Goal: Check status: Check status

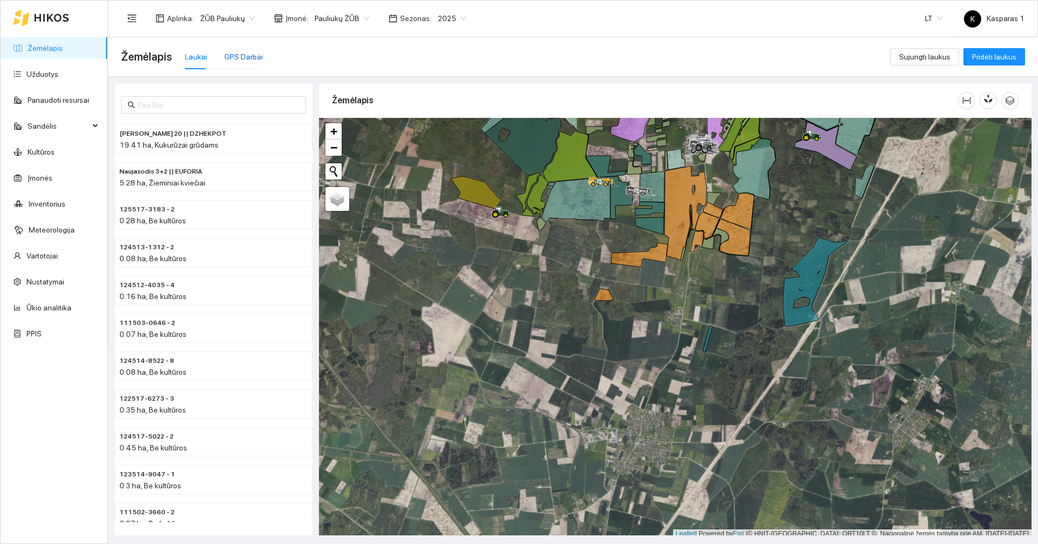
click at [254, 54] on div "GPS Darbai" at bounding box center [243, 57] width 38 height 12
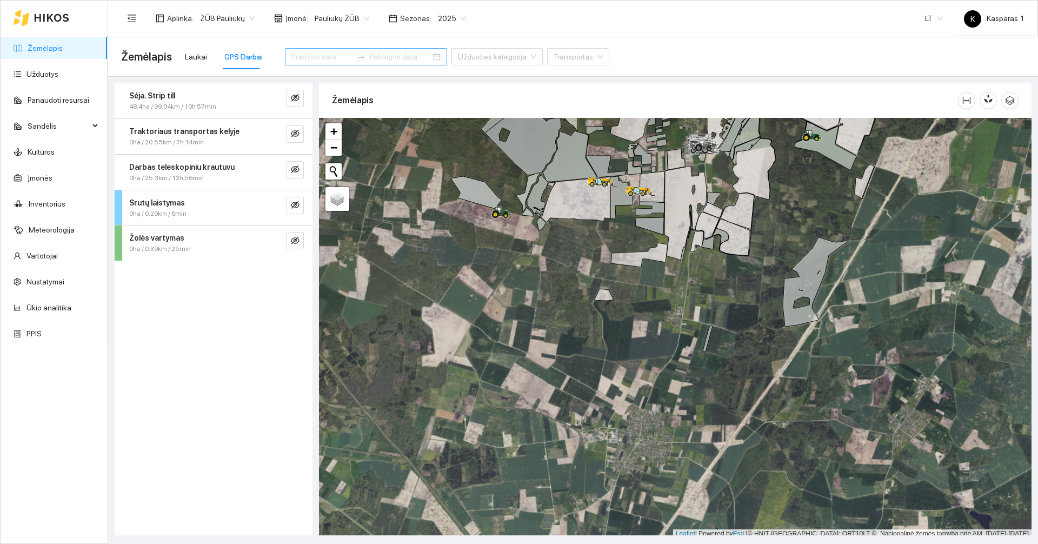
click at [308, 57] on input at bounding box center [321, 57] width 61 height 12
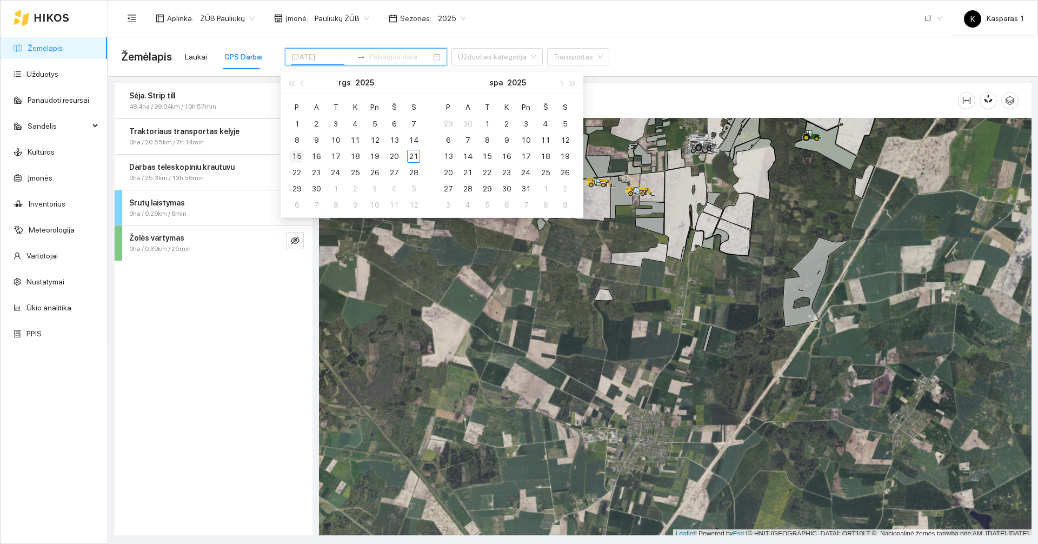
type input "[DATE]"
click at [297, 154] on div "15" at bounding box center [296, 156] width 13 height 13
type input "[DATE]"
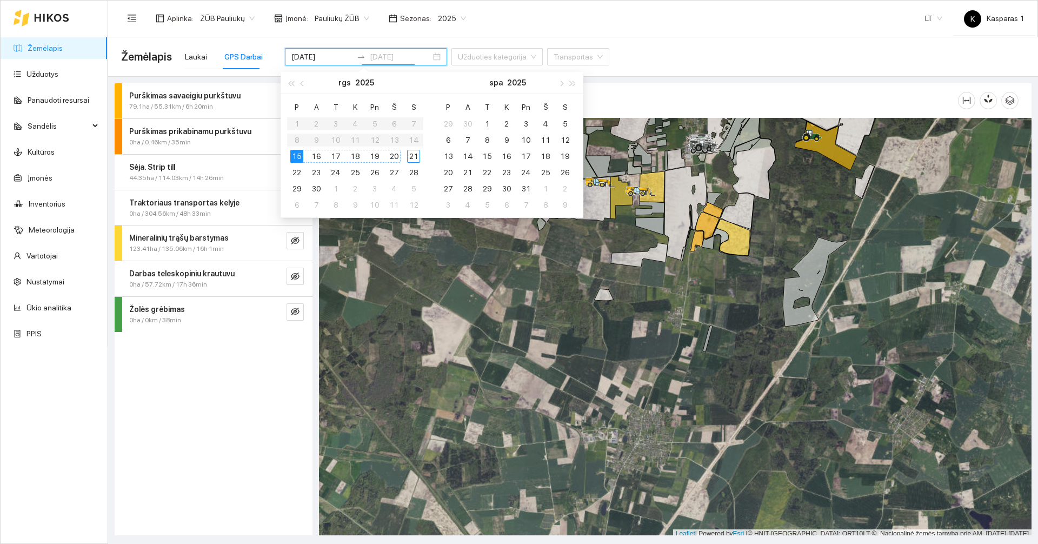
click at [393, 157] on div "20" at bounding box center [394, 156] width 13 height 13
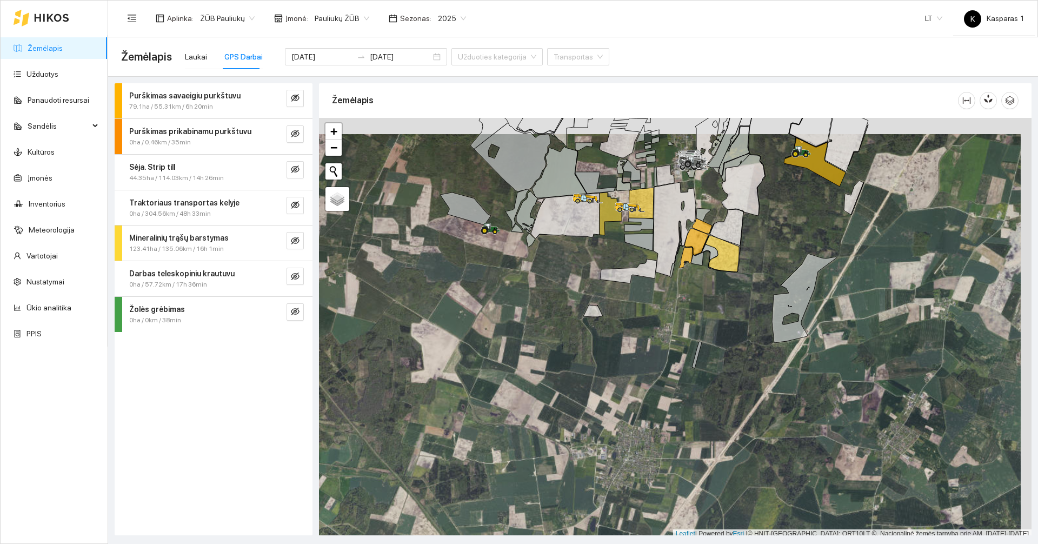
scroll to position [3, 0]
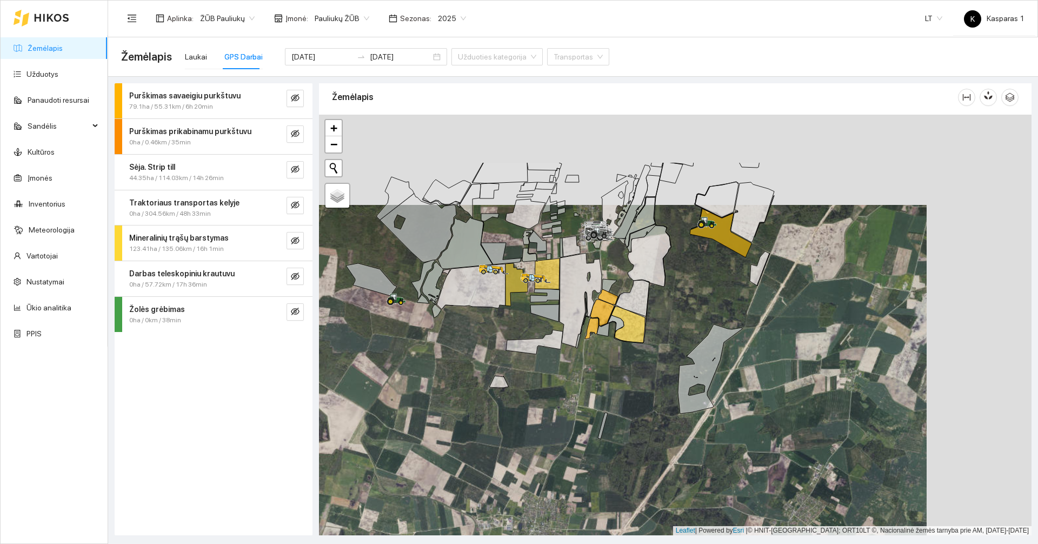
drag, startPoint x: 558, startPoint y: 291, endPoint x: 453, endPoint y: 382, distance: 139.2
click at [453, 382] on div at bounding box center [675, 325] width 713 height 421
click at [446, 414] on div at bounding box center [675, 325] width 713 height 421
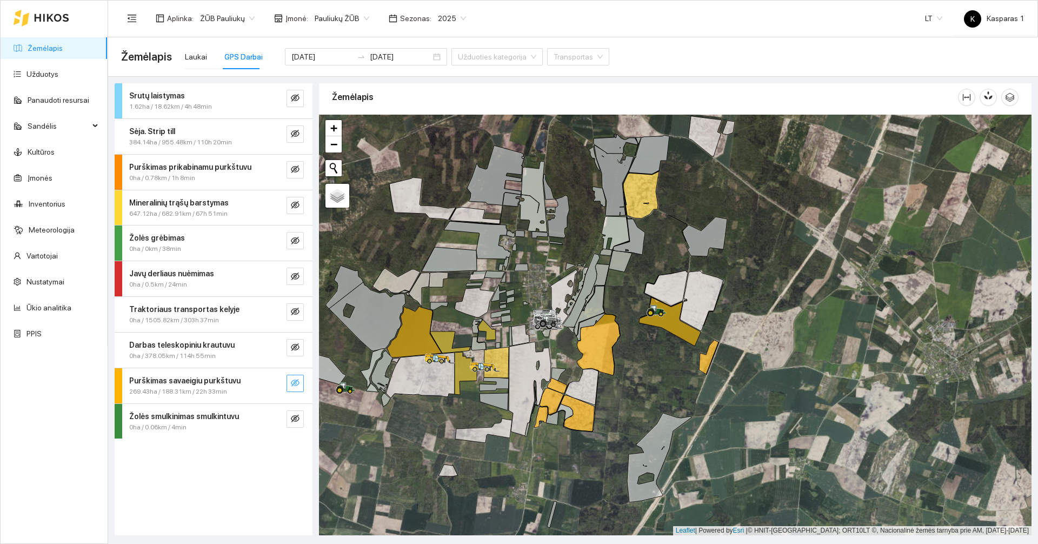
click at [295, 380] on icon "eye-invisible" at bounding box center [295, 382] width 9 height 9
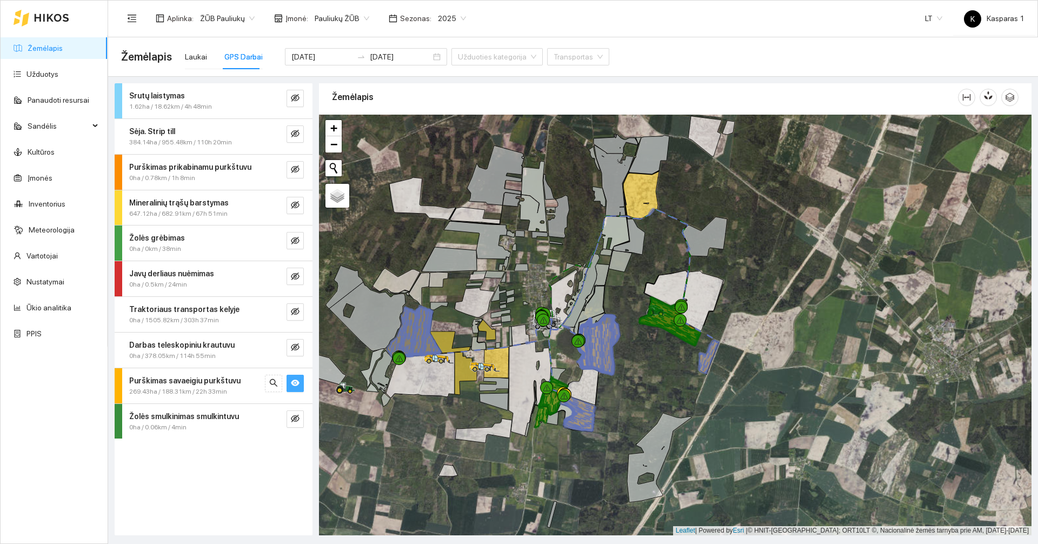
click at [175, 384] on strong "Purškimas savaeigiu purkštuvu" at bounding box center [184, 380] width 111 height 9
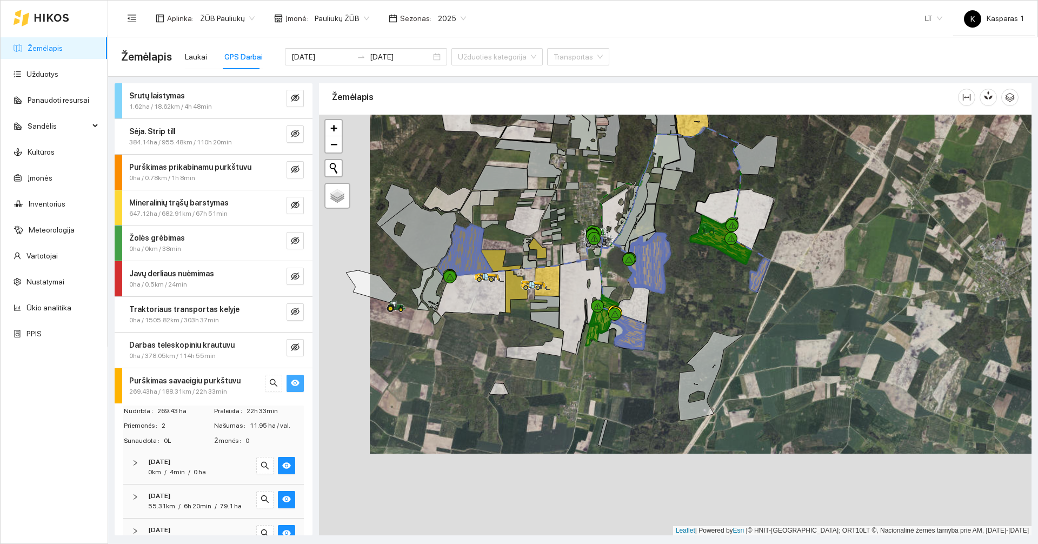
drag, startPoint x: 429, startPoint y: 476, endPoint x: 480, endPoint y: 394, distance: 96.2
click at [480, 394] on div at bounding box center [675, 325] width 713 height 421
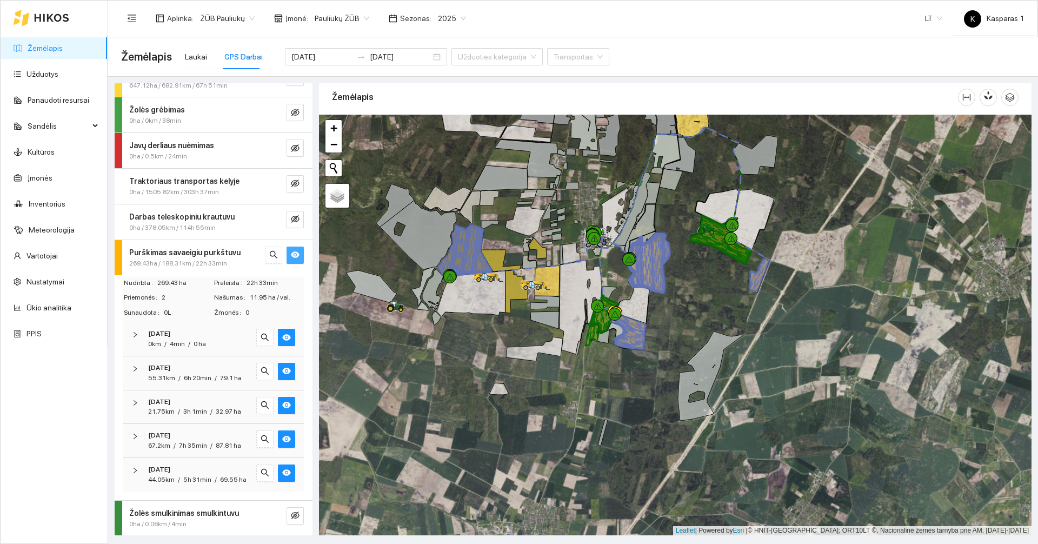
scroll to position [138, 0]
click at [197, 339] on div "0 ha" at bounding box center [200, 344] width 12 height 10
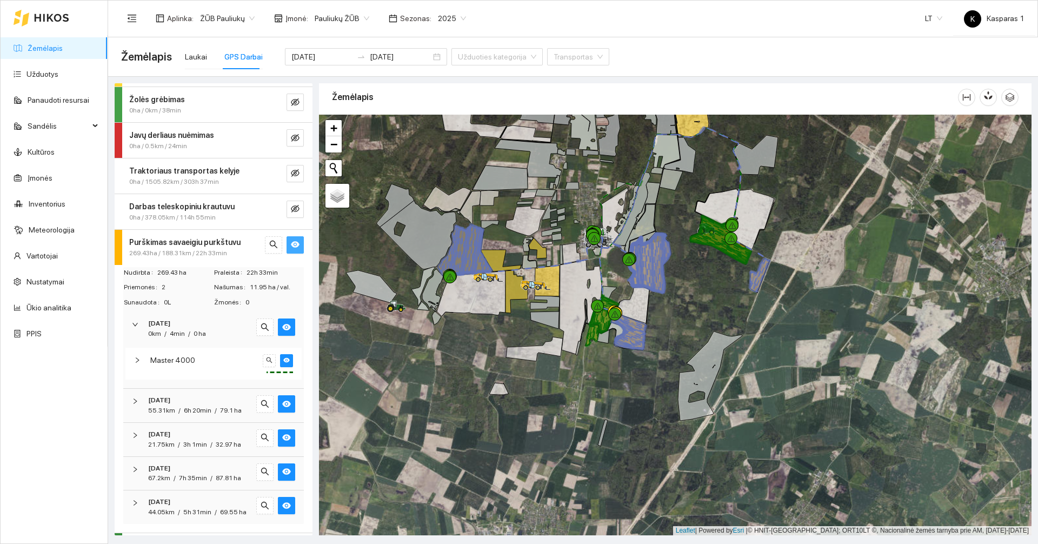
click at [197, 329] on div "0 ha" at bounding box center [200, 334] width 12 height 10
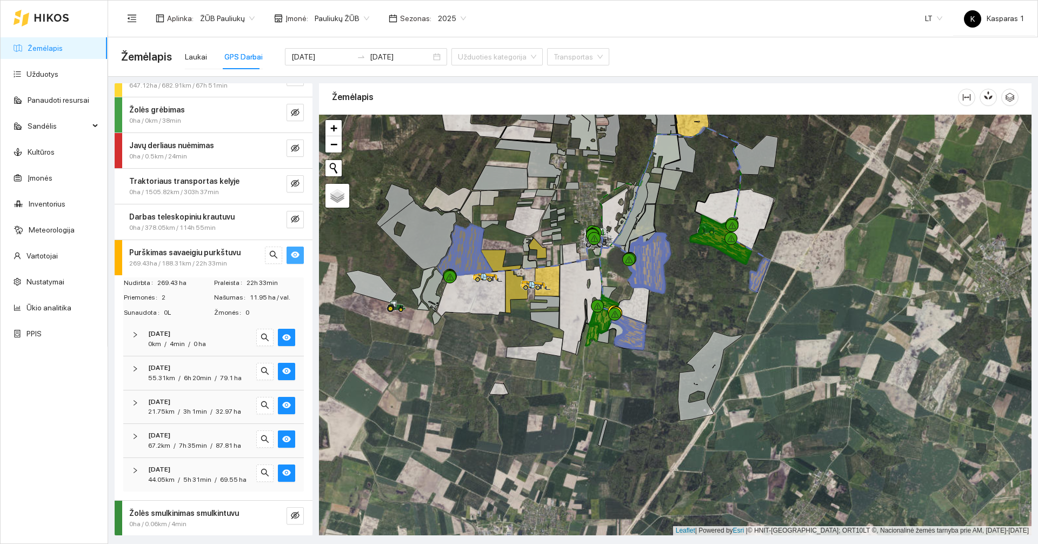
click at [170, 363] on span "[DATE]" at bounding box center [159, 368] width 22 height 10
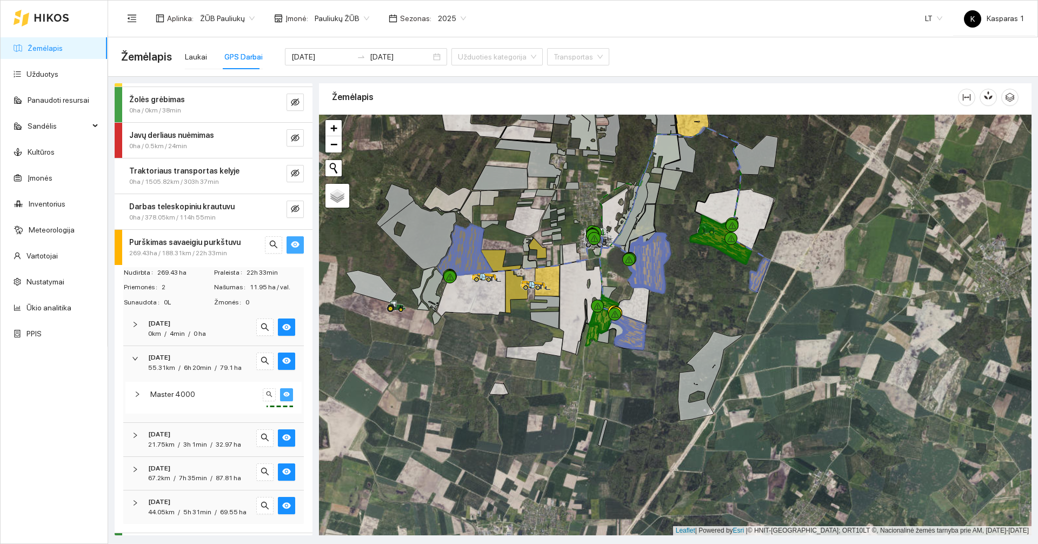
click at [280, 390] on button "button" at bounding box center [286, 394] width 13 height 13
click at [283, 394] on icon "eye-invisible" at bounding box center [286, 393] width 6 height 5
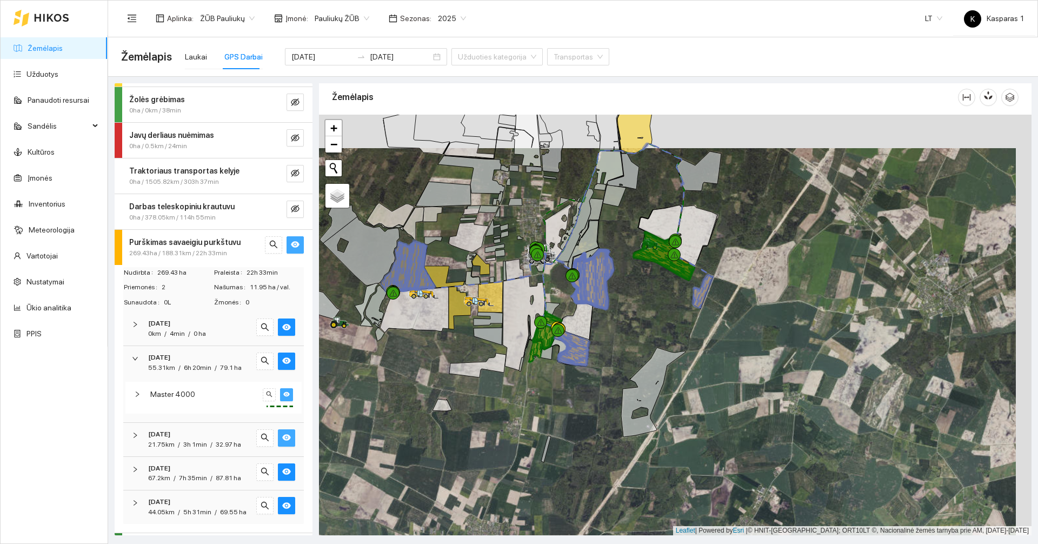
click at [282, 437] on icon "eye" at bounding box center [286, 438] width 9 height 6
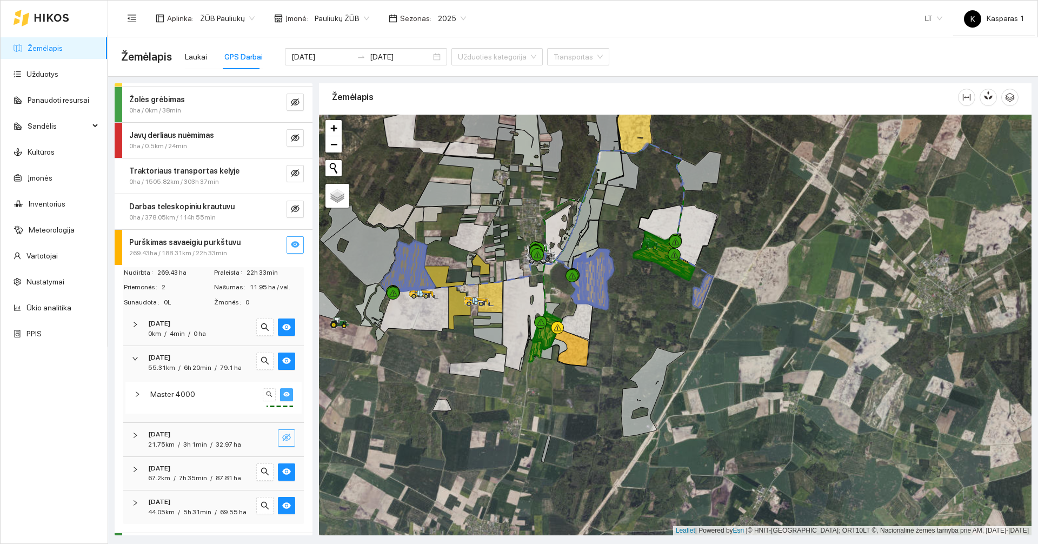
click at [282, 437] on icon "eye-invisible" at bounding box center [286, 438] width 9 height 8
click at [282, 437] on icon "eye" at bounding box center [286, 438] width 9 height 6
click at [282, 470] on icon "eye" at bounding box center [286, 471] width 9 height 6
click at [282, 470] on icon "eye-invisible" at bounding box center [286, 471] width 9 height 9
click at [282, 470] on icon "eye" at bounding box center [286, 471] width 9 height 6
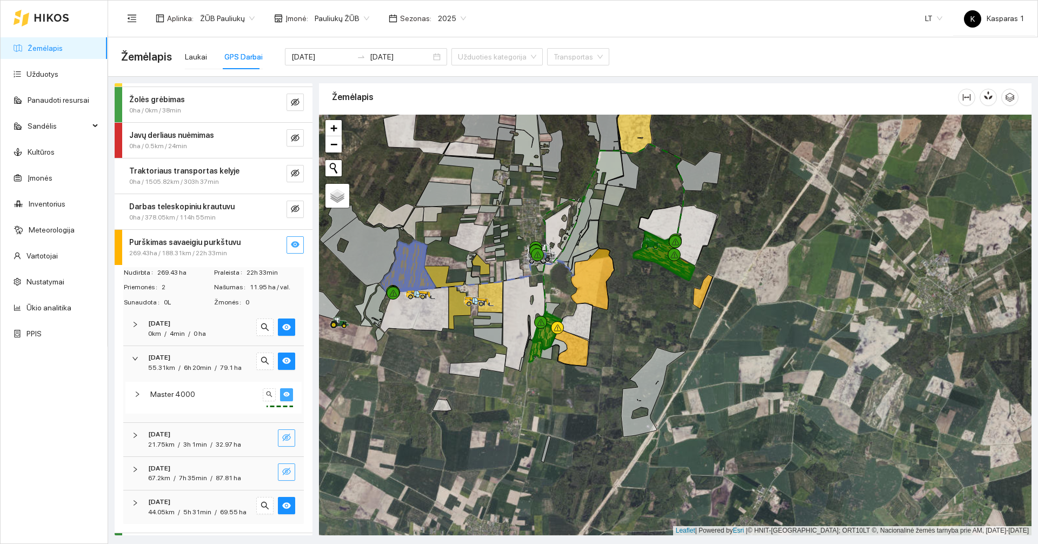
click at [282, 470] on icon "eye-invisible" at bounding box center [286, 471] width 9 height 9
click at [282, 470] on icon "eye" at bounding box center [286, 471] width 9 height 6
click at [282, 505] on icon "eye" at bounding box center [286, 505] width 9 height 6
click at [282, 505] on icon "eye-invisible" at bounding box center [286, 505] width 9 height 9
click at [282, 505] on icon "eye" at bounding box center [286, 505] width 9 height 6
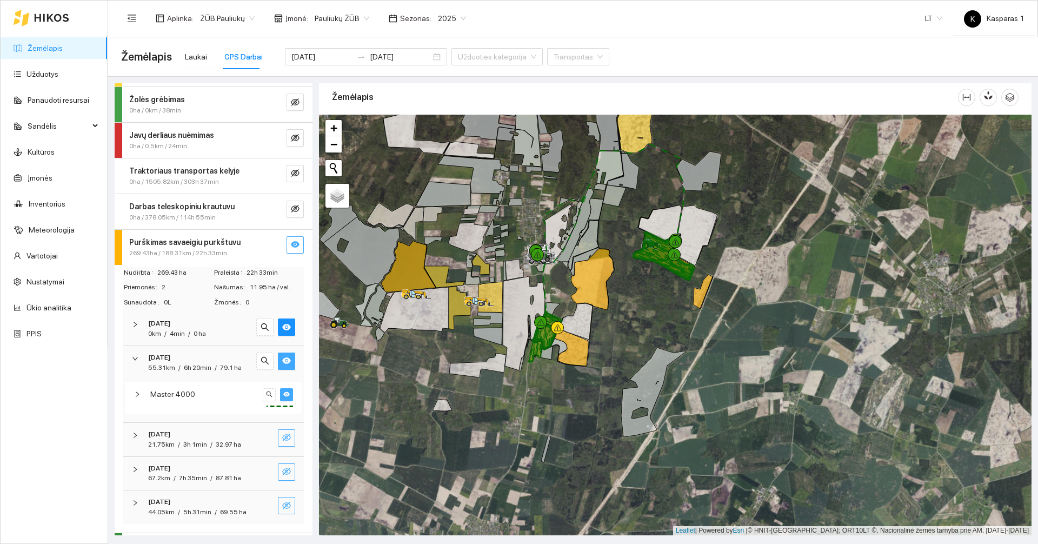
click at [282, 357] on icon "eye" at bounding box center [286, 360] width 9 height 9
click at [282, 359] on icon "eye-invisible" at bounding box center [286, 360] width 9 height 9
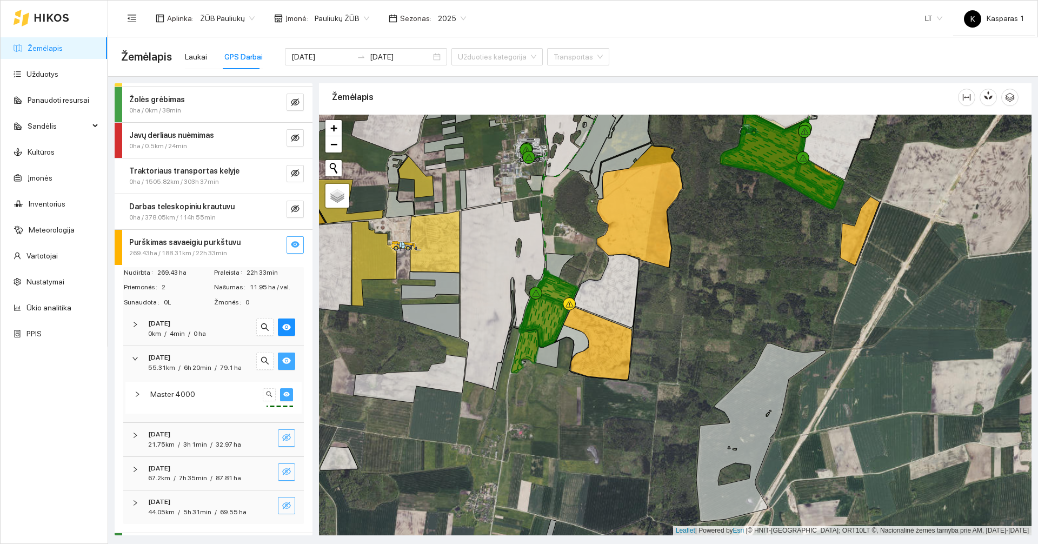
click at [189, 389] on span "Master 4000" at bounding box center [172, 394] width 45 height 12
click at [190, 394] on span "Master 4000" at bounding box center [172, 394] width 45 height 12
click at [271, 394] on div at bounding box center [278, 394] width 30 height 13
click at [283, 393] on icon "eye" at bounding box center [286, 394] width 6 height 6
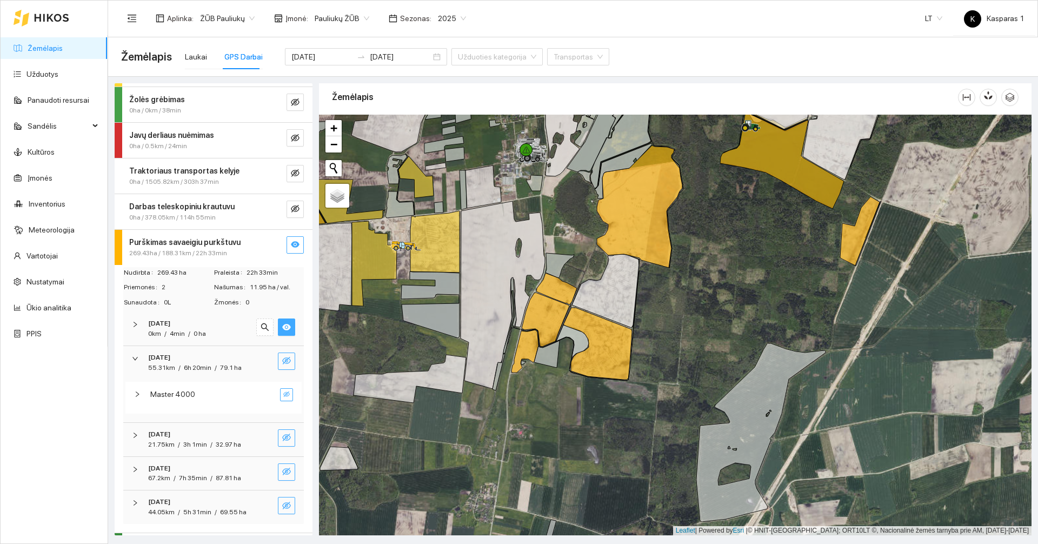
click at [282, 327] on icon "eye" at bounding box center [286, 327] width 9 height 9
click at [282, 327] on icon "eye-invisible" at bounding box center [286, 327] width 9 height 8
click at [282, 359] on icon "eye-invisible" at bounding box center [286, 360] width 9 height 9
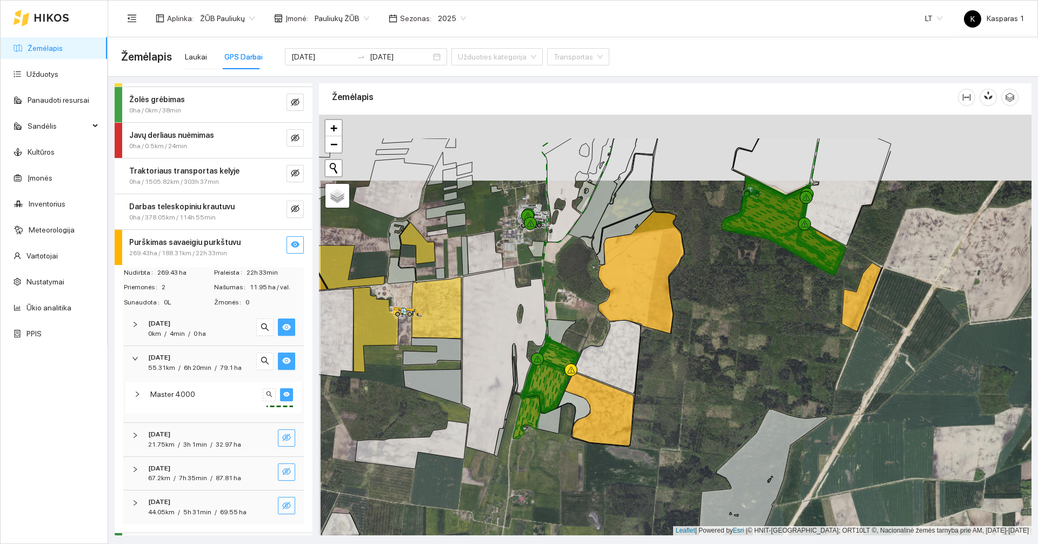
drag, startPoint x: 745, startPoint y: 293, endPoint x: 747, endPoint y: 358, distance: 66.0
click at [747, 358] on div at bounding box center [675, 325] width 713 height 421
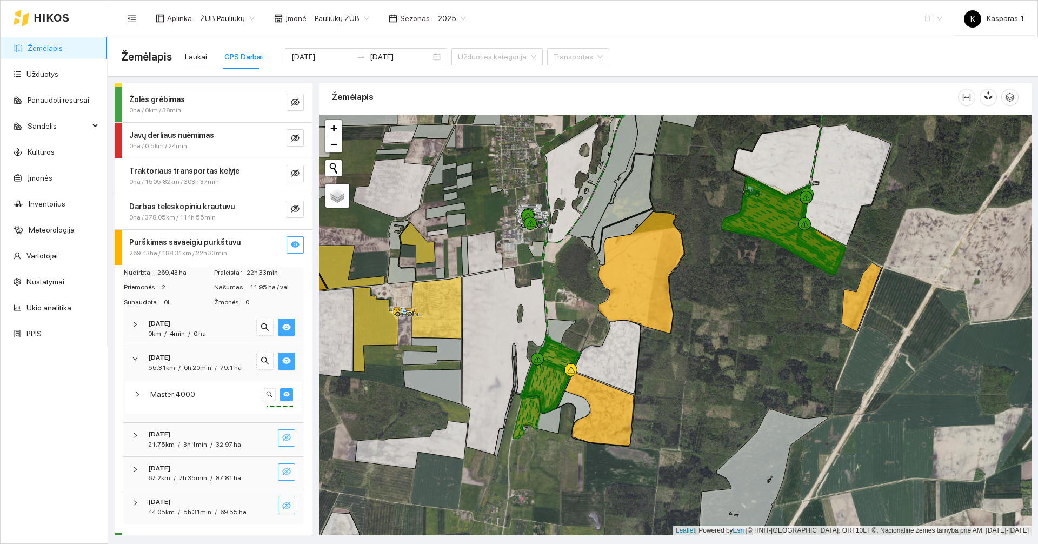
click at [282, 362] on icon "eye" at bounding box center [286, 360] width 9 height 9
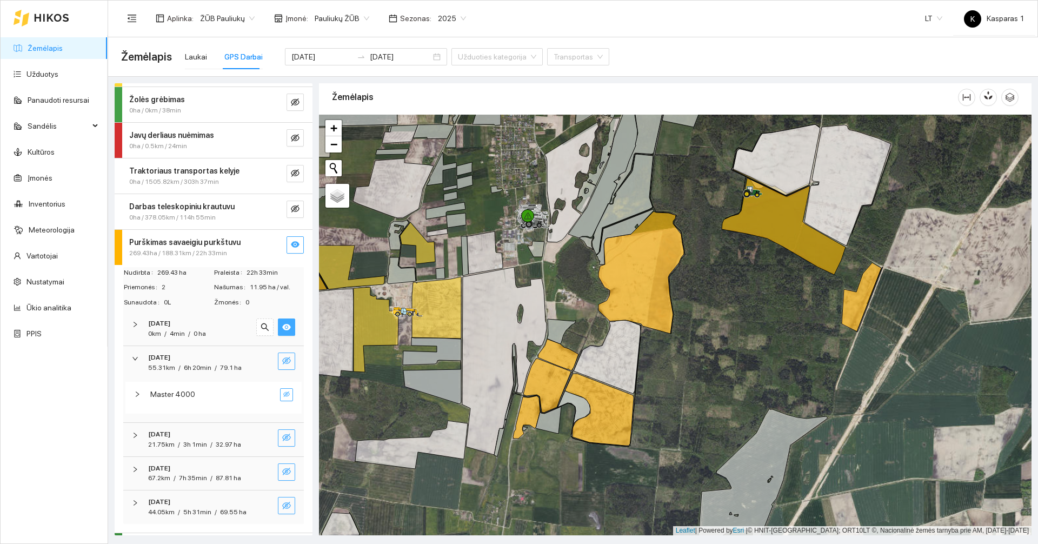
click at [283, 321] on button "button" at bounding box center [286, 326] width 17 height 17
click at [282, 324] on icon "eye-invisible" at bounding box center [286, 327] width 9 height 8
click at [282, 357] on icon "eye-invisible" at bounding box center [286, 360] width 9 height 9
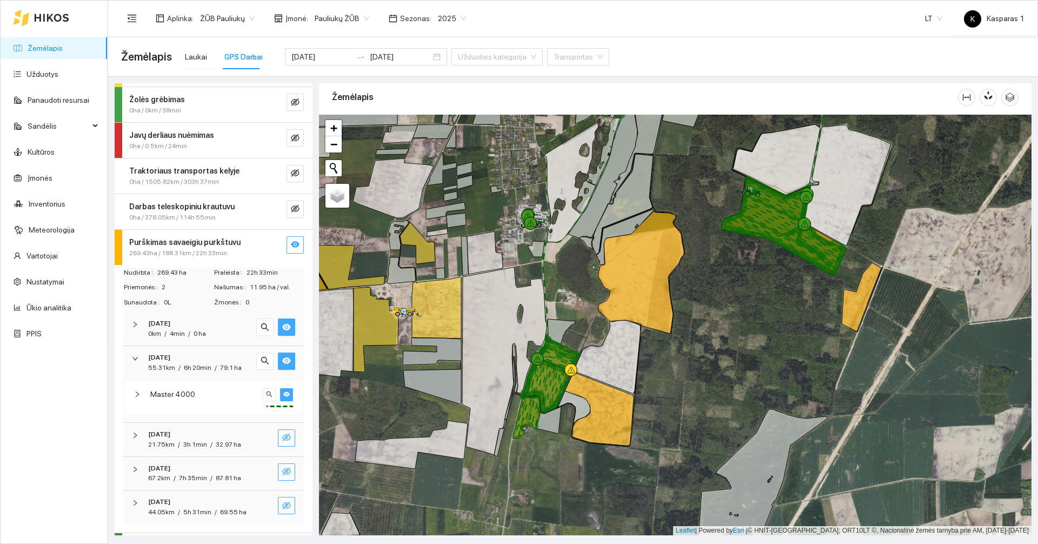
click at [195, 395] on div "Master 4000" at bounding box center [204, 394] width 109 height 12
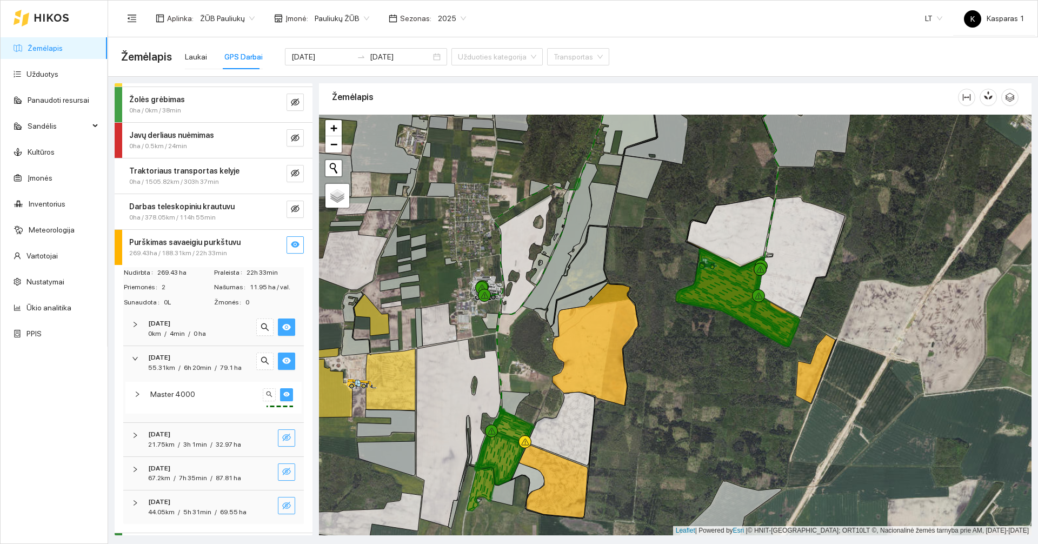
click at [284, 358] on button "button" at bounding box center [286, 361] width 17 height 17
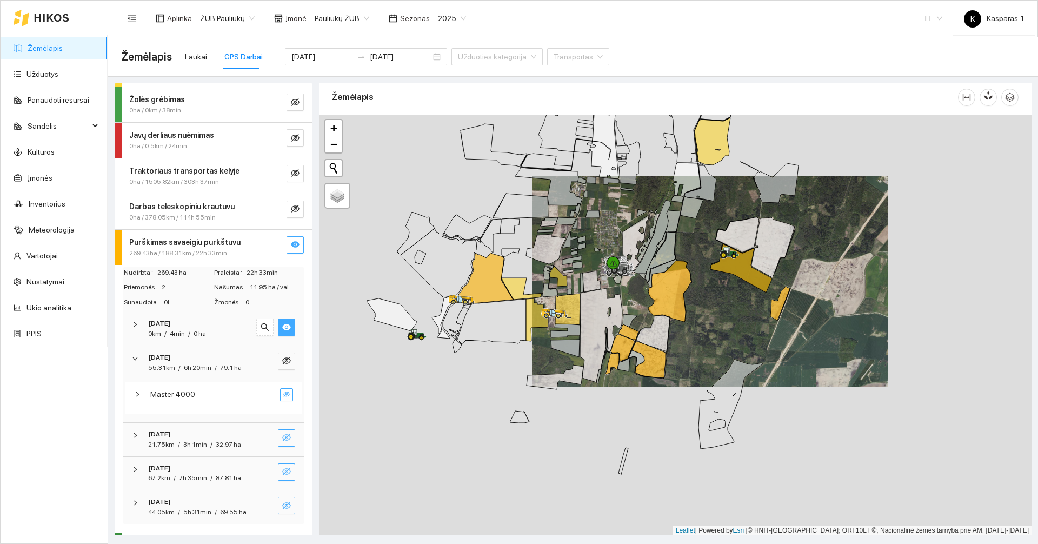
drag, startPoint x: 456, startPoint y: 429, endPoint x: 502, endPoint y: 369, distance: 75.6
click at [502, 370] on div at bounding box center [675, 325] width 713 height 421
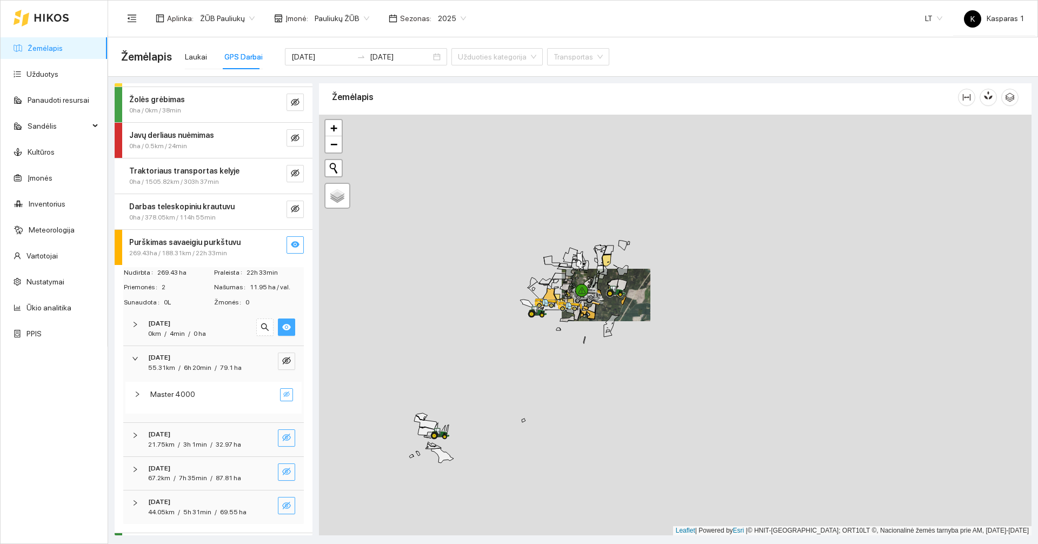
drag, startPoint x: 474, startPoint y: 430, endPoint x: 524, endPoint y: 385, distance: 66.6
click at [524, 385] on div at bounding box center [675, 325] width 713 height 421
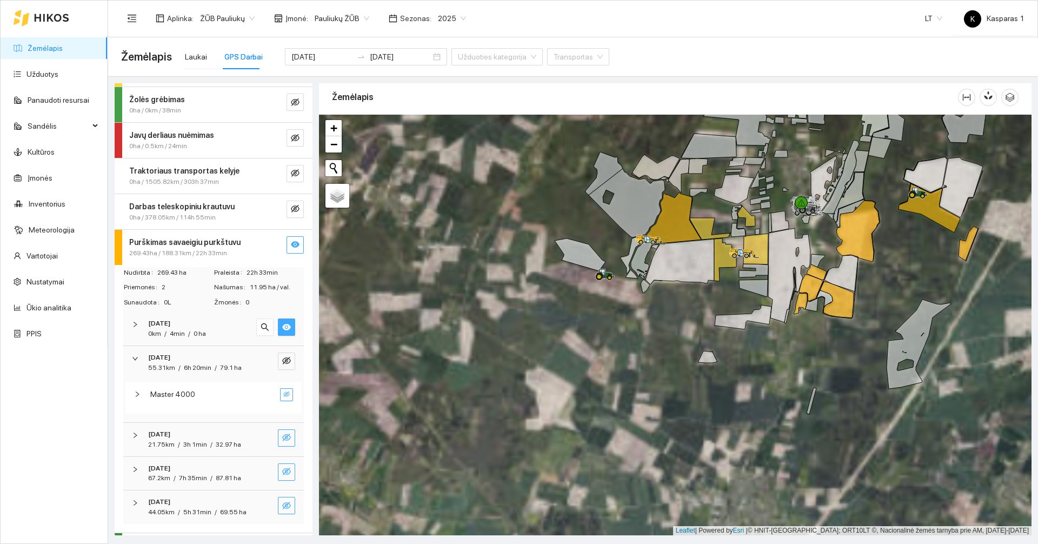
click at [282, 323] on icon "eye" at bounding box center [286, 327] width 9 height 9
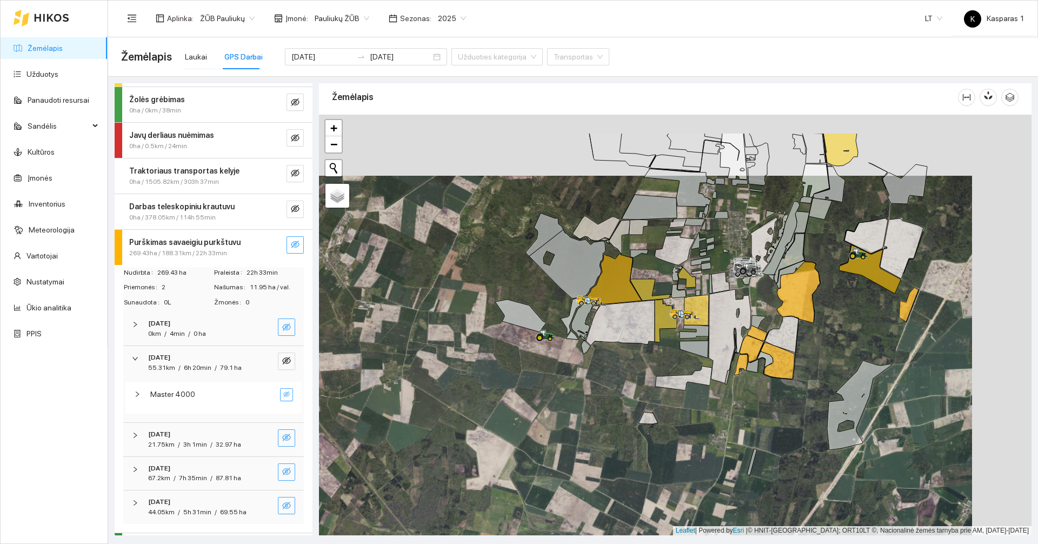
drag, startPoint x: 581, startPoint y: 313, endPoint x: 479, endPoint y: 390, distance: 127.8
click at [480, 390] on div at bounding box center [675, 325] width 713 height 421
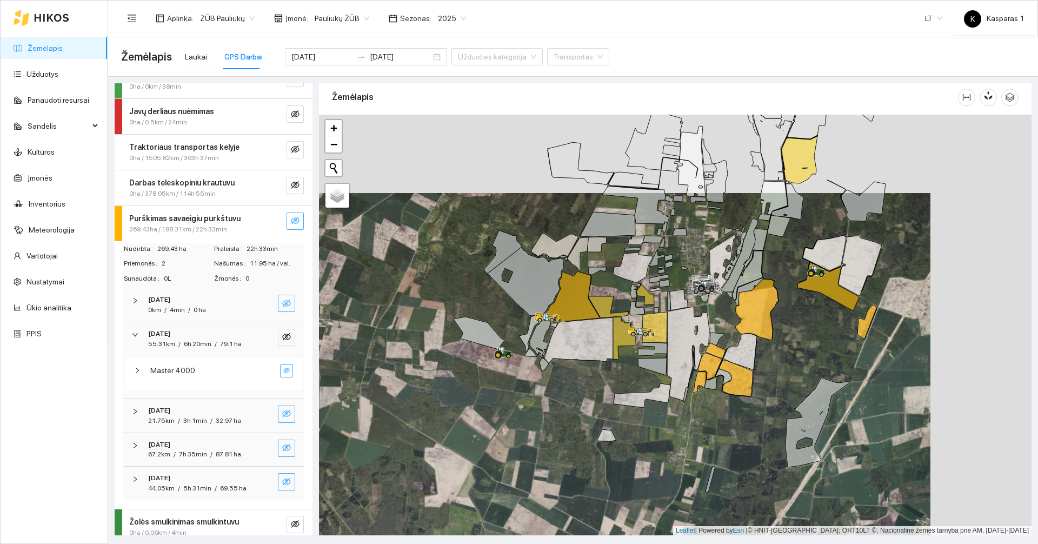
scroll to position [182, 0]
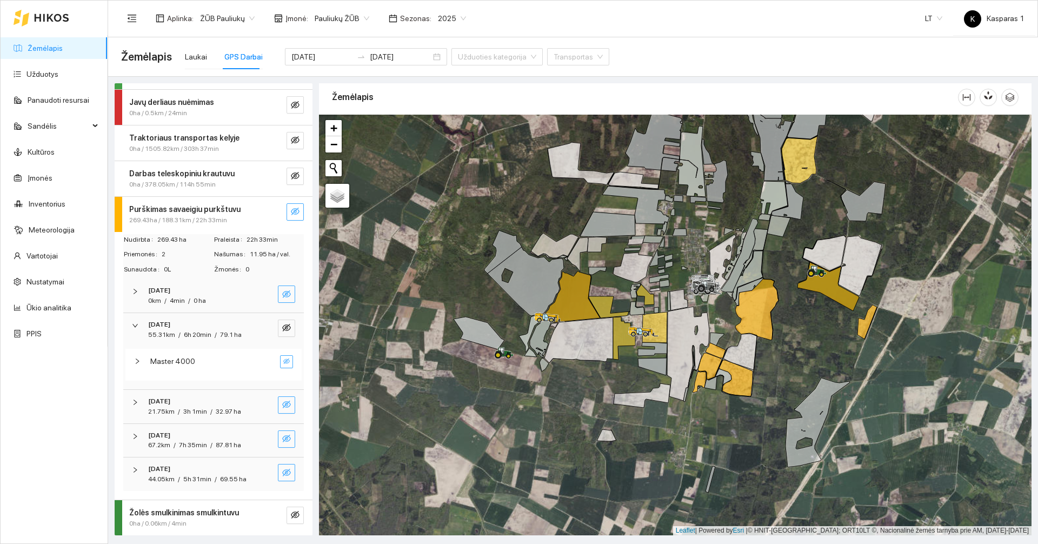
click at [282, 468] on icon "eye-invisible" at bounding box center [286, 472] width 9 height 9
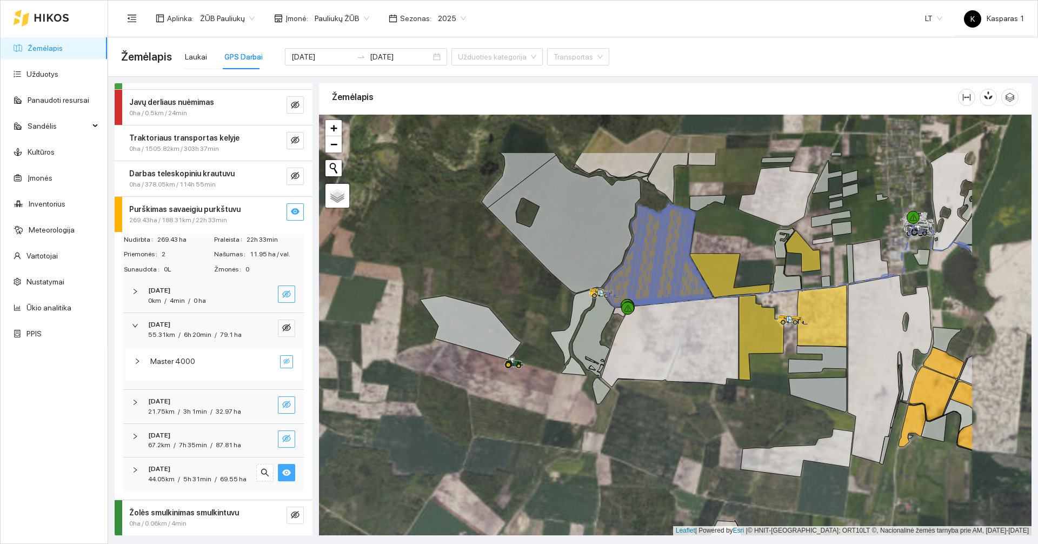
drag, startPoint x: 439, startPoint y: 308, endPoint x: 303, endPoint y: 391, distance: 159.7
click at [303, 391] on div "Srutų laistymas 1.62ha / 18.62km / 4h 48min Sėja. Strip till 384.14ha / 955.48k…" at bounding box center [570, 306] width 930 height 458
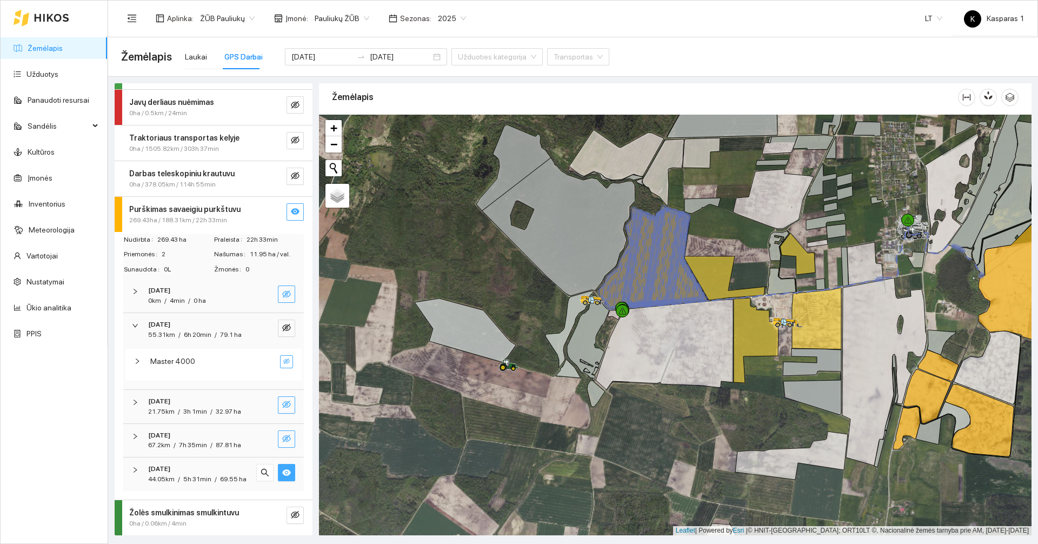
click at [282, 469] on icon "eye" at bounding box center [286, 472] width 9 height 6
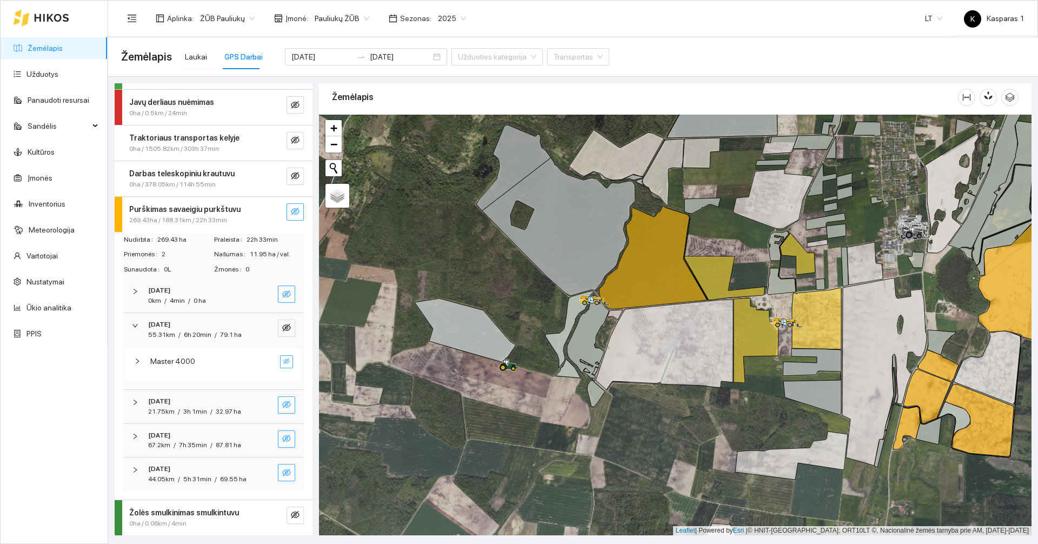
click at [282, 434] on icon "eye-invisible" at bounding box center [286, 438] width 9 height 9
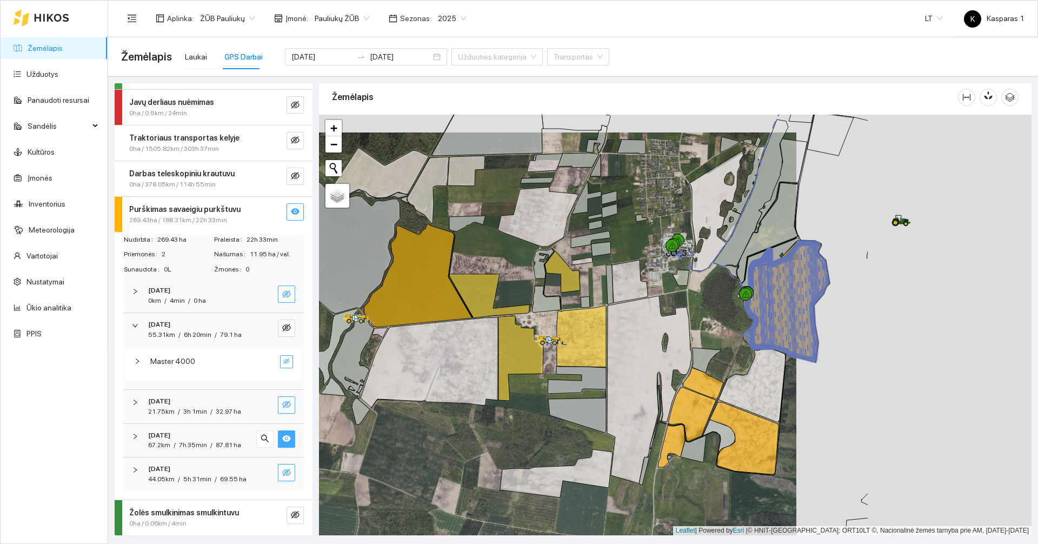
drag, startPoint x: 591, startPoint y: 447, endPoint x: 356, endPoint y: 464, distance: 235.9
click at [356, 464] on div at bounding box center [675, 325] width 713 height 421
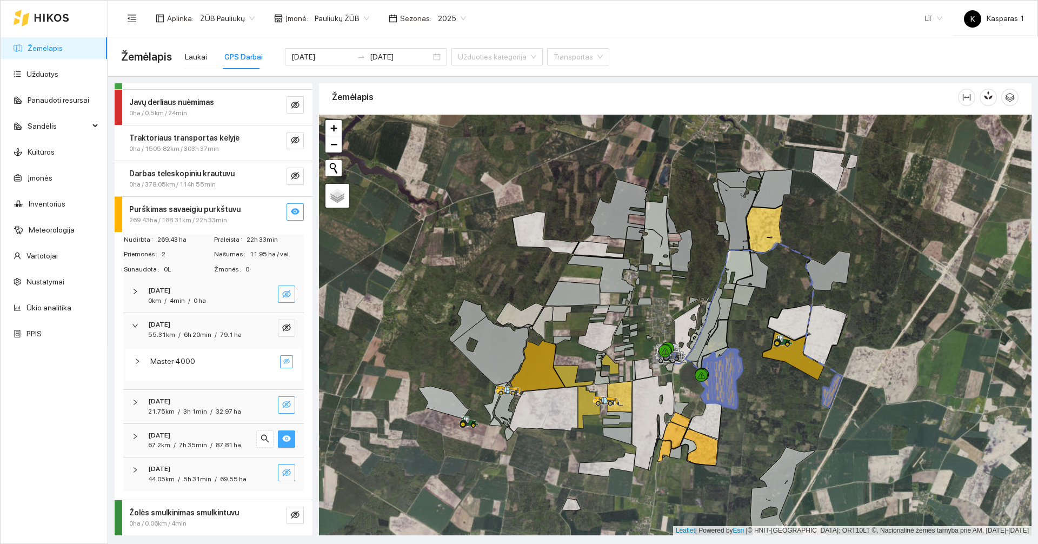
click at [282, 434] on icon "eye" at bounding box center [286, 438] width 9 height 9
click at [249, 203] on div "Purškimas savaeigiu purkštuvu" at bounding box center [195, 209] width 132 height 12
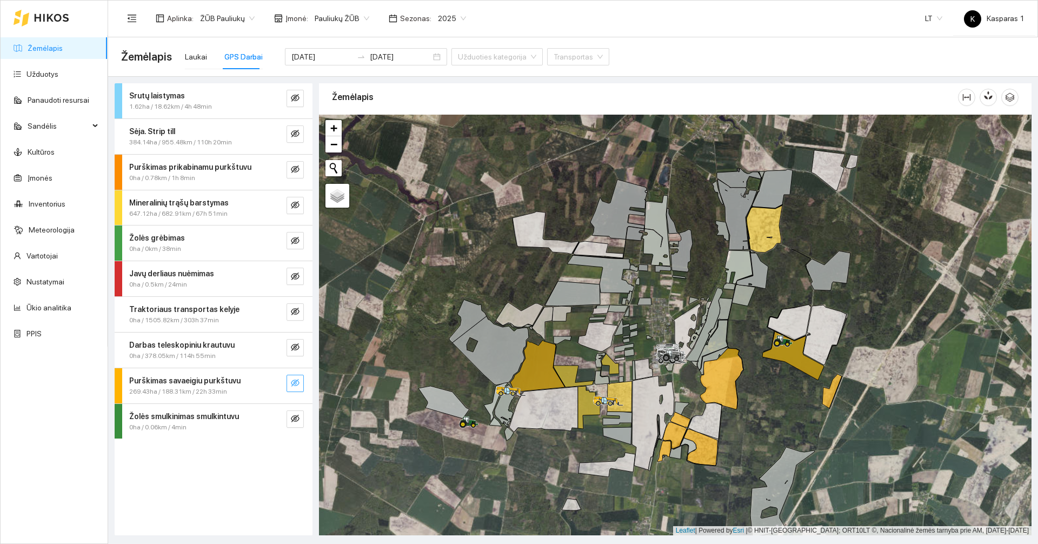
scroll to position [0, 0]
click at [291, 205] on icon "eye-invisible" at bounding box center [295, 205] width 9 height 8
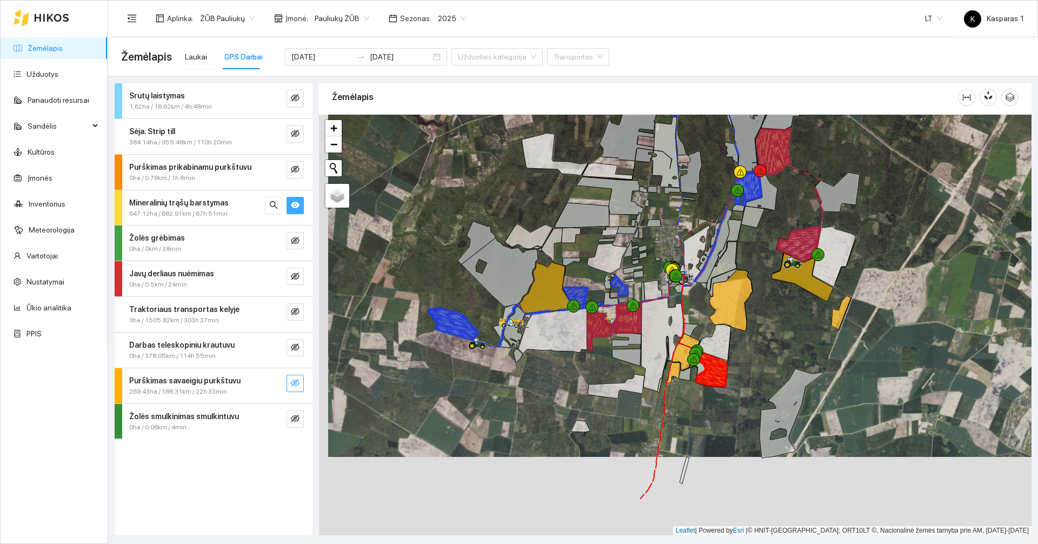
drag, startPoint x: 415, startPoint y: 290, endPoint x: 423, endPoint y: 262, distance: 29.1
click at [423, 262] on div at bounding box center [675, 325] width 713 height 421
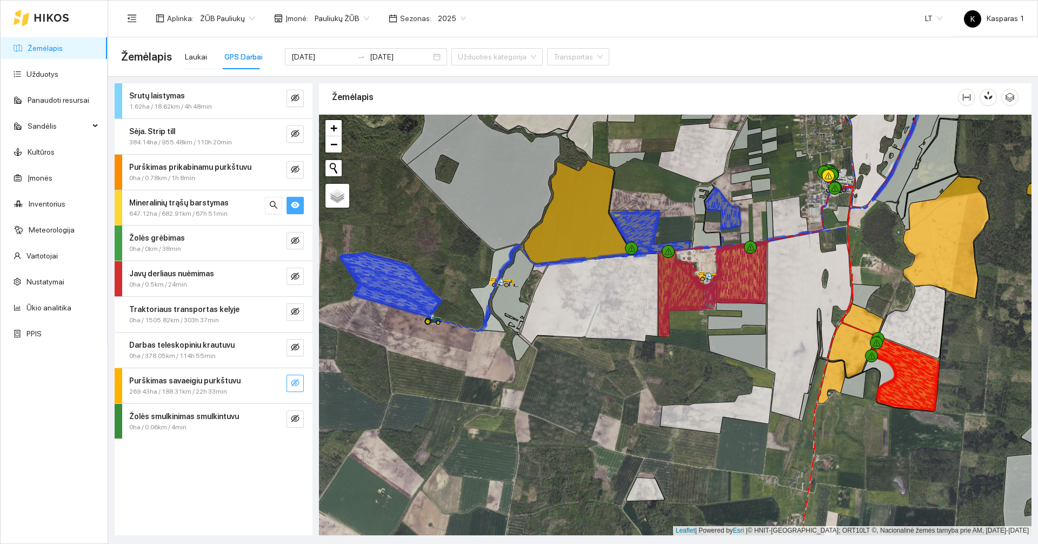
click at [203, 212] on span "647.12ha / 682.91km / 67h 51min" at bounding box center [178, 214] width 98 height 10
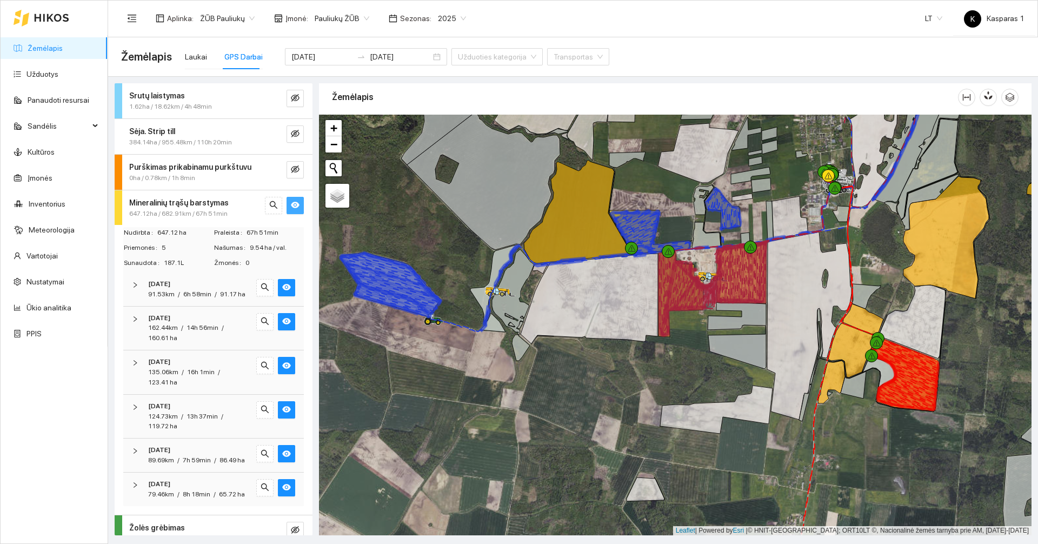
click at [296, 203] on div "Mineralinių trąšų barstymas 647.12ha / 682.91km / 67h 51min" at bounding box center [214, 207] width 198 height 35
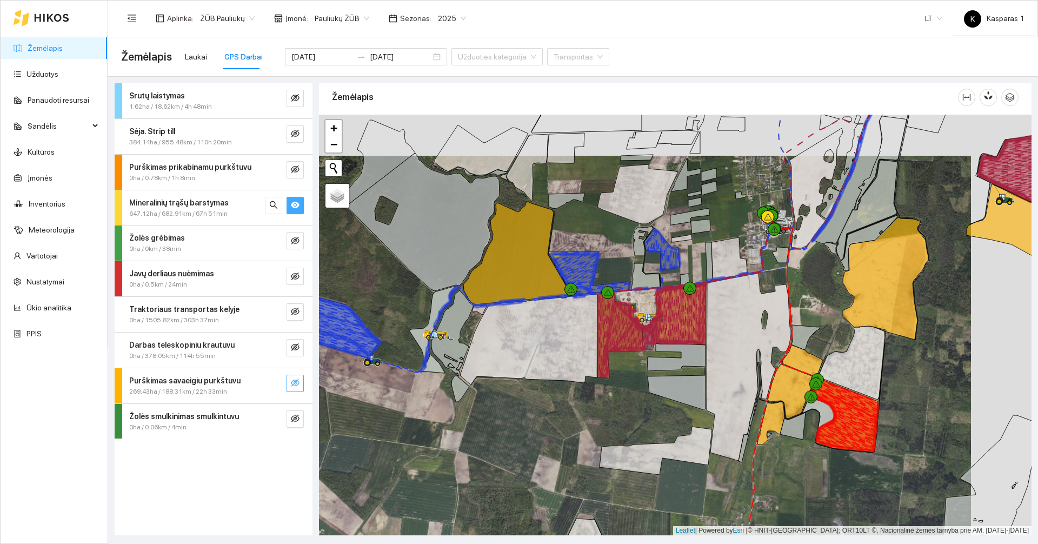
drag, startPoint x: 680, startPoint y: 386, endPoint x: 603, endPoint y: 437, distance: 92.4
click at [603, 437] on div at bounding box center [675, 325] width 713 height 421
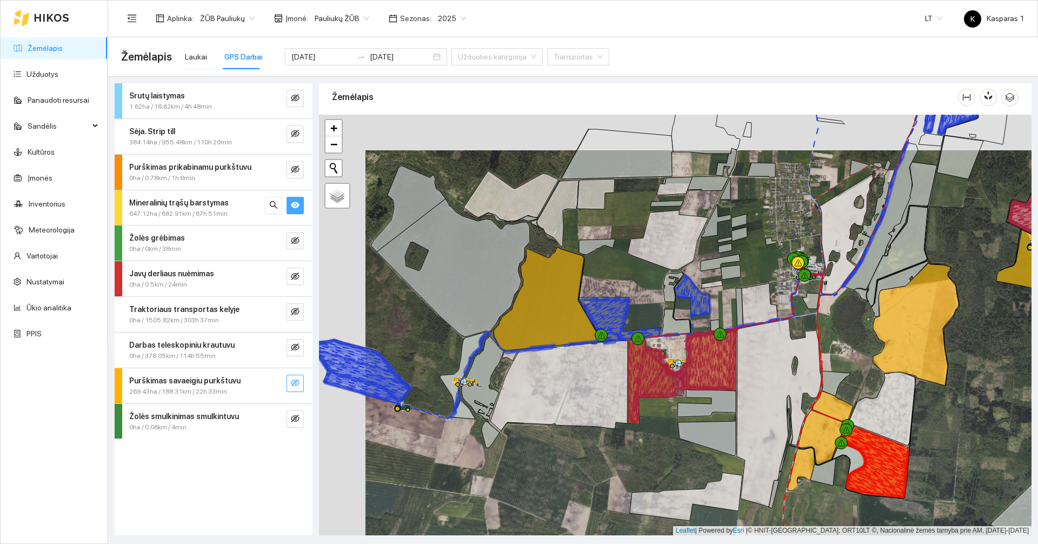
drag, startPoint x: 498, startPoint y: 425, endPoint x: 504, endPoint y: 468, distance: 43.7
click at [506, 469] on div at bounding box center [675, 325] width 713 height 421
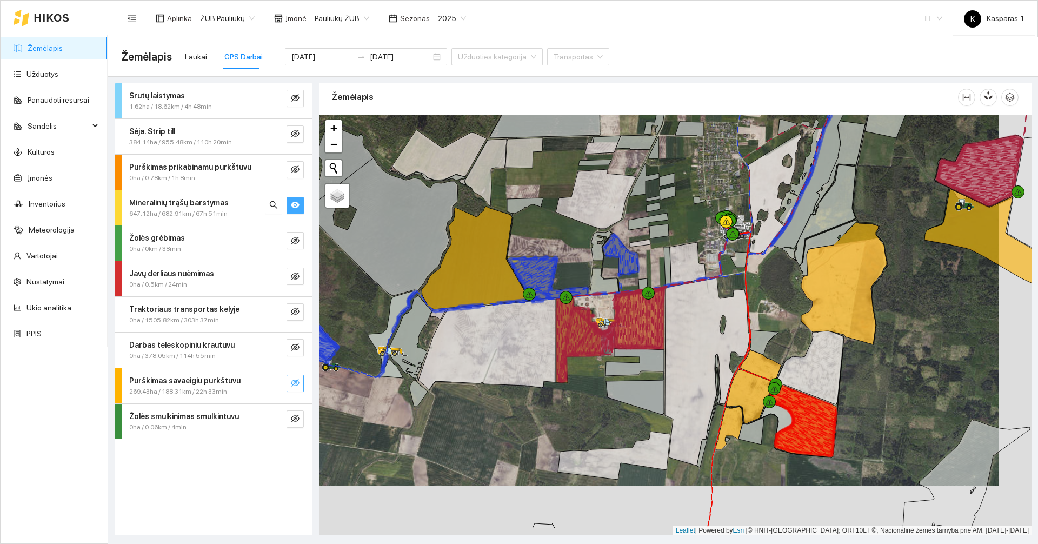
drag, startPoint x: 597, startPoint y: 478, endPoint x: 553, endPoint y: 415, distance: 77.2
click at [553, 415] on div at bounding box center [675, 325] width 713 height 421
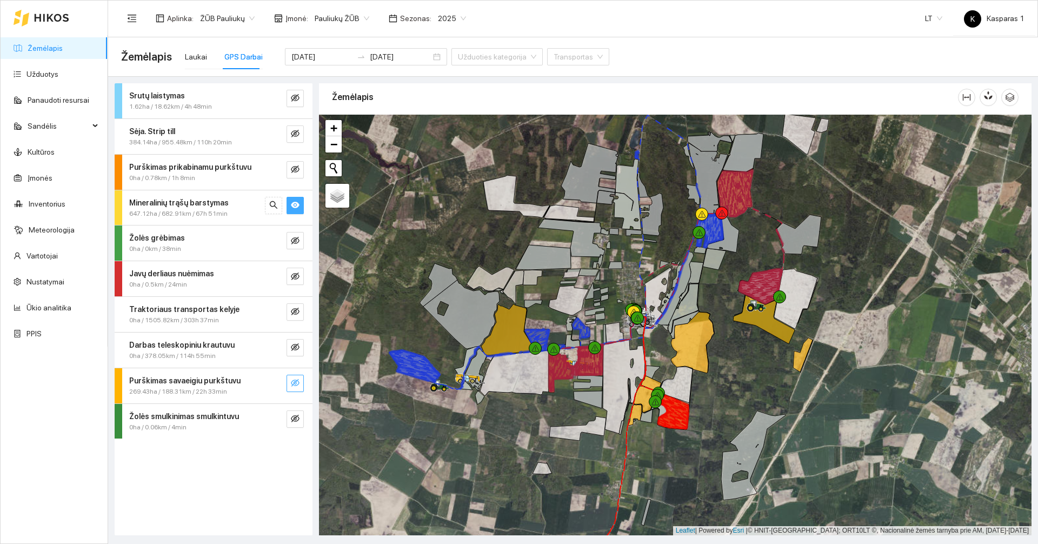
drag, startPoint x: 525, startPoint y: 493, endPoint x: 563, endPoint y: 320, distance: 176.7
click at [562, 327] on div at bounding box center [675, 325] width 713 height 421
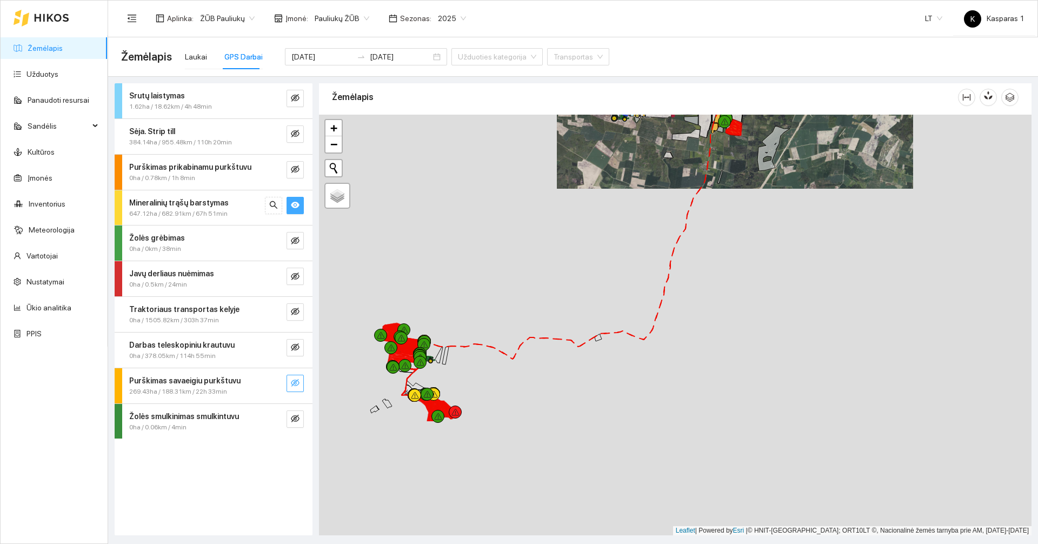
drag, startPoint x: 577, startPoint y: 300, endPoint x: 570, endPoint y: 308, distance: 10.7
click at [589, 269] on div at bounding box center [675, 325] width 713 height 421
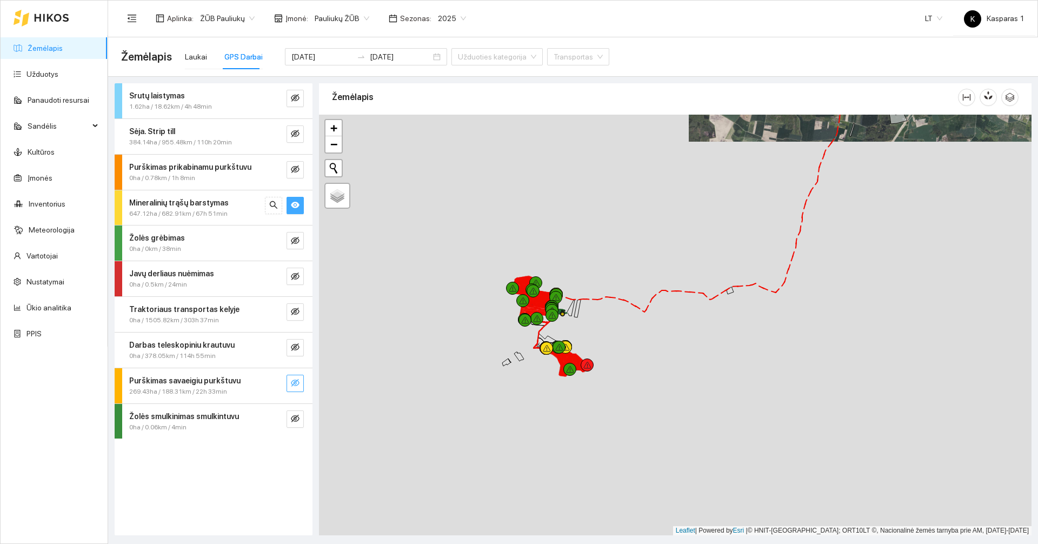
drag, startPoint x: 507, startPoint y: 414, endPoint x: 634, endPoint y: 381, distance: 130.9
click at [634, 381] on div at bounding box center [675, 325] width 713 height 421
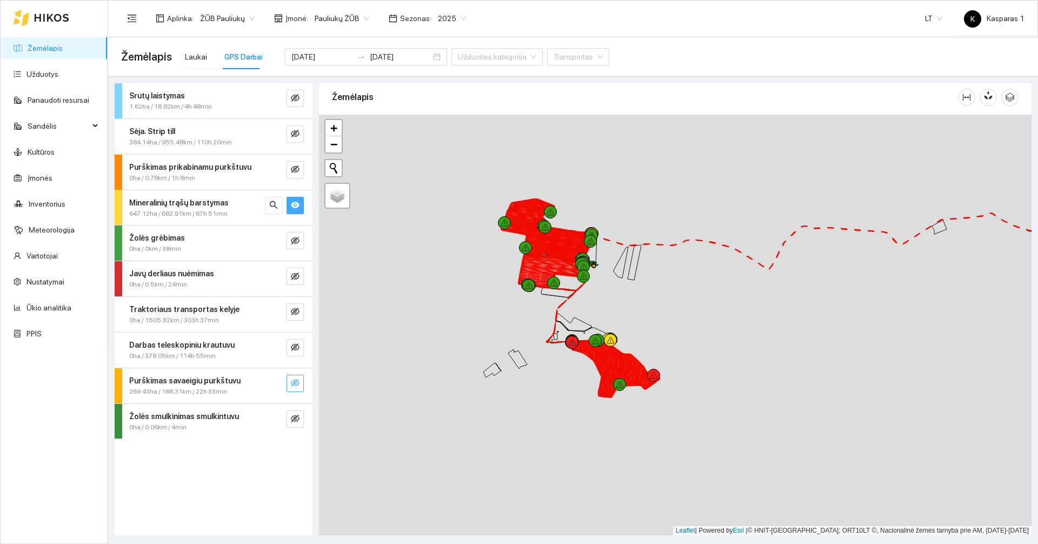
drag, startPoint x: 573, startPoint y: 376, endPoint x: 648, endPoint y: 337, distance: 84.2
click at [648, 337] on div at bounding box center [675, 325] width 713 height 421
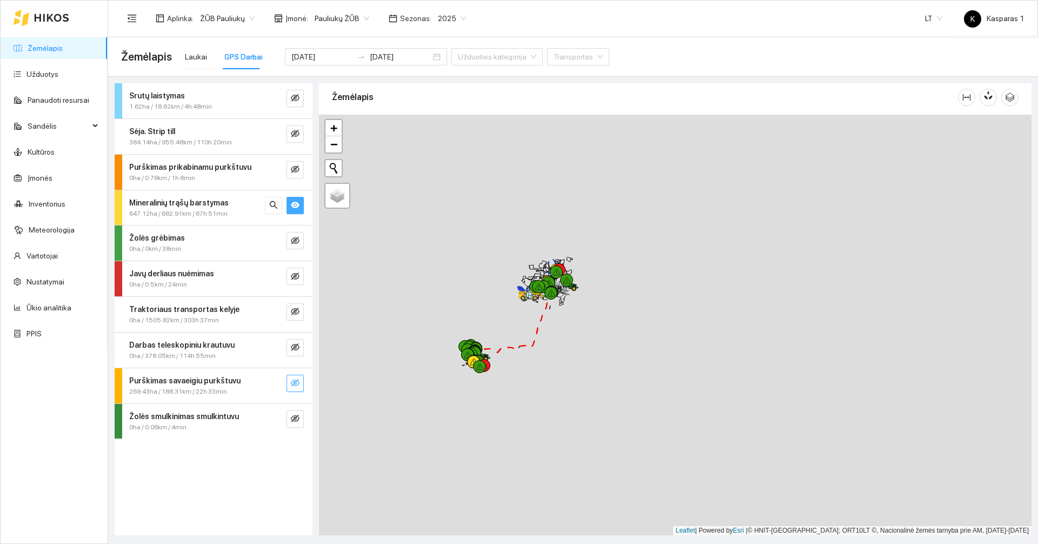
drag, startPoint x: 472, startPoint y: 267, endPoint x: 468, endPoint y: 274, distance: 8.0
click at [468, 274] on div at bounding box center [675, 325] width 713 height 421
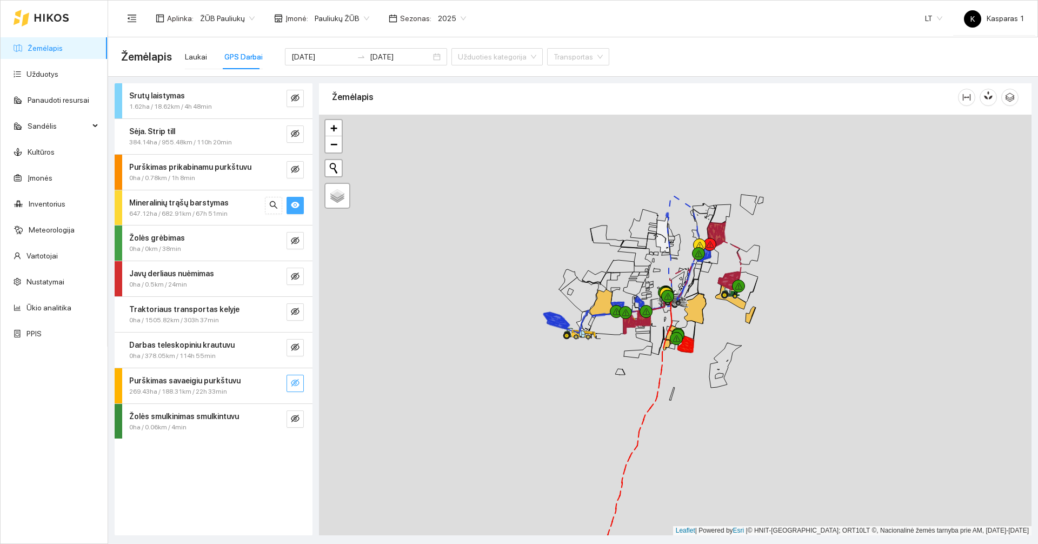
drag, startPoint x: 579, startPoint y: 306, endPoint x: 463, endPoint y: 275, distance: 120.3
click at [463, 275] on div at bounding box center [675, 325] width 713 height 421
click at [211, 204] on strong "Mineralinių trąšų barstymas" at bounding box center [178, 202] width 99 height 9
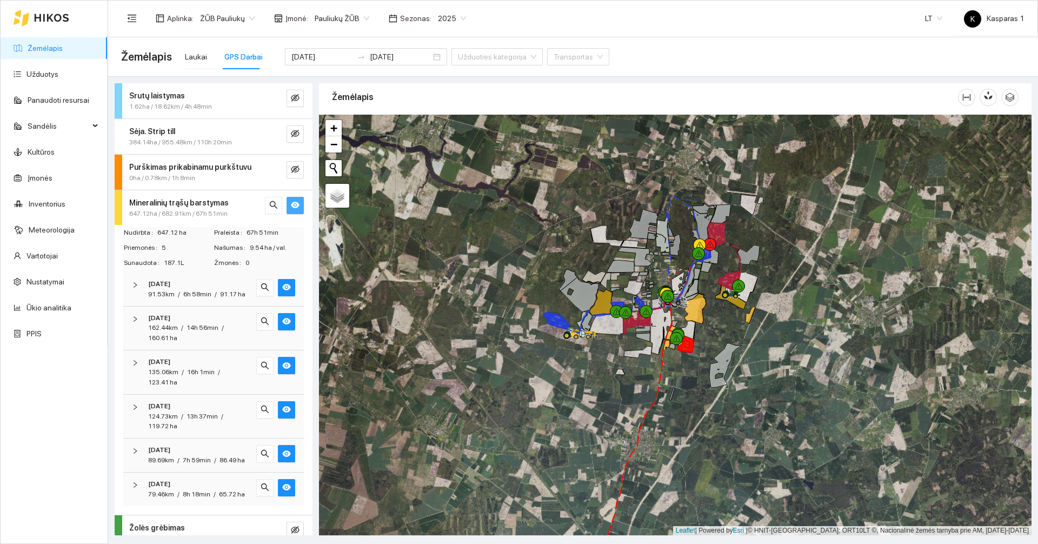
click at [217, 215] on span "647.12ha / 682.91km / 67h 51min" at bounding box center [178, 214] width 98 height 10
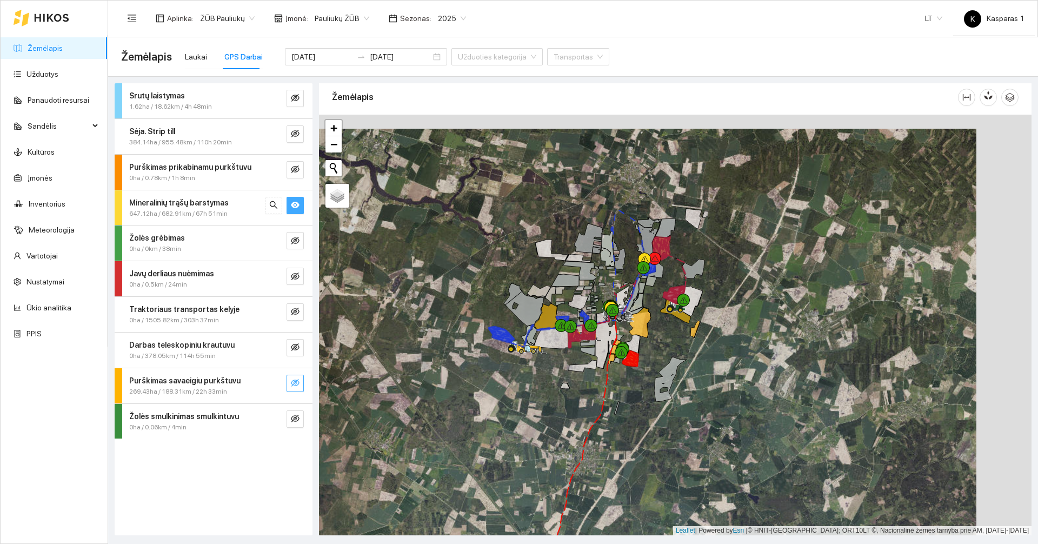
drag, startPoint x: 544, startPoint y: 450, endPoint x: 489, endPoint y: 464, distance: 56.9
click at [489, 464] on div at bounding box center [675, 325] width 713 height 421
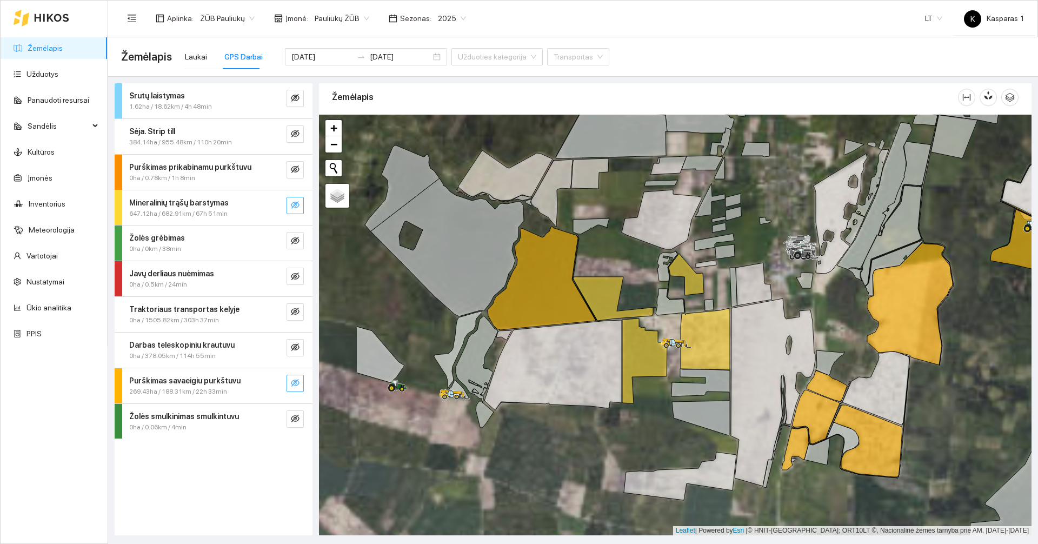
drag, startPoint x: 449, startPoint y: 385, endPoint x: 558, endPoint y: 414, distance: 113.1
click at [558, 414] on div at bounding box center [675, 325] width 713 height 421
click at [321, 52] on input "[DATE]" at bounding box center [321, 57] width 61 height 12
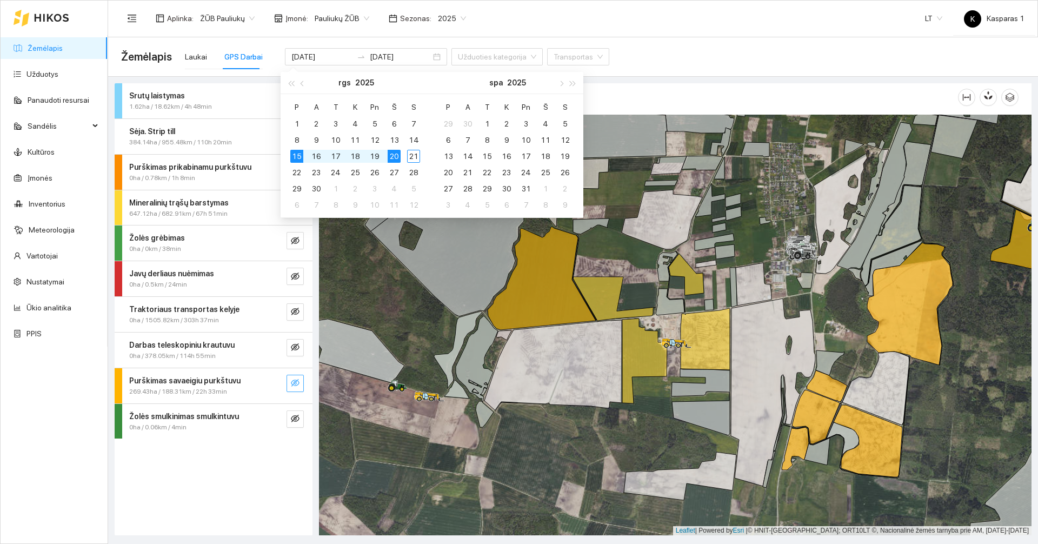
click at [407, 344] on div at bounding box center [675, 325] width 713 height 421
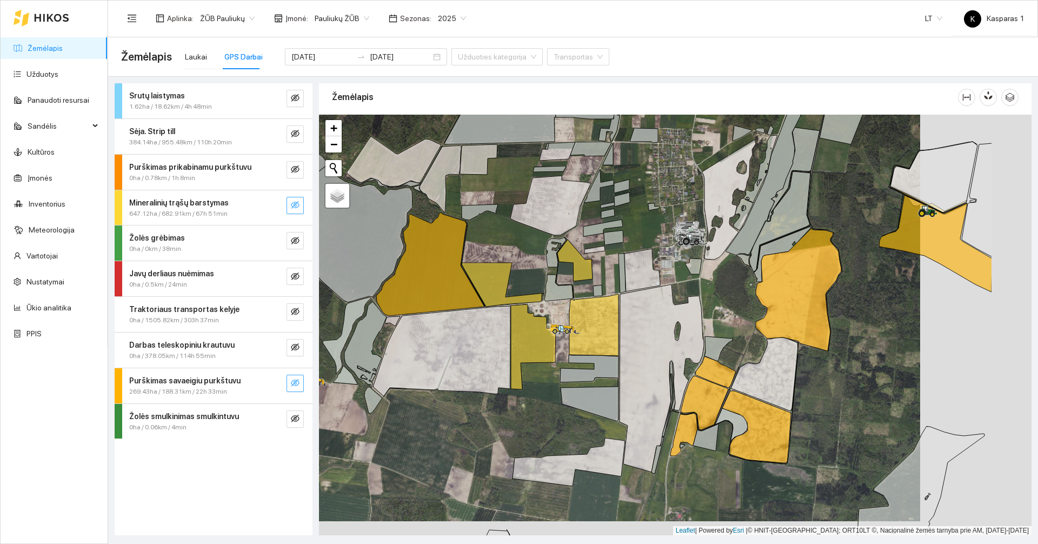
drag, startPoint x: 659, startPoint y: 461, endPoint x: 542, endPoint y: 446, distance: 117.3
click at [542, 446] on div at bounding box center [675, 325] width 713 height 421
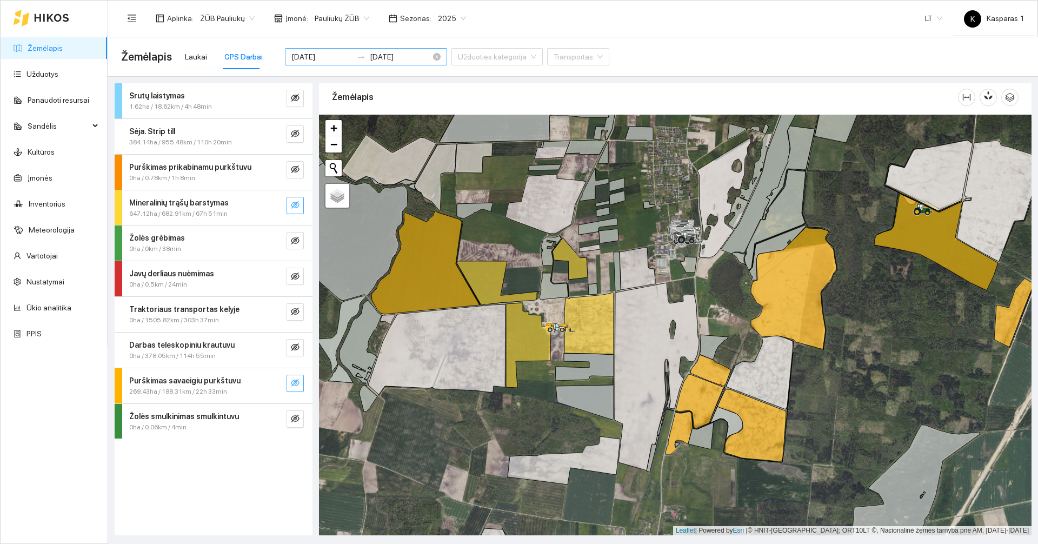
click at [321, 55] on input "[DATE]" at bounding box center [321, 57] width 61 height 12
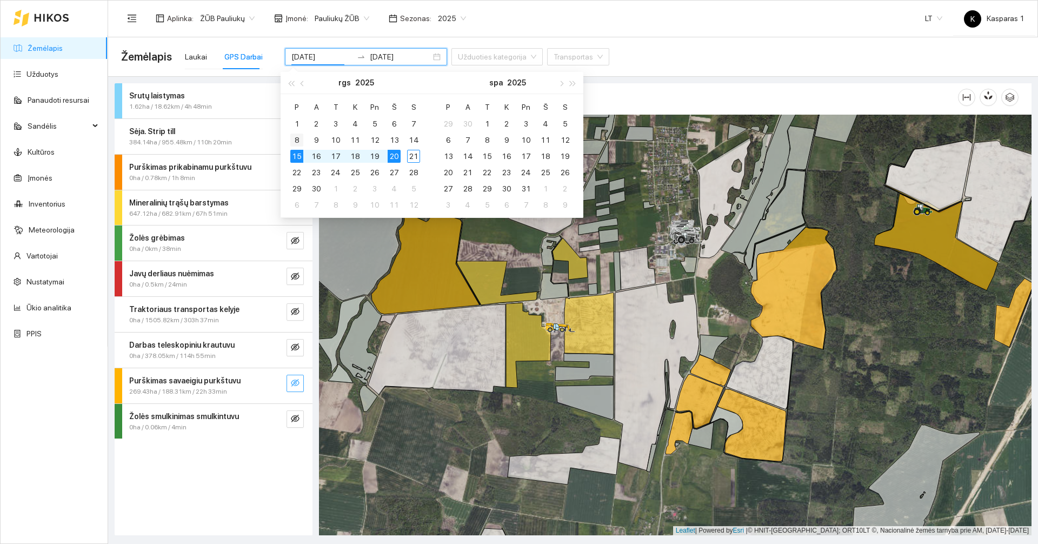
type input "[DATE]"
click at [293, 142] on div "8" at bounding box center [296, 140] width 13 height 13
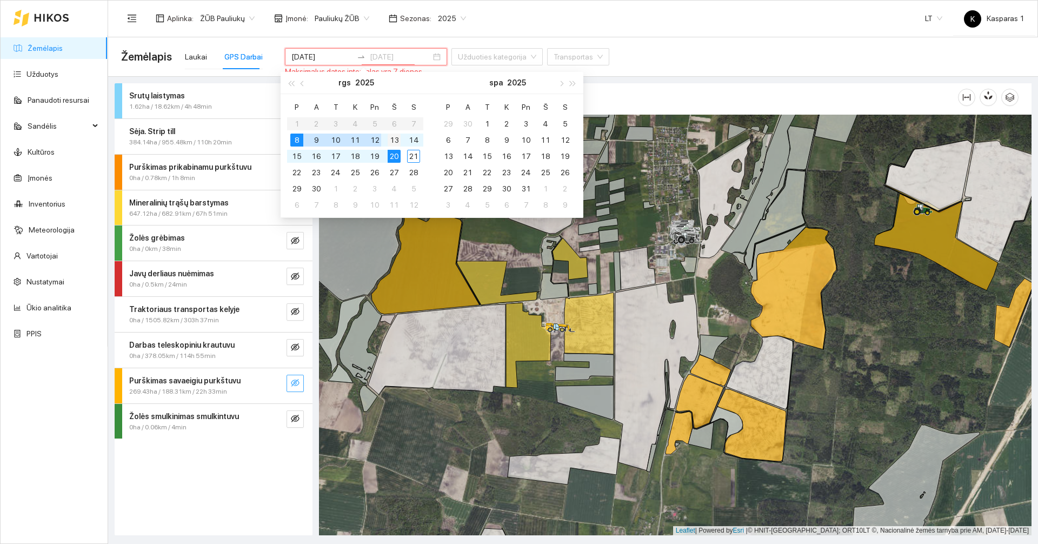
type input "[DATE]"
click at [395, 139] on div "13" at bounding box center [394, 140] width 13 height 13
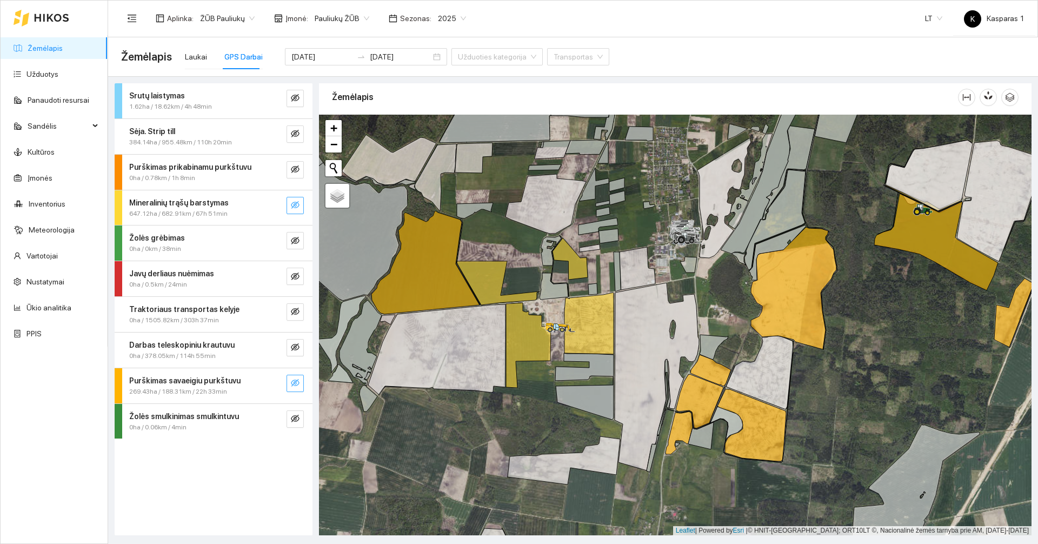
click at [540, 250] on div at bounding box center [675, 325] width 713 height 421
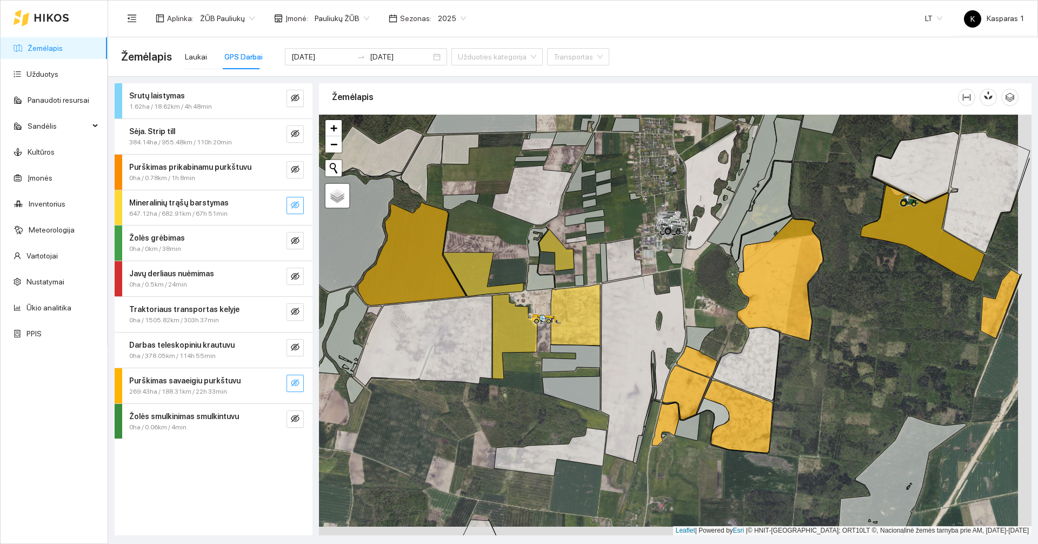
drag, startPoint x: 531, startPoint y: 244, endPoint x: 517, endPoint y: 235, distance: 16.5
click at [517, 235] on div at bounding box center [675, 325] width 713 height 421
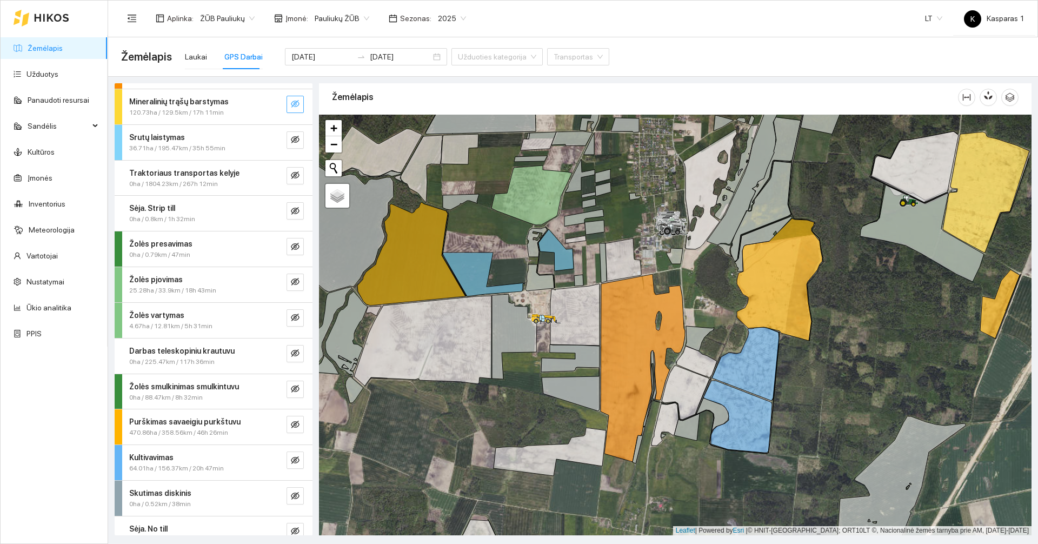
scroll to position [46, 0]
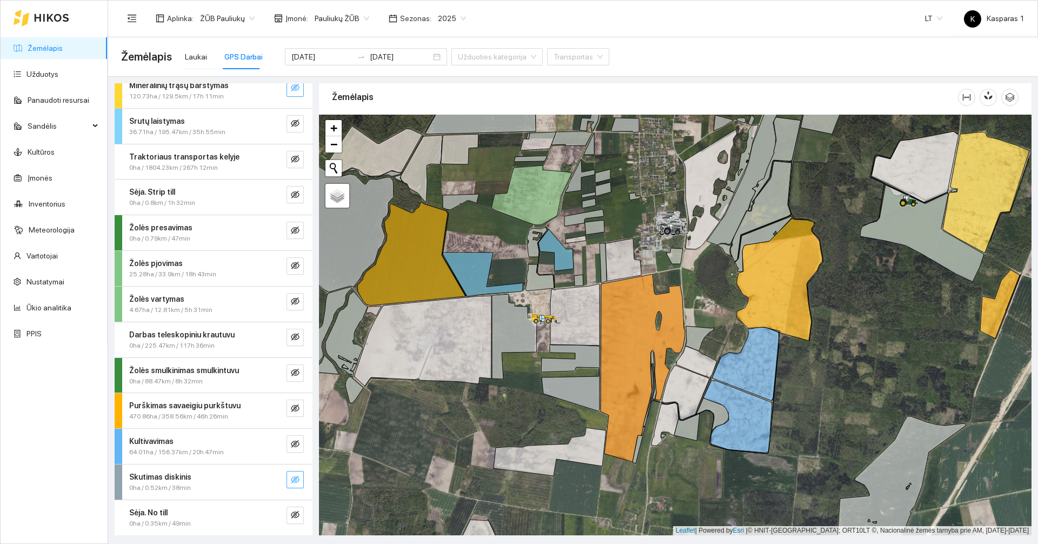
click at [291, 476] on icon "eye-invisible" at bounding box center [295, 480] width 9 height 8
click at [291, 476] on icon "eye" at bounding box center [295, 479] width 9 height 6
click at [221, 494] on div "Skutimas diskinis 0ha / 0.52km / 38min" at bounding box center [214, 481] width 198 height 35
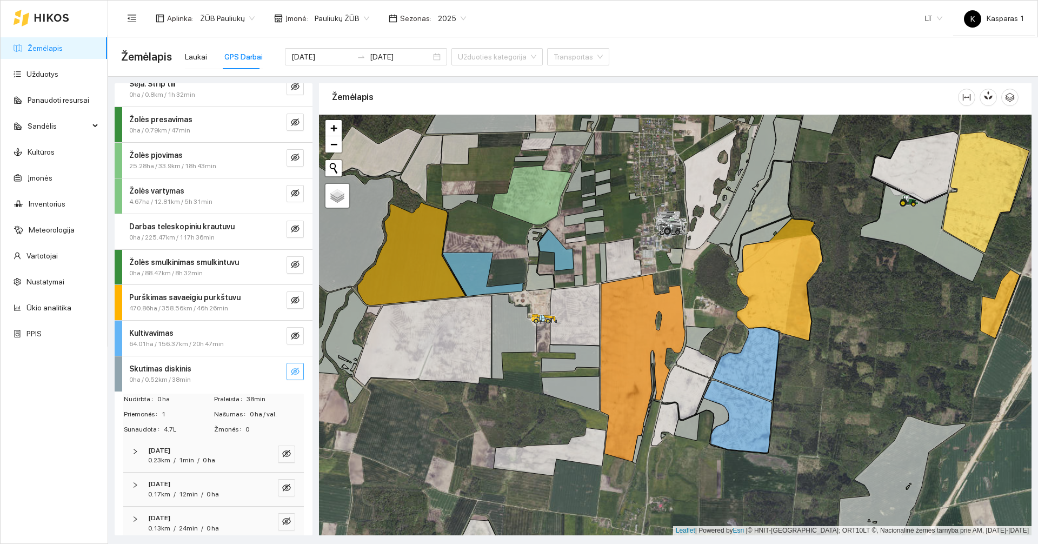
scroll to position [203, 0]
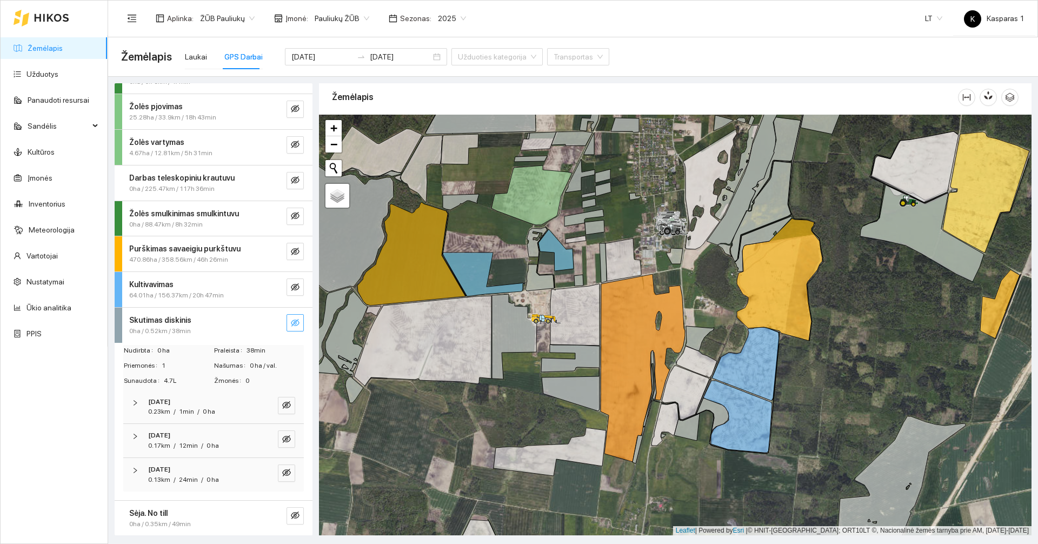
click at [194, 328] on div "0ha / 0.52km / 38min" at bounding box center [195, 331] width 132 height 10
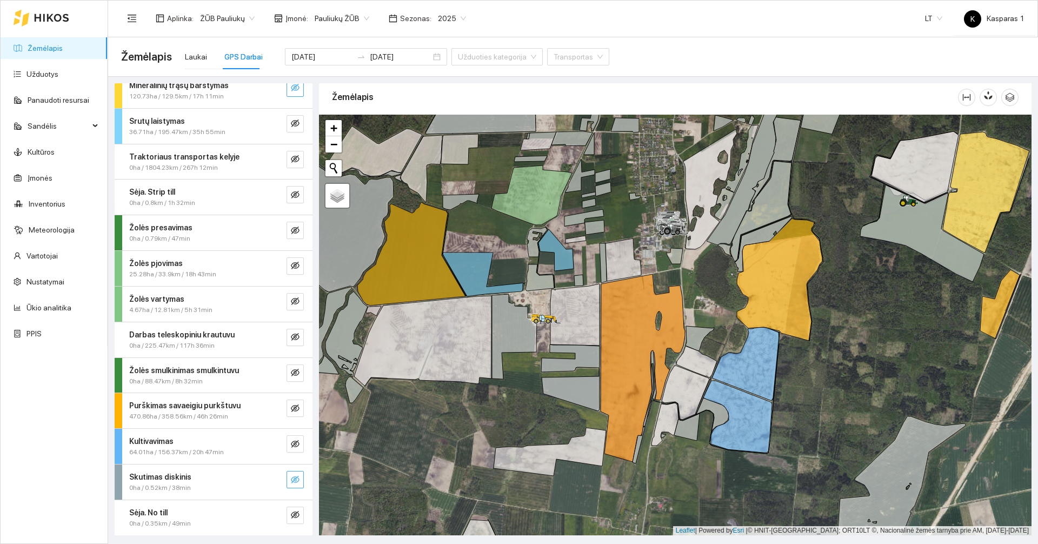
scroll to position [46, 0]
click at [210, 439] on div "Kultivavimas" at bounding box center [195, 441] width 132 height 12
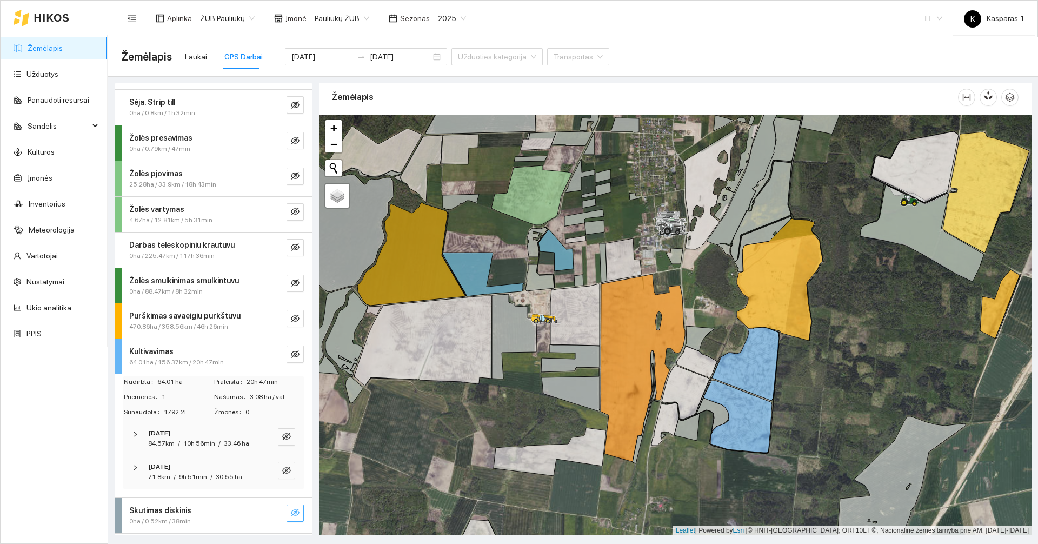
scroll to position [180, 0]
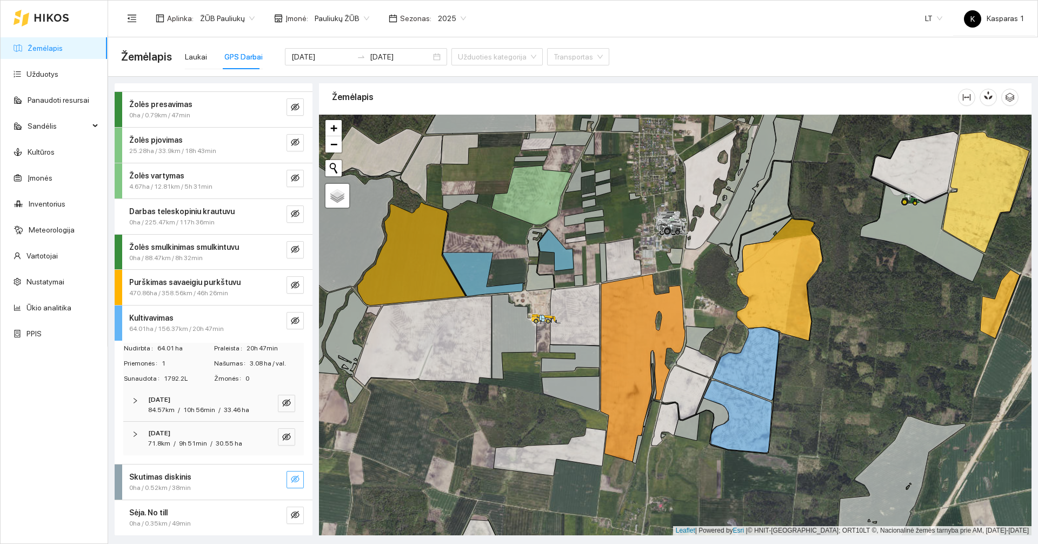
click at [204, 312] on div "Kultivavimas" at bounding box center [195, 318] width 132 height 12
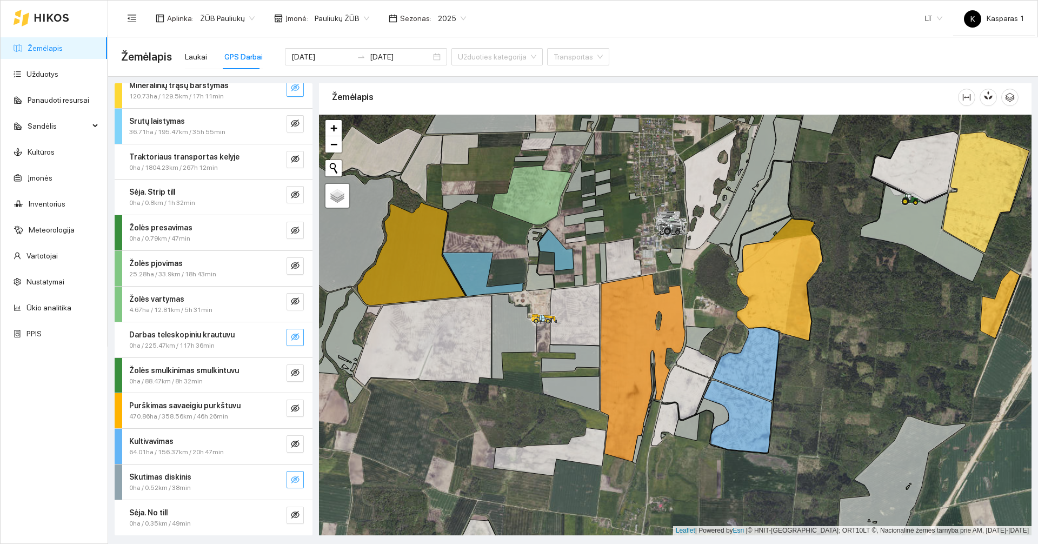
scroll to position [46, 0]
click at [291, 442] on icon "eye-invisible" at bounding box center [295, 444] width 9 height 9
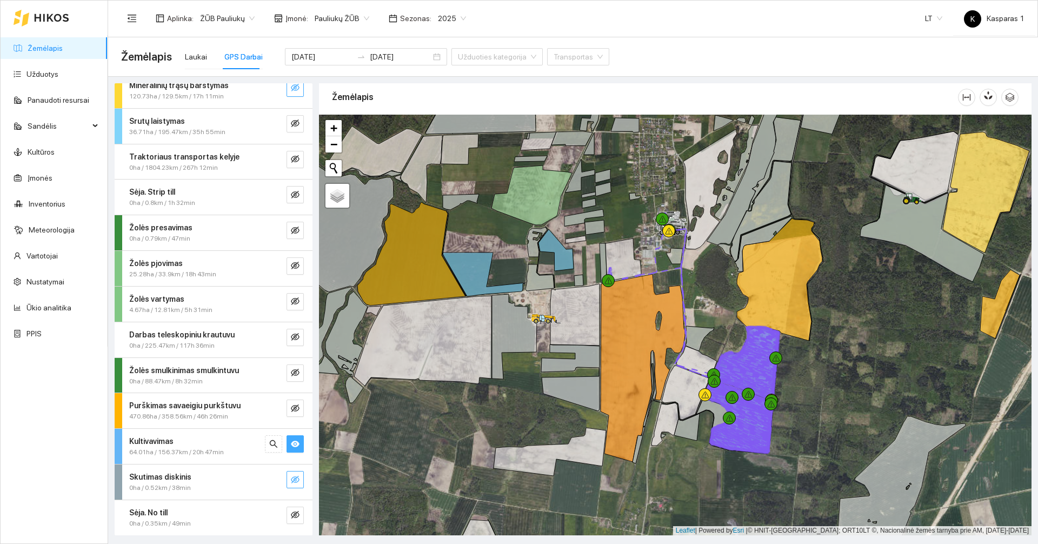
click at [291, 442] on icon "eye" at bounding box center [295, 444] width 9 height 6
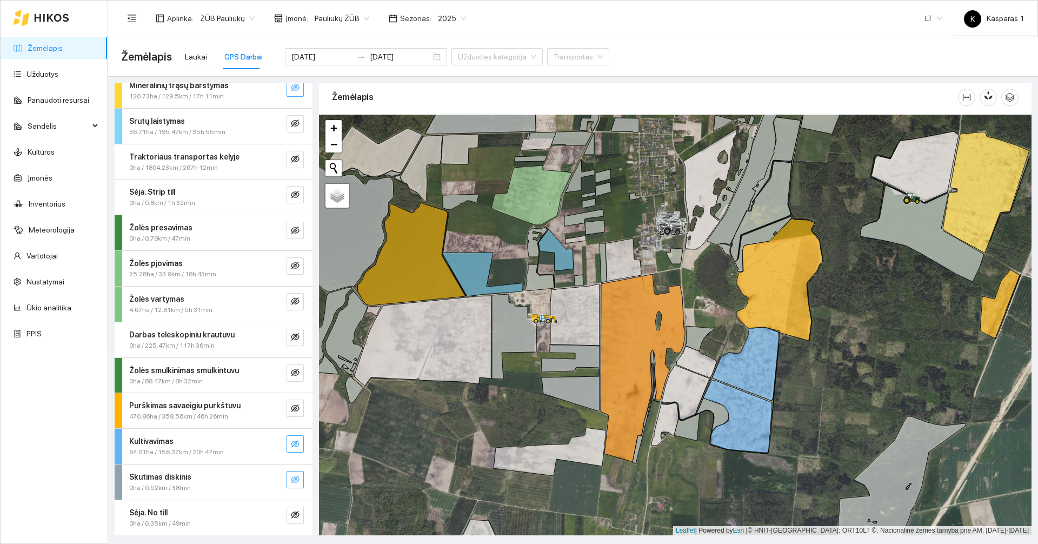
click at [291, 442] on icon "eye-invisible" at bounding box center [295, 444] width 9 height 9
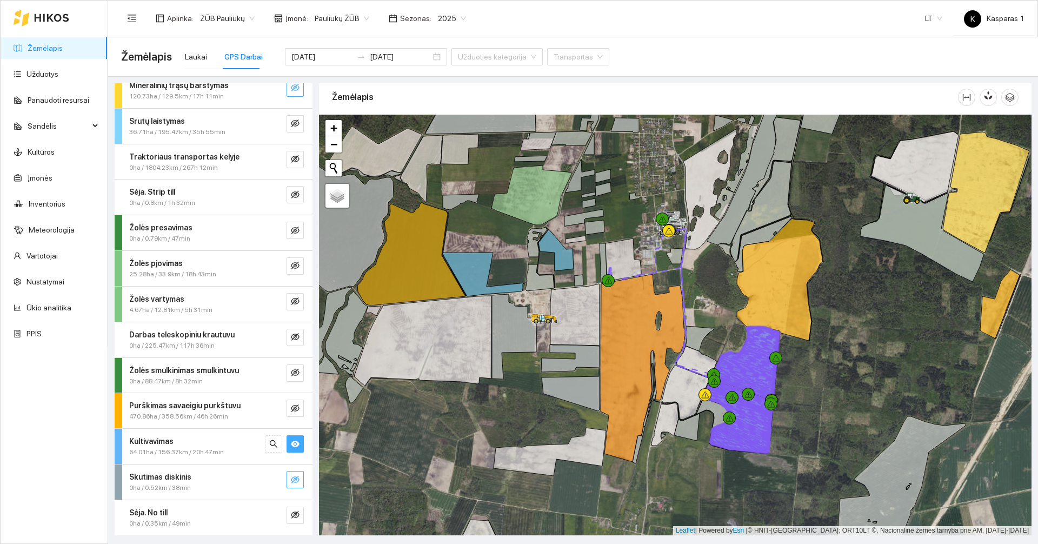
click at [192, 445] on div "Kultivavimas" at bounding box center [195, 441] width 132 height 12
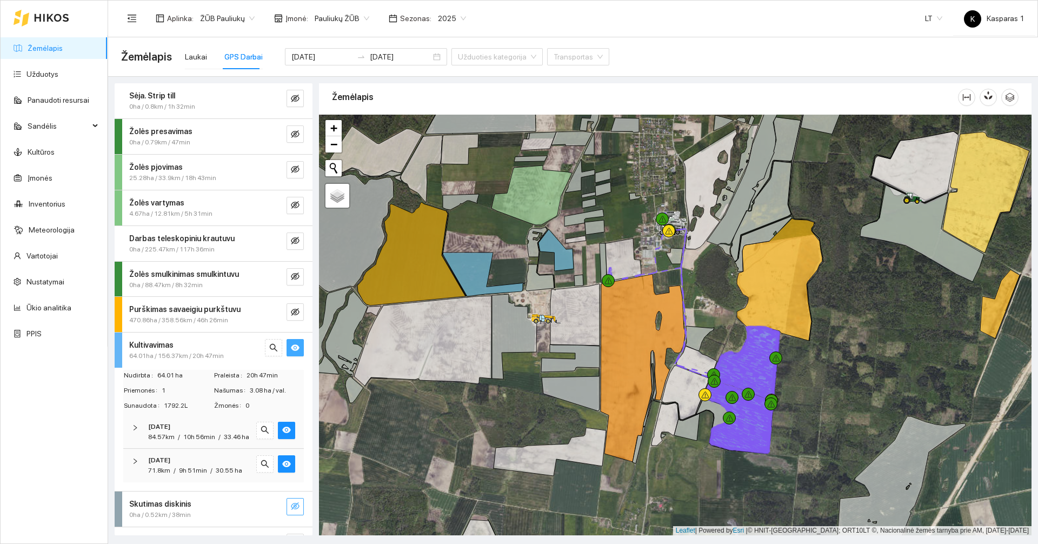
scroll to position [180, 0]
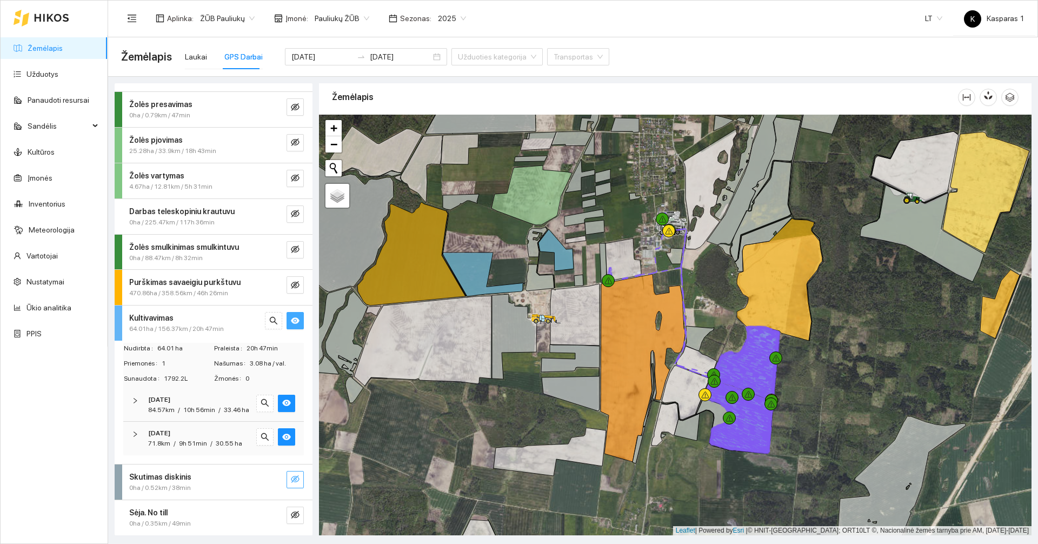
click at [171, 405] on div "84.57km" at bounding box center [161, 410] width 26 height 10
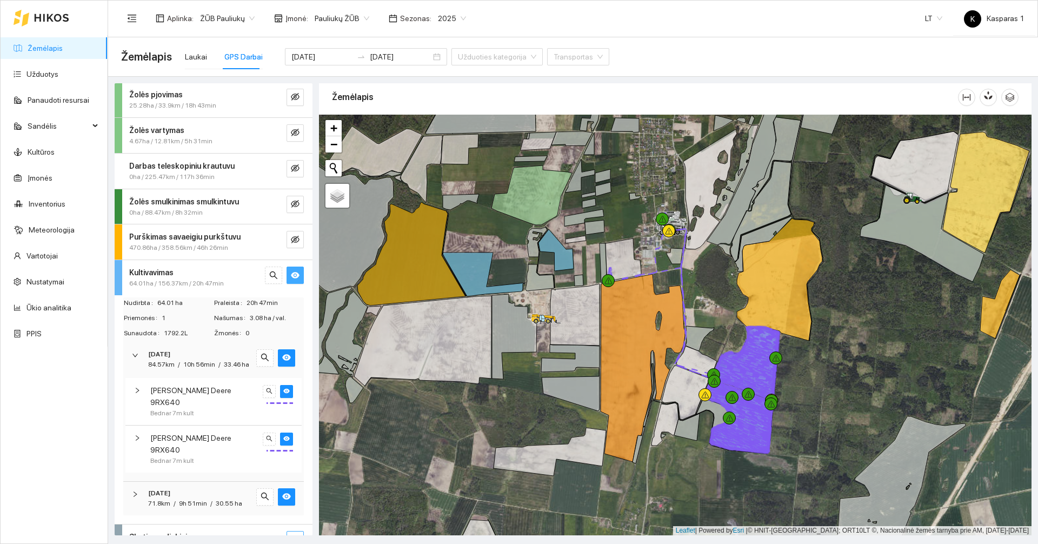
scroll to position [234, 0]
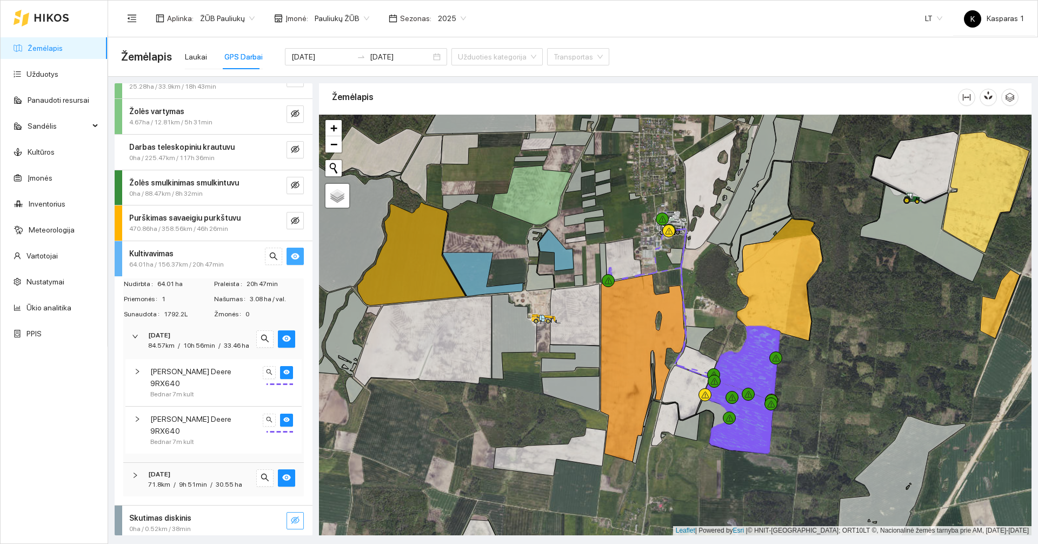
click at [195, 469] on div "[DATE]" at bounding box center [198, 474] width 101 height 10
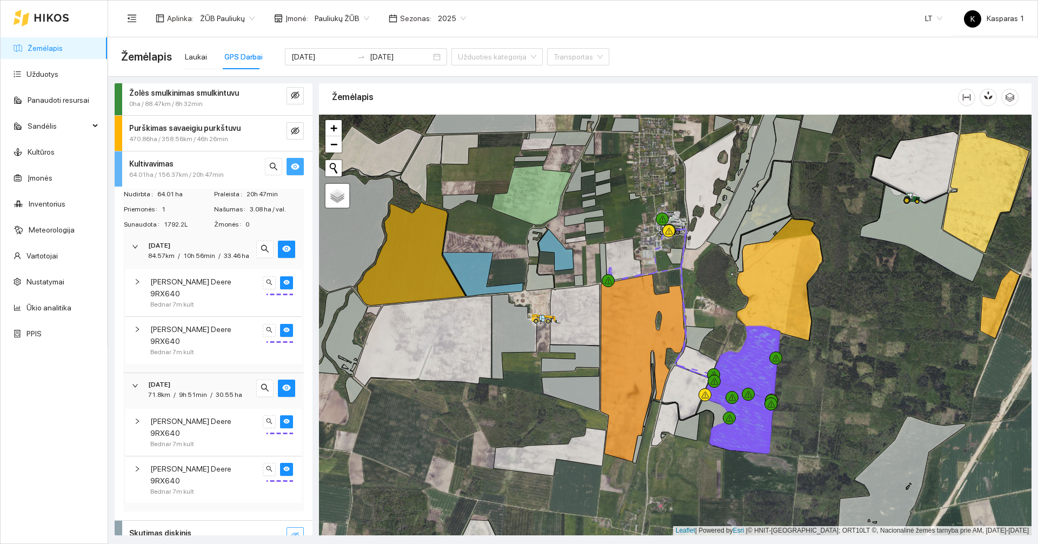
scroll to position [342, 0]
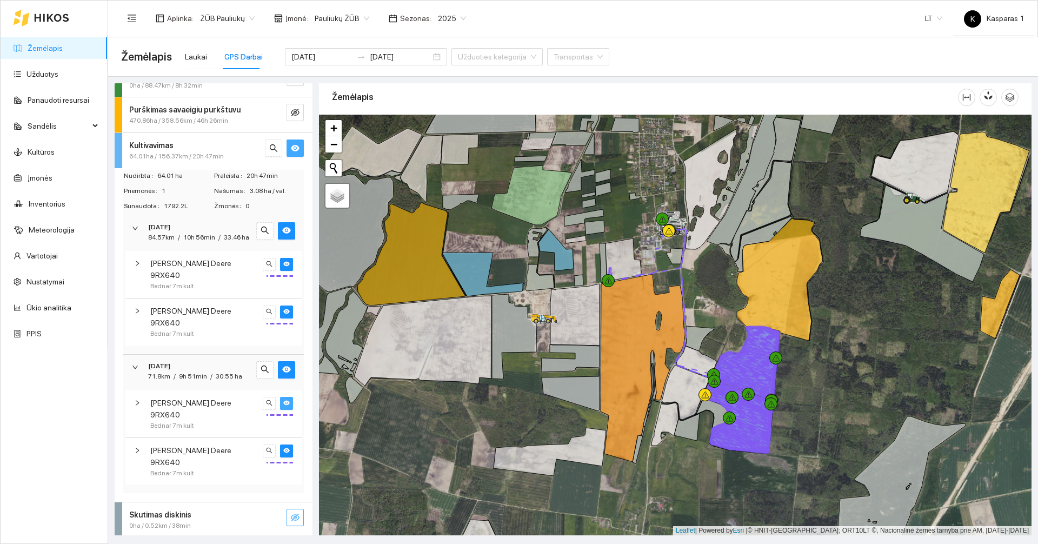
click at [283, 400] on icon "eye" at bounding box center [286, 403] width 6 height 6
click at [283, 400] on icon "eye-invisible" at bounding box center [286, 403] width 6 height 6
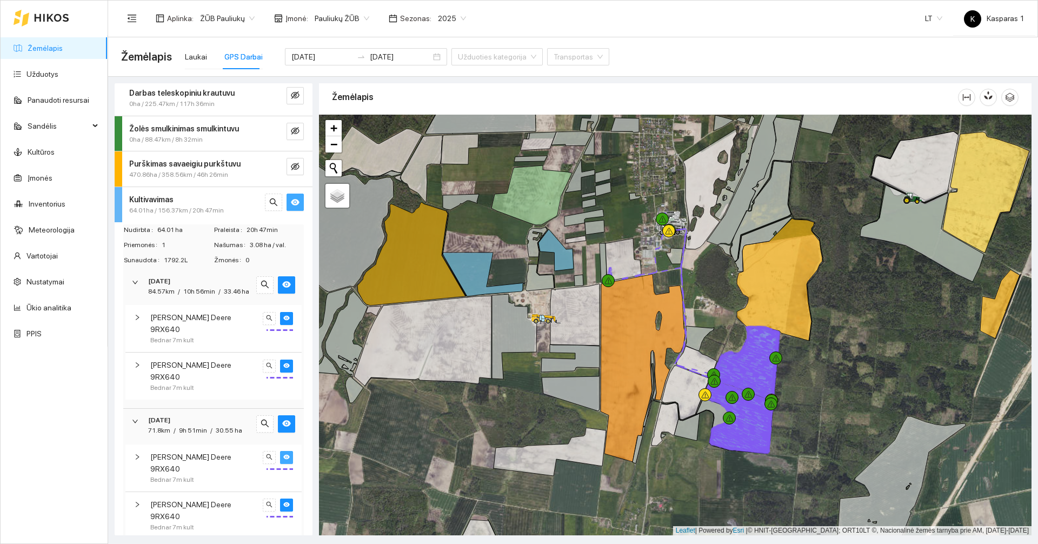
click at [183, 215] on span "64.01ha / 156.37km / 20h 47min" at bounding box center [176, 210] width 95 height 10
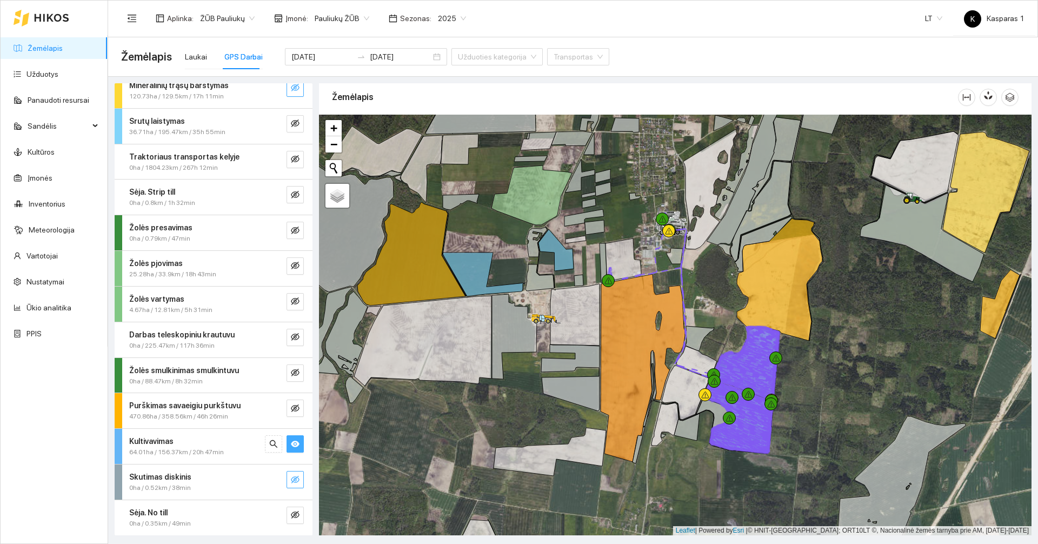
scroll to position [46, 0]
click at [291, 446] on icon "eye" at bounding box center [295, 444] width 9 height 6
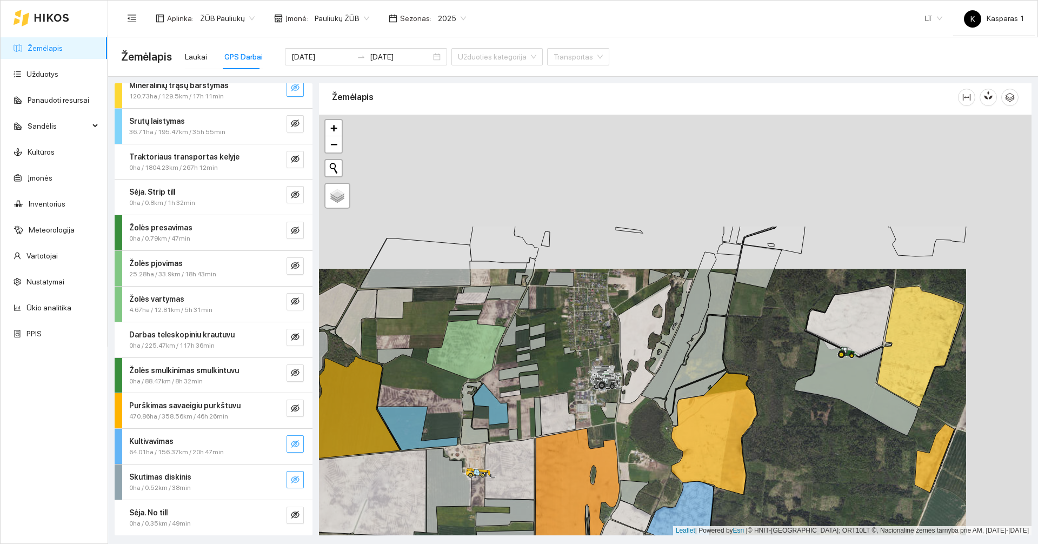
drag, startPoint x: 637, startPoint y: 205, endPoint x: 568, endPoint y: 392, distance: 199.3
click at [568, 392] on div at bounding box center [675, 325] width 713 height 421
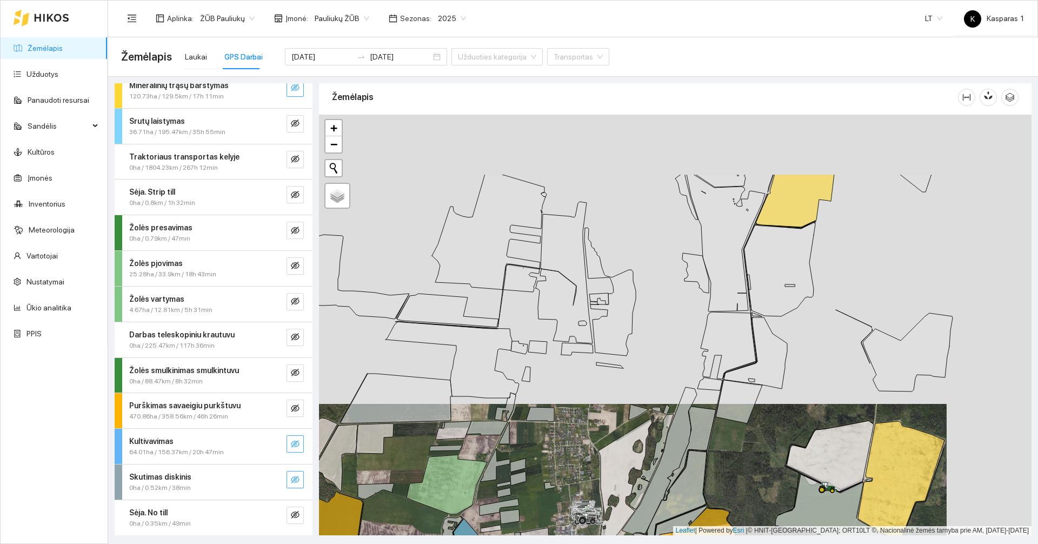
drag, startPoint x: 579, startPoint y: 308, endPoint x: 563, endPoint y: 410, distance: 103.5
click at [563, 410] on div at bounding box center [675, 325] width 713 height 421
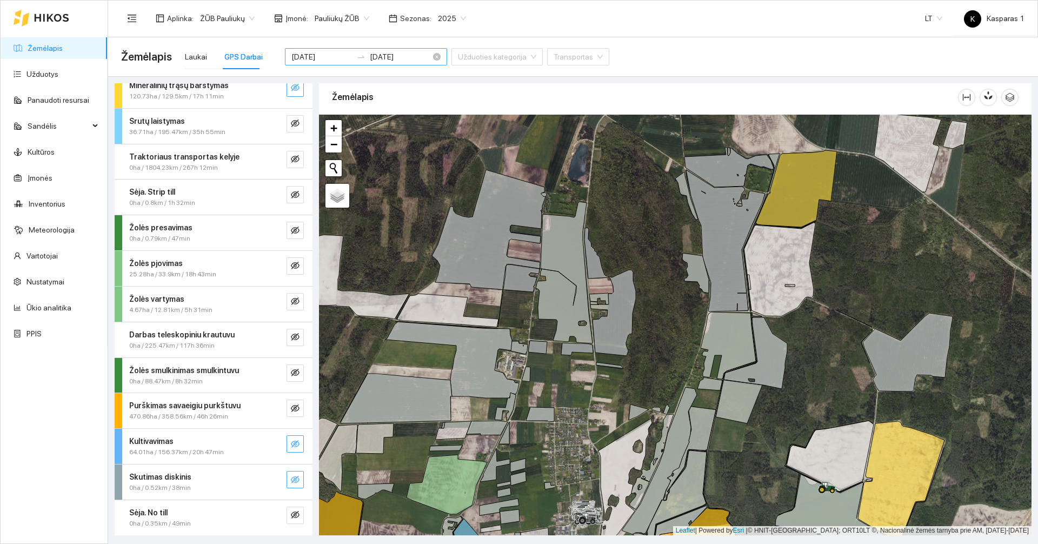
click at [313, 58] on input "[DATE]" at bounding box center [321, 57] width 61 height 12
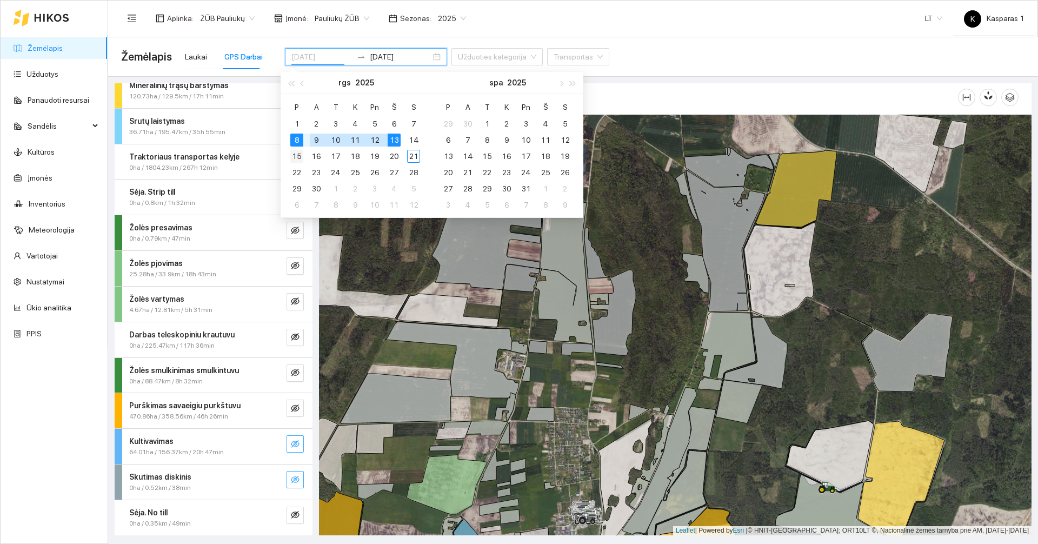
type input "[DATE]"
click at [295, 152] on div "15" at bounding box center [296, 156] width 13 height 13
type input "[DATE]"
click at [414, 156] on div "21" at bounding box center [413, 156] width 13 height 13
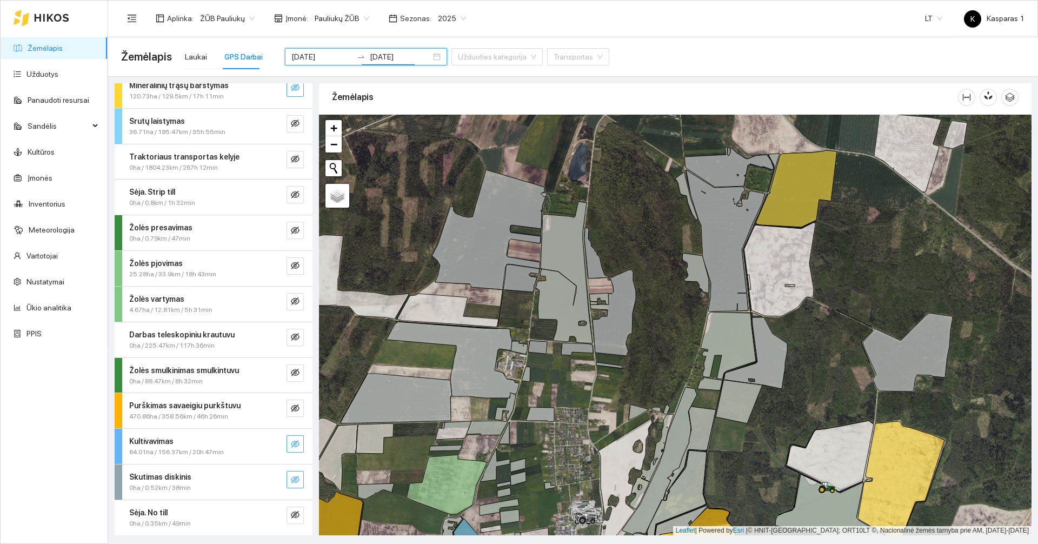
click at [659, 283] on div at bounding box center [675, 325] width 713 height 421
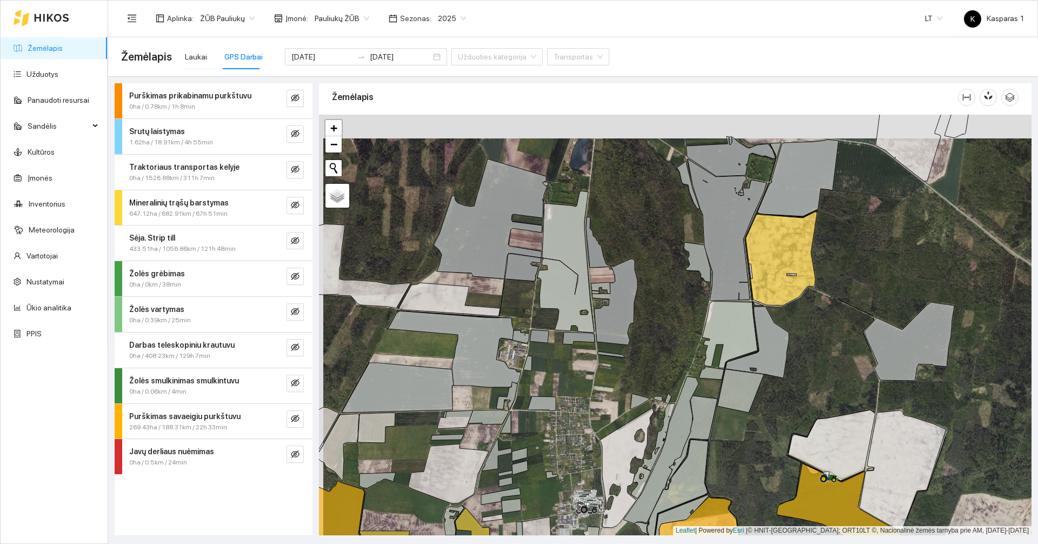
drag, startPoint x: 636, startPoint y: 220, endPoint x: 641, endPoint y: 249, distance: 29.5
click at [641, 249] on div at bounding box center [675, 325] width 713 height 421
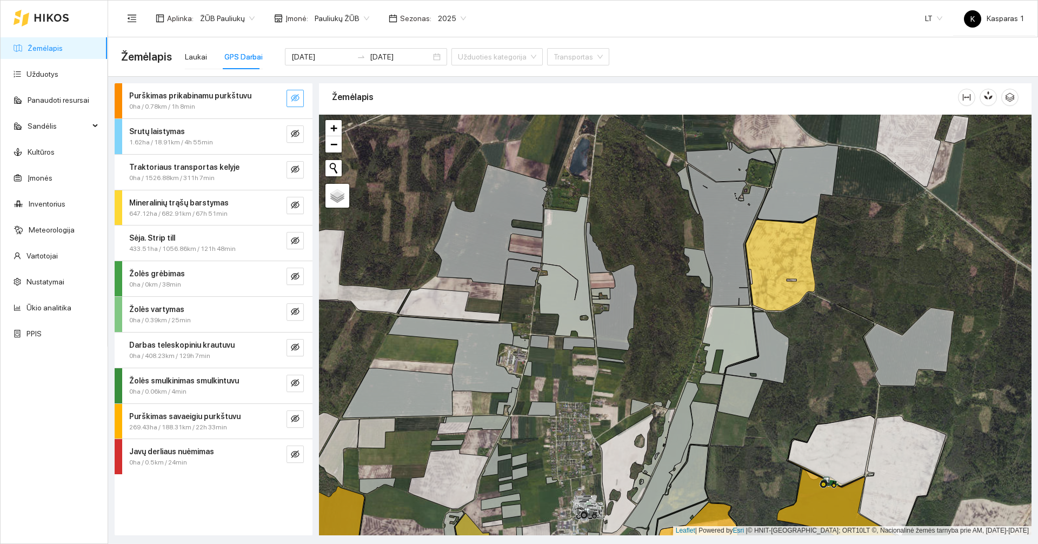
click at [297, 97] on icon "eye-invisible" at bounding box center [295, 98] width 9 height 9
click at [297, 97] on icon "eye" at bounding box center [295, 98] width 9 height 6
click at [293, 420] on icon "eye-invisible" at bounding box center [295, 419] width 9 height 8
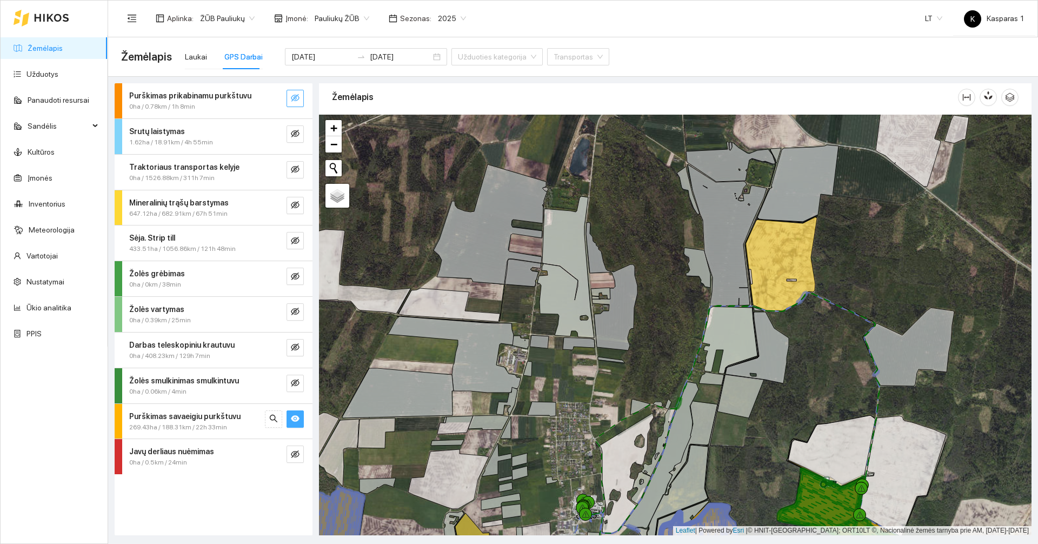
click at [294, 420] on icon "eye" at bounding box center [295, 418] width 9 height 6
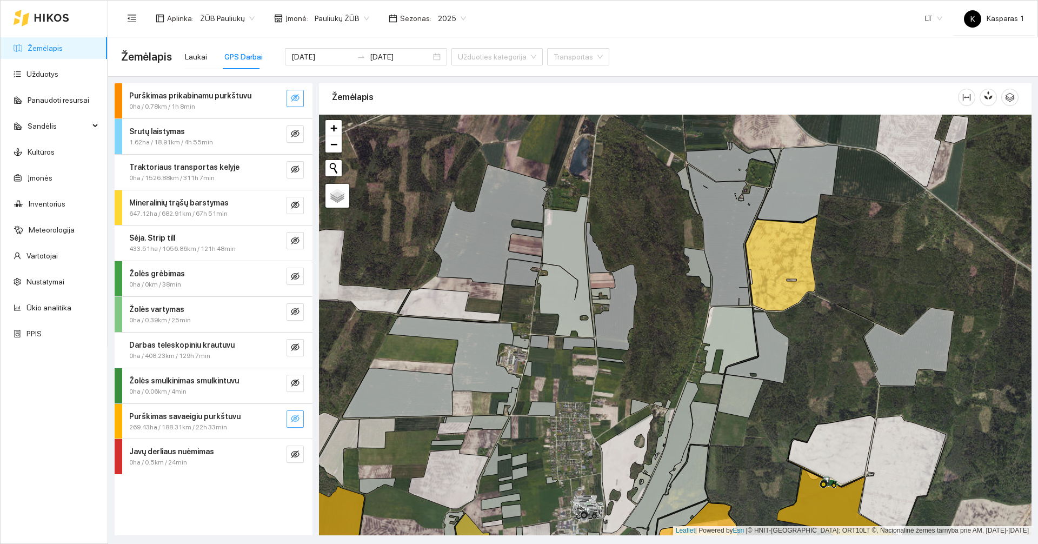
click at [294, 420] on icon "eye-invisible" at bounding box center [295, 419] width 9 height 8
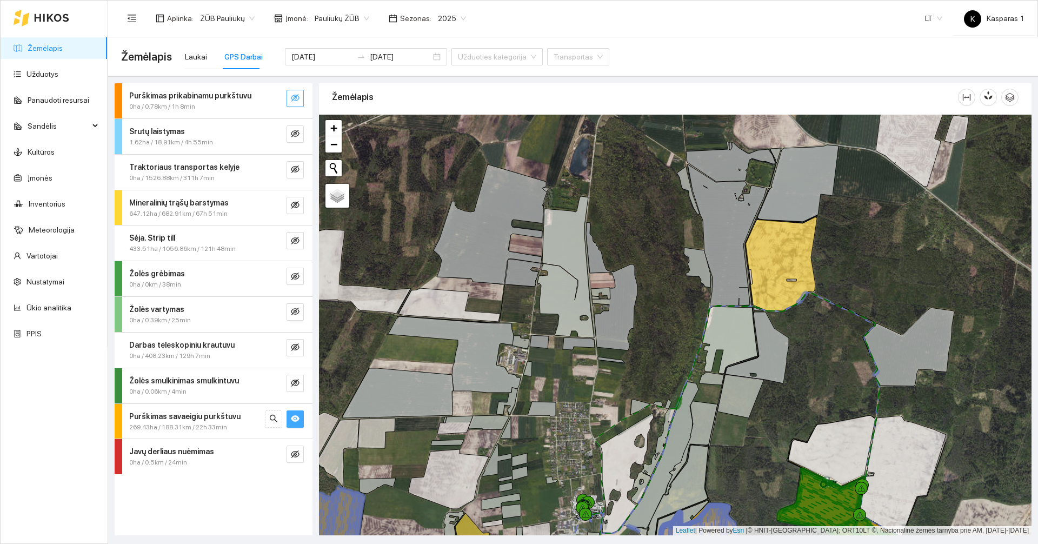
click at [294, 420] on icon "eye" at bounding box center [295, 418] width 9 height 6
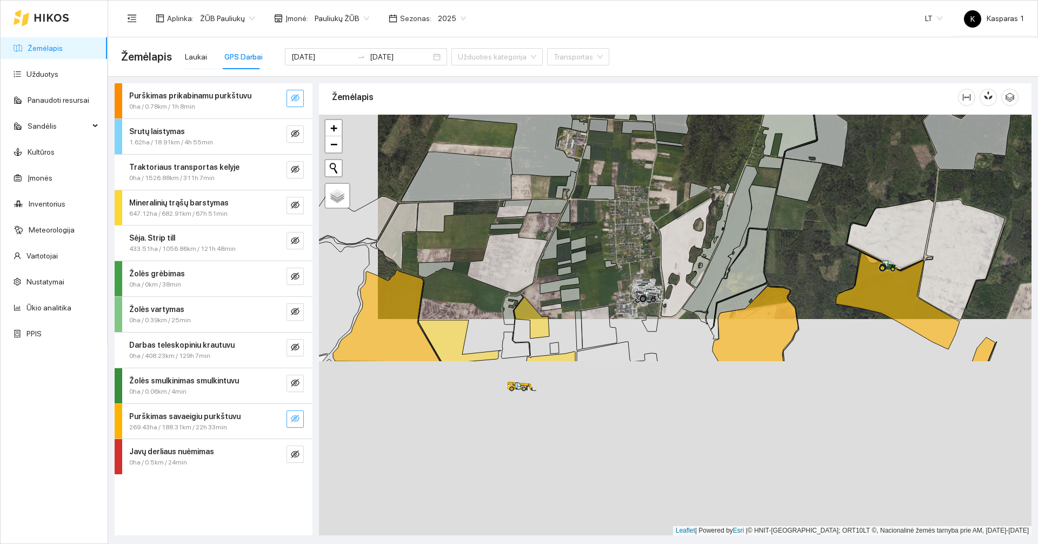
drag, startPoint x: 539, startPoint y: 462, endPoint x: 662, endPoint y: 181, distance: 307.7
click at [662, 181] on div at bounding box center [675, 325] width 713 height 421
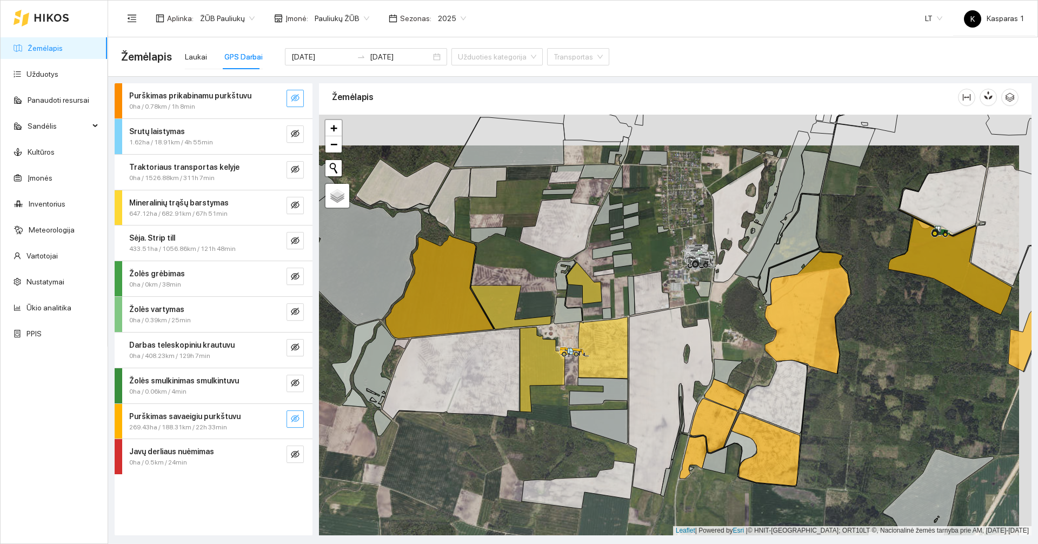
drag, startPoint x: 463, startPoint y: 418, endPoint x: 450, endPoint y: 449, distance: 33.2
click at [450, 449] on div at bounding box center [675, 325] width 713 height 421
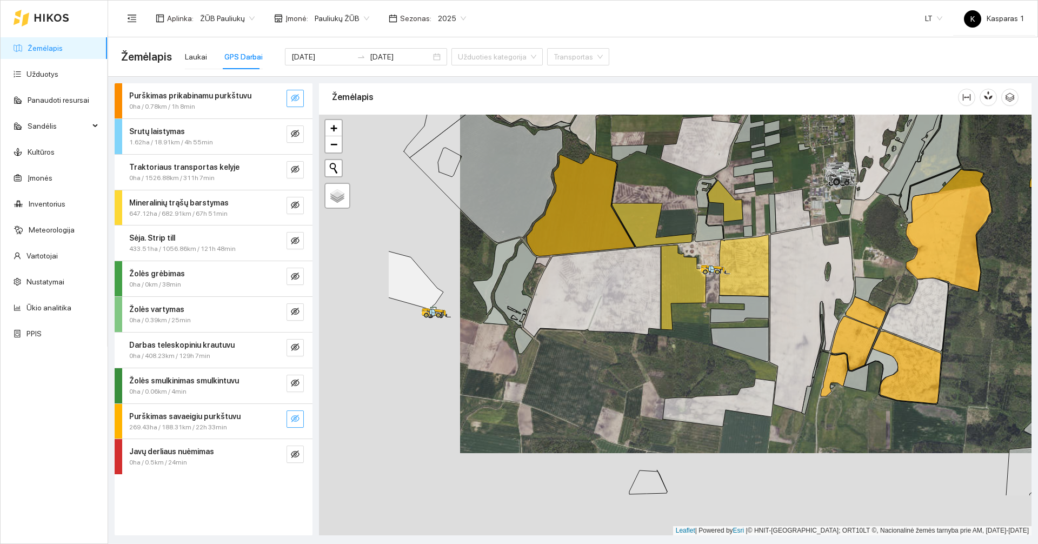
drag, startPoint x: 450, startPoint y: 449, endPoint x: 593, endPoint y: 365, distance: 164.8
click at [593, 365] on div at bounding box center [675, 325] width 713 height 421
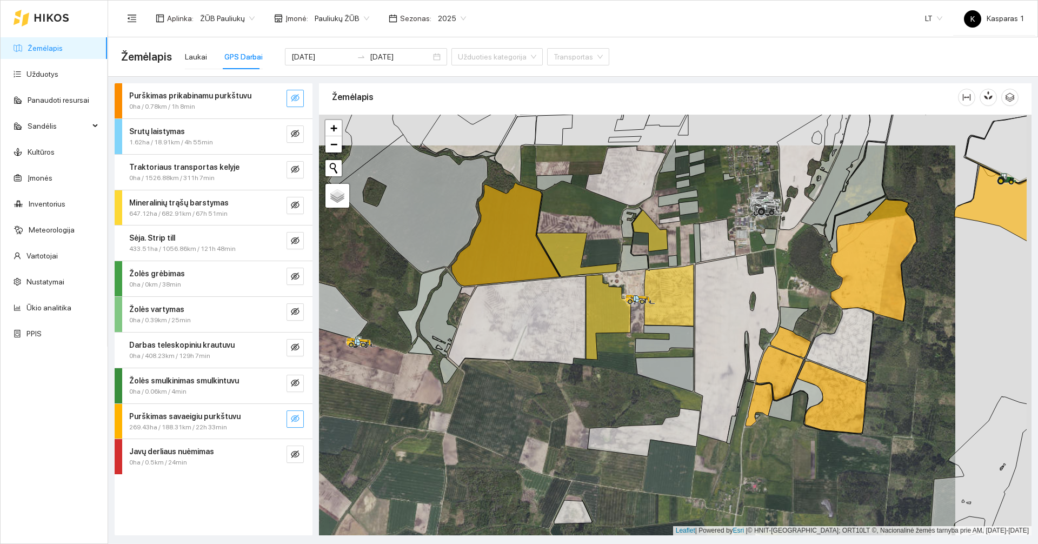
drag, startPoint x: 588, startPoint y: 357, endPoint x: 511, endPoint y: 388, distance: 82.9
click at [511, 388] on div at bounding box center [675, 325] width 713 height 421
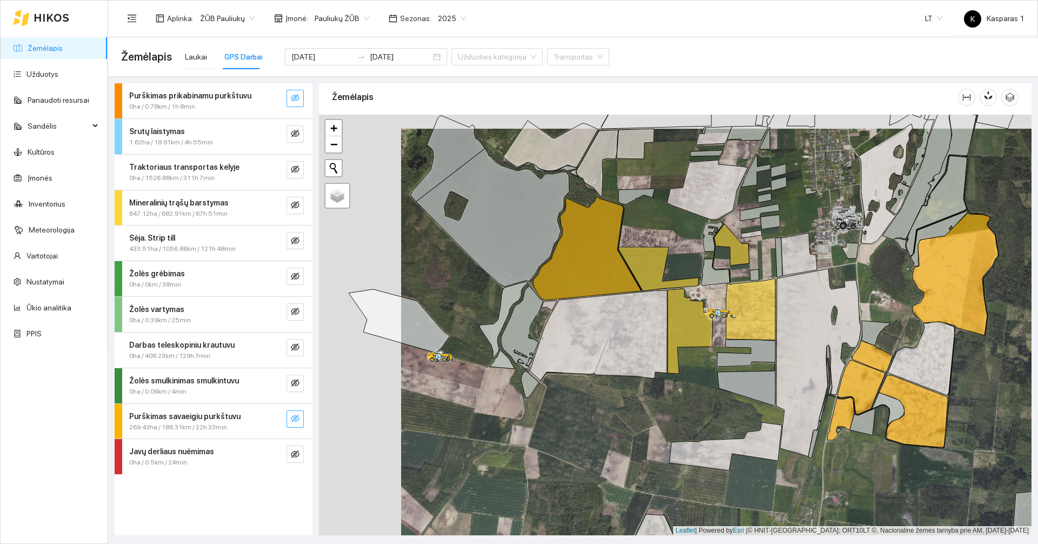
drag, startPoint x: 383, startPoint y: 376, endPoint x: 482, endPoint y: 387, distance: 100.1
click at [482, 387] on div at bounding box center [675, 325] width 713 height 421
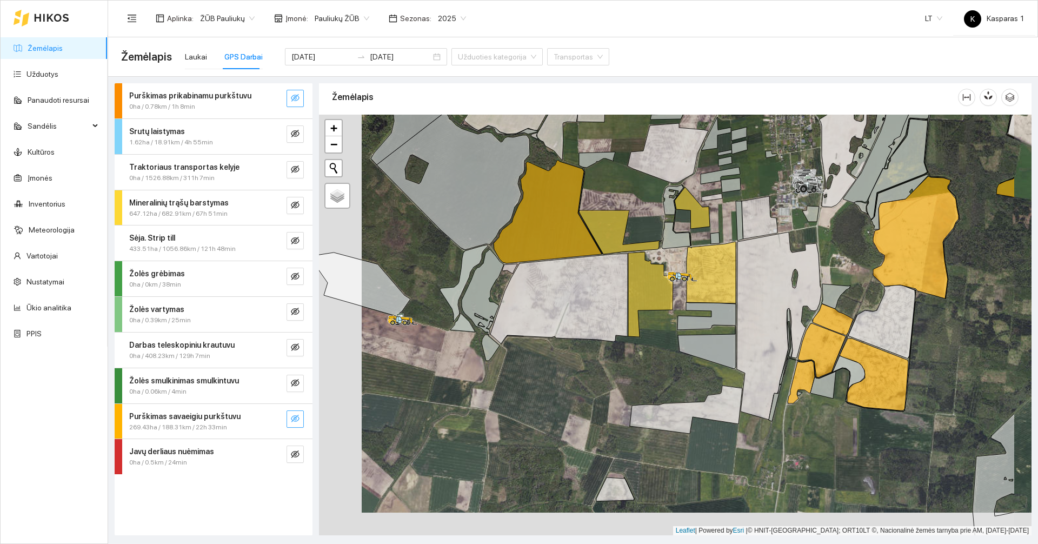
drag, startPoint x: 516, startPoint y: 409, endPoint x: 490, endPoint y: 418, distance: 26.8
click at [421, 401] on div at bounding box center [675, 325] width 713 height 421
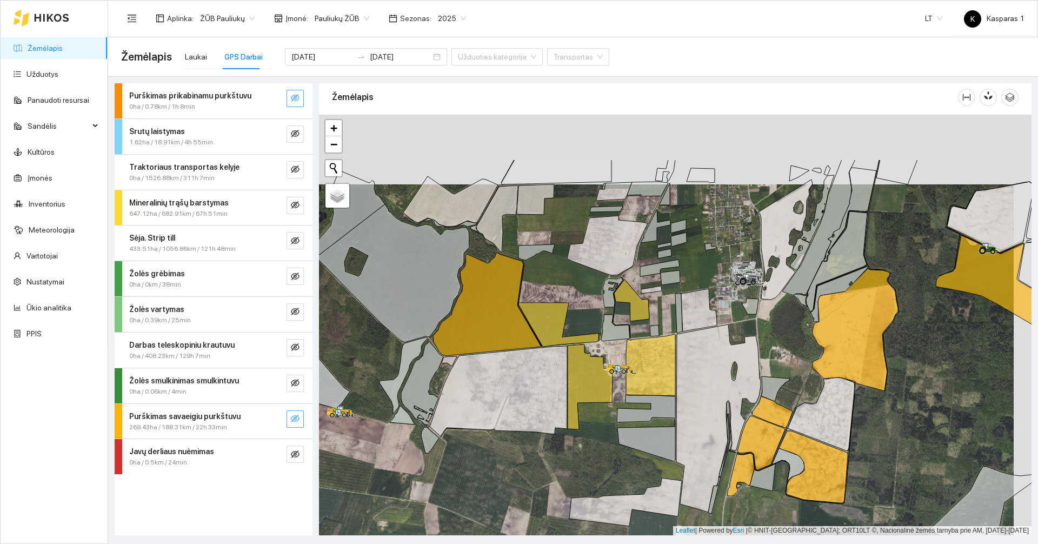
drag, startPoint x: 594, startPoint y: 383, endPoint x: 533, endPoint y: 475, distance: 110.4
click at [533, 475] on div at bounding box center [675, 325] width 713 height 421
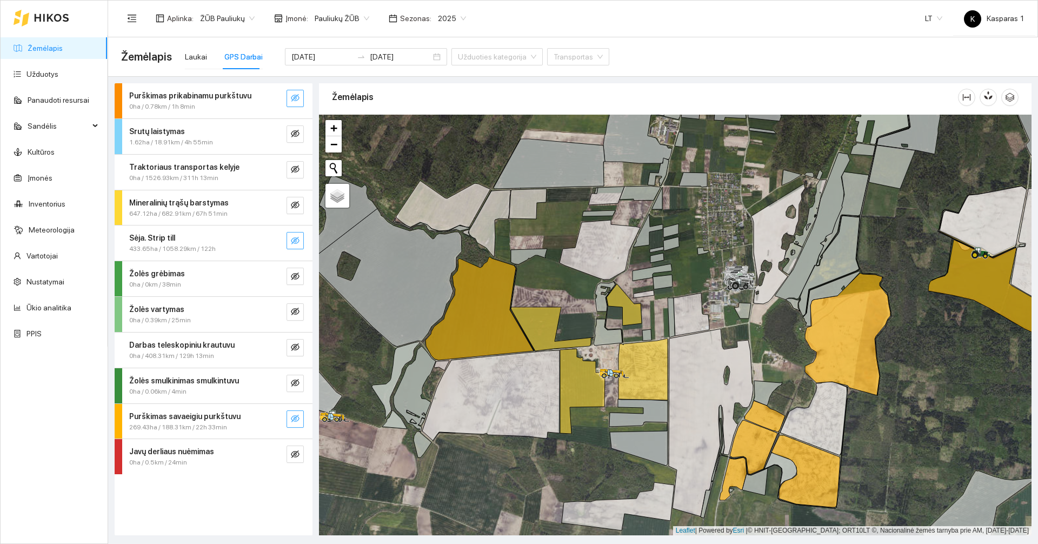
click at [296, 244] on icon "eye-invisible" at bounding box center [295, 240] width 9 height 9
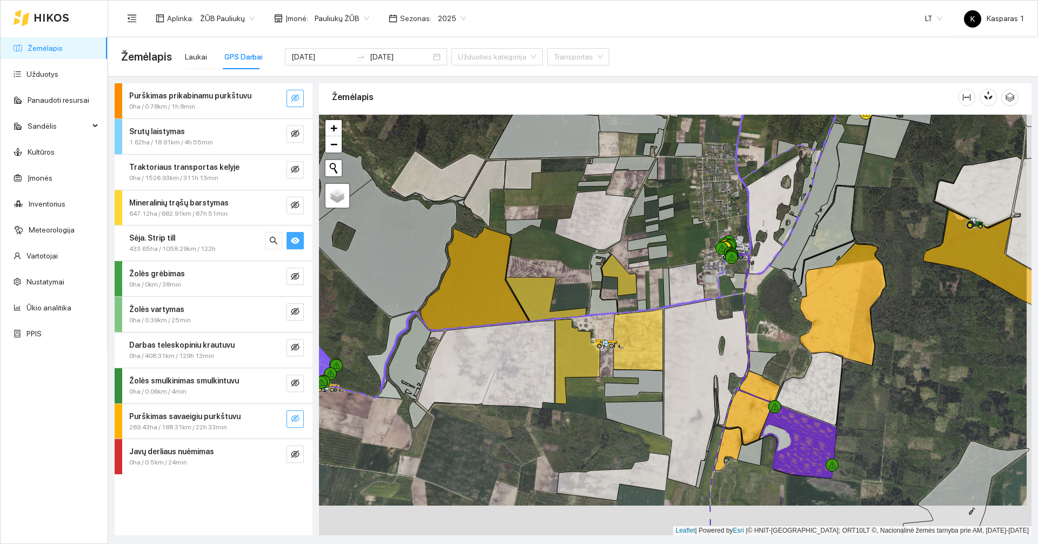
drag, startPoint x: 509, startPoint y: 457, endPoint x: 542, endPoint y: 212, distance: 247.1
click at [536, 222] on div at bounding box center [675, 325] width 713 height 421
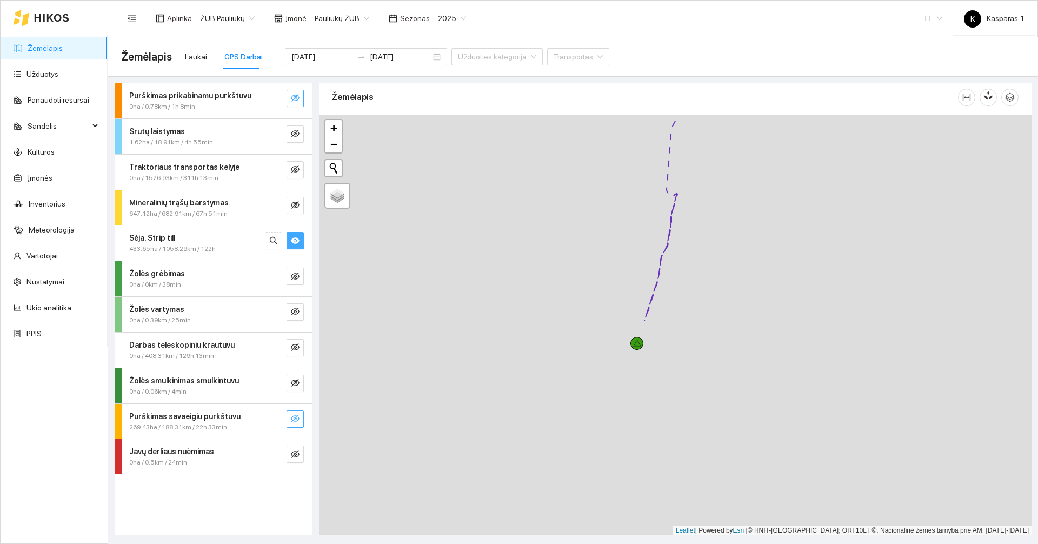
drag, startPoint x: 450, startPoint y: 389, endPoint x: 555, endPoint y: 129, distance: 280.4
click at [555, 129] on div at bounding box center [675, 325] width 713 height 421
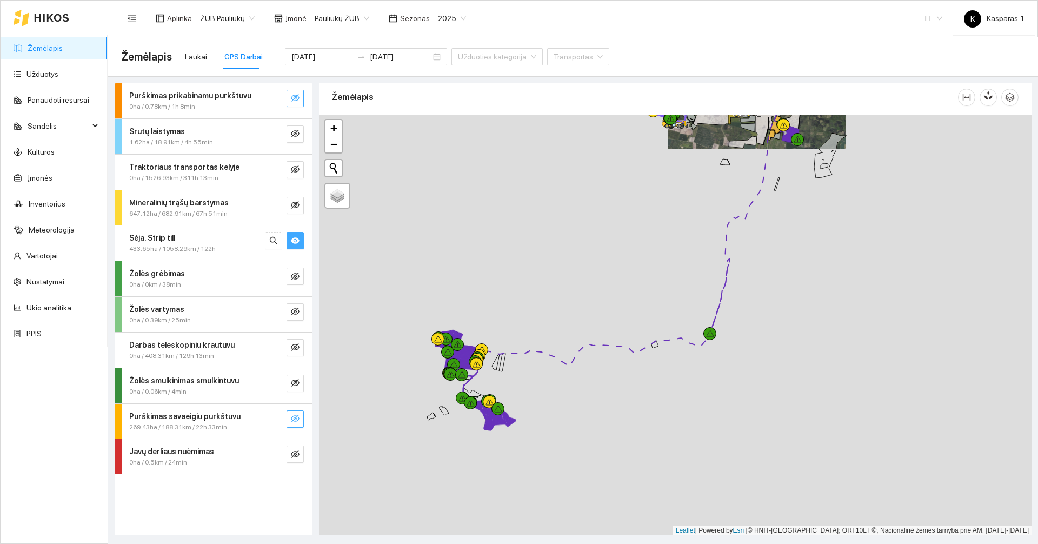
drag, startPoint x: 487, startPoint y: 394, endPoint x: 699, endPoint y: 390, distance: 211.4
click at [699, 390] on div at bounding box center [675, 325] width 713 height 421
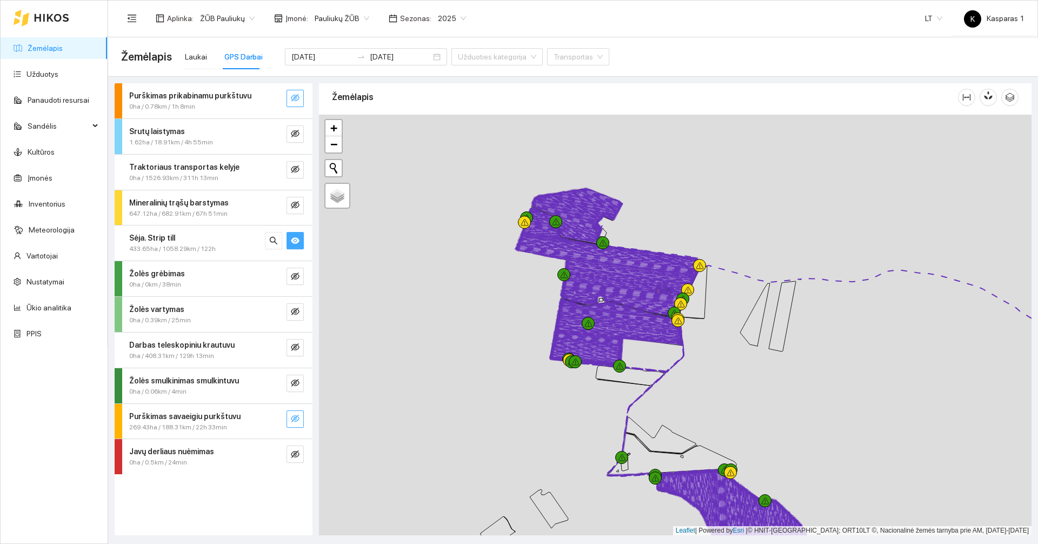
drag, startPoint x: 537, startPoint y: 321, endPoint x: 490, endPoint y: 346, distance: 53.9
click at [490, 346] on div at bounding box center [675, 325] width 713 height 421
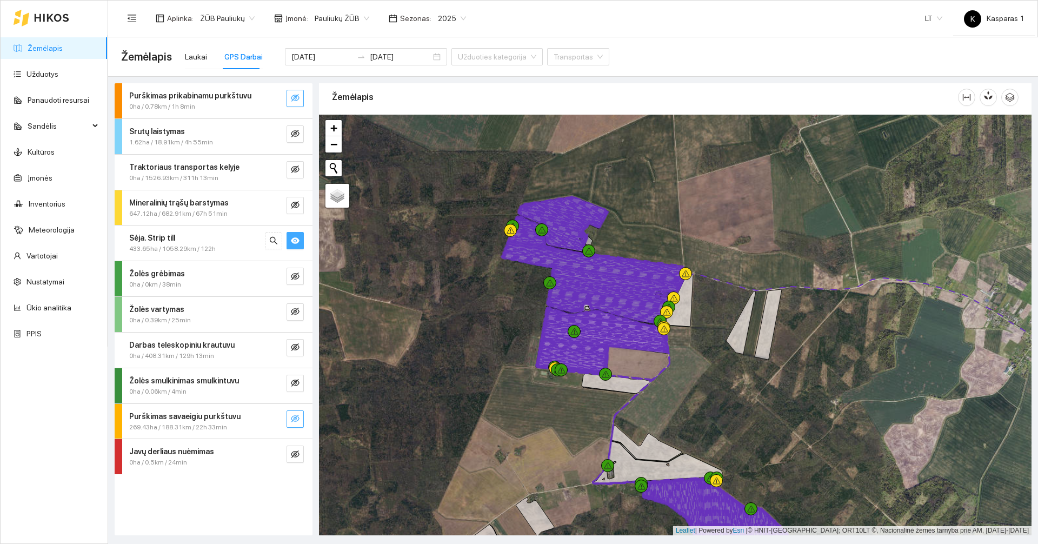
click at [245, 236] on div "Sėja. Strip till" at bounding box center [195, 238] width 132 height 12
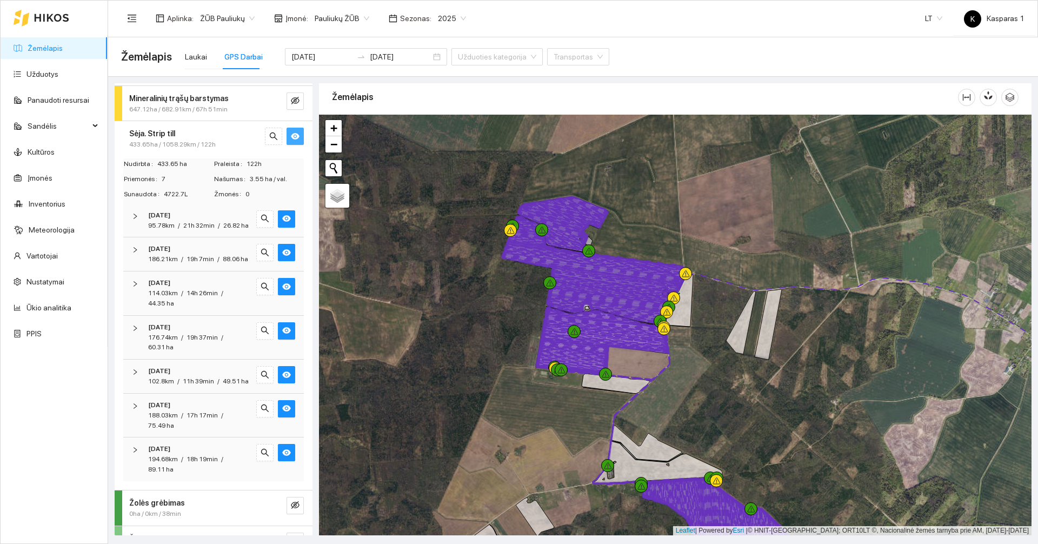
scroll to position [108, 0]
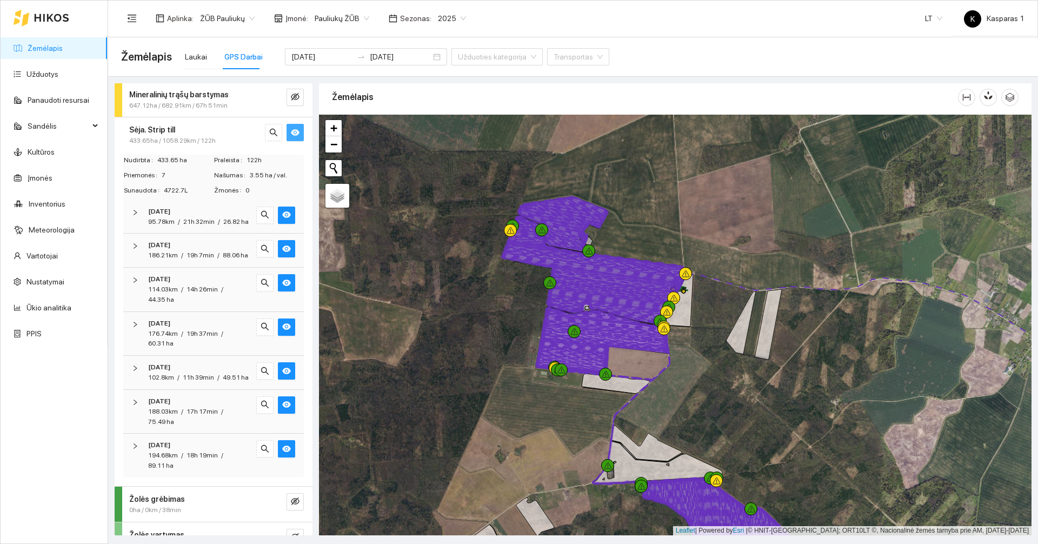
click at [292, 136] on button "button" at bounding box center [295, 132] width 17 height 17
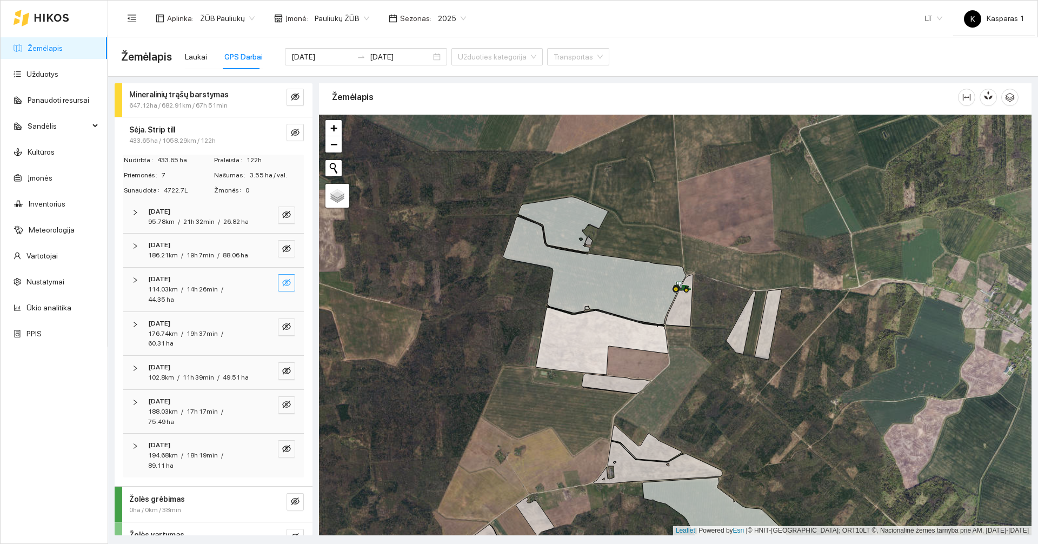
click at [282, 287] on icon "eye-invisible" at bounding box center [286, 282] width 9 height 9
click at [282, 287] on icon "eye" at bounding box center [286, 282] width 9 height 9
click at [278, 253] on button "button" at bounding box center [286, 248] width 17 height 17
click at [278, 254] on button "button" at bounding box center [286, 248] width 17 height 17
click at [279, 209] on button "button" at bounding box center [286, 215] width 17 height 17
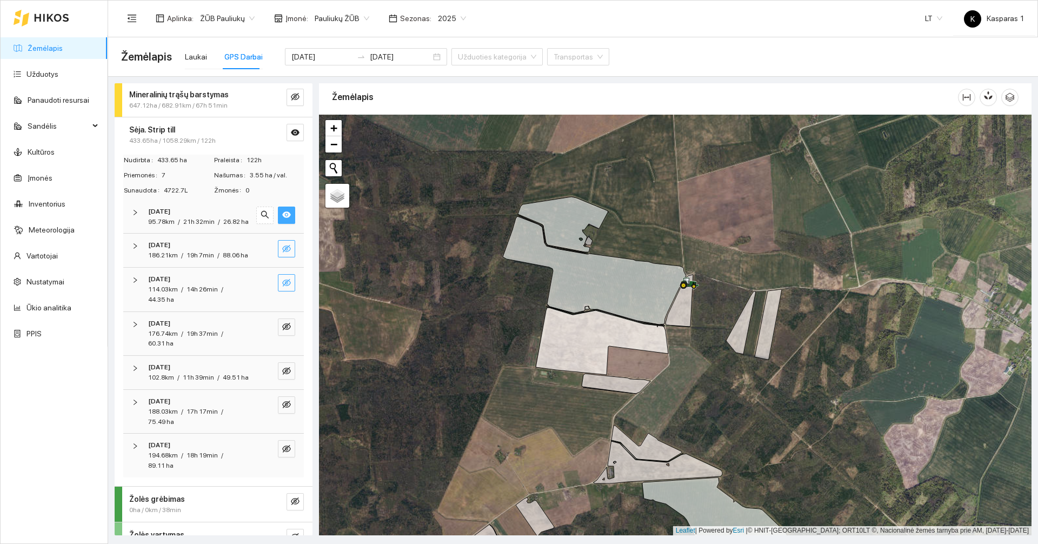
click at [282, 253] on icon "eye-invisible" at bounding box center [286, 248] width 9 height 9
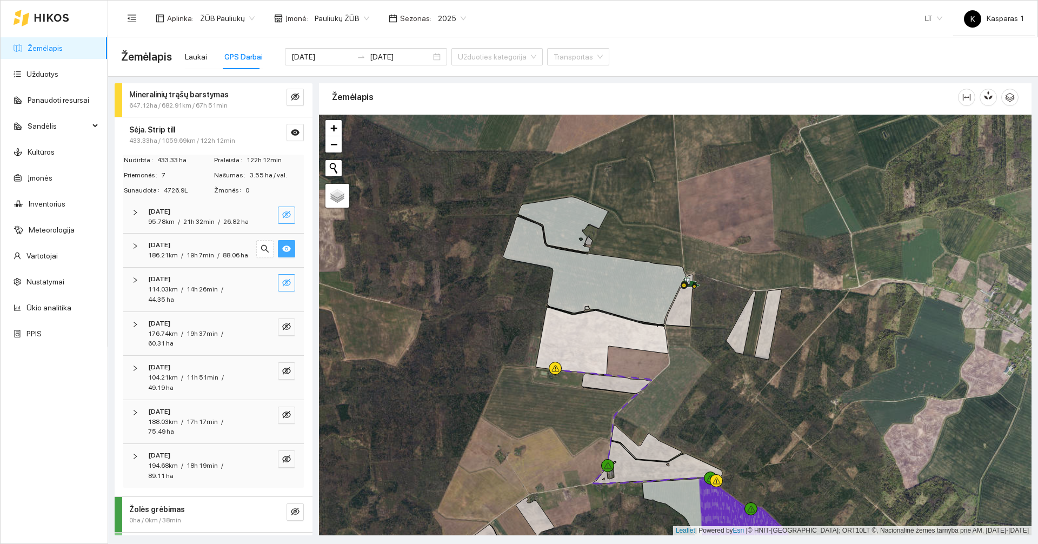
click at [282, 253] on icon "eye" at bounding box center [286, 248] width 9 height 9
click at [282, 217] on icon "eye-invisible" at bounding box center [286, 214] width 9 height 9
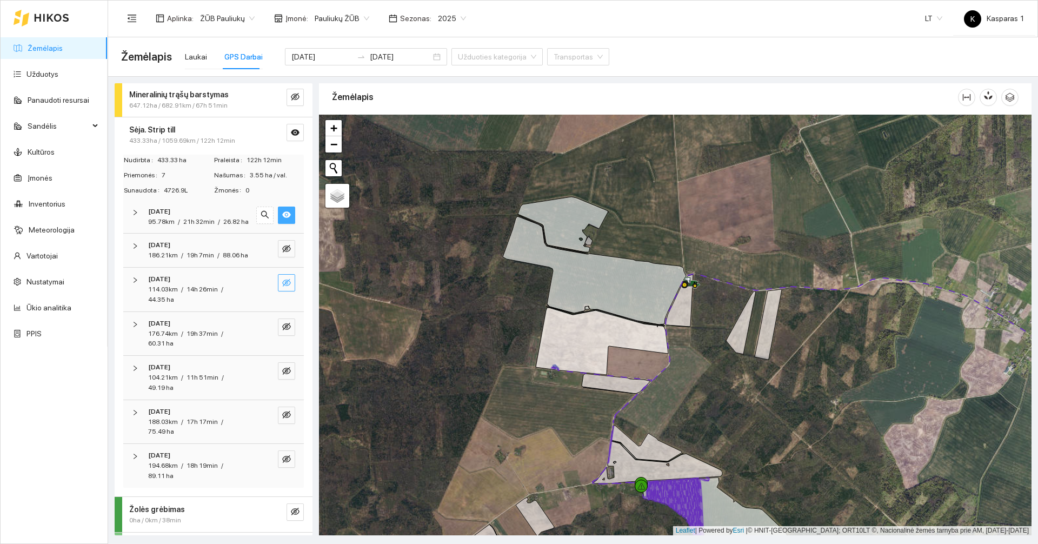
click at [282, 217] on icon "eye" at bounding box center [286, 214] width 9 height 6
click at [286, 328] on icon "eye-invisible" at bounding box center [287, 327] width 2 height 2
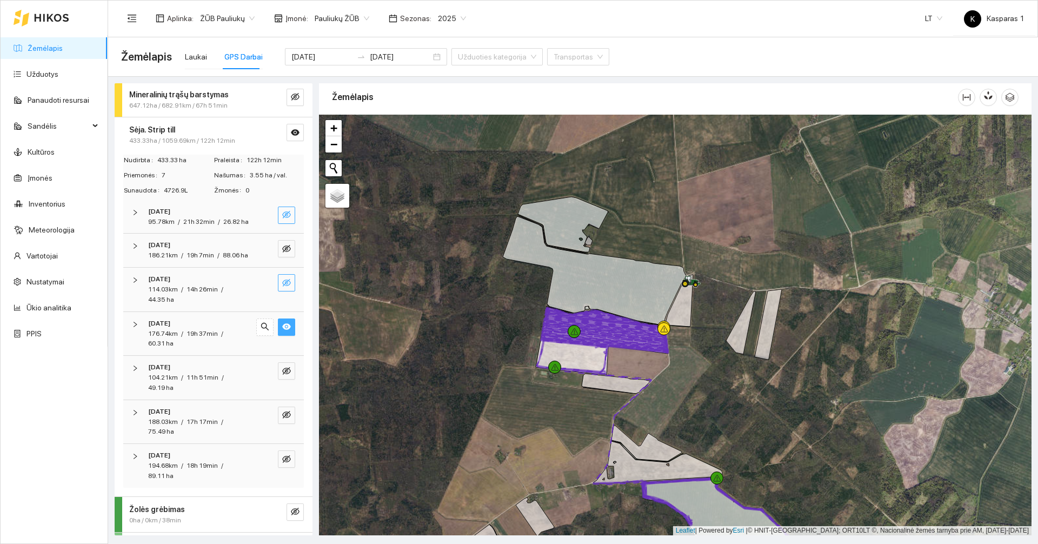
click at [282, 331] on icon "eye" at bounding box center [286, 326] width 9 height 9
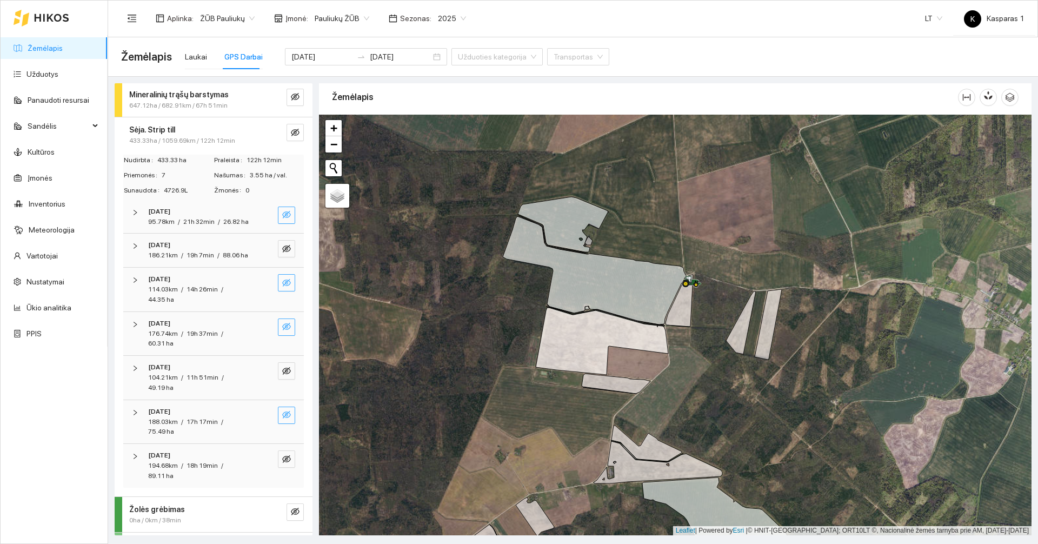
click at [282, 418] on icon "eye-invisible" at bounding box center [286, 415] width 9 height 8
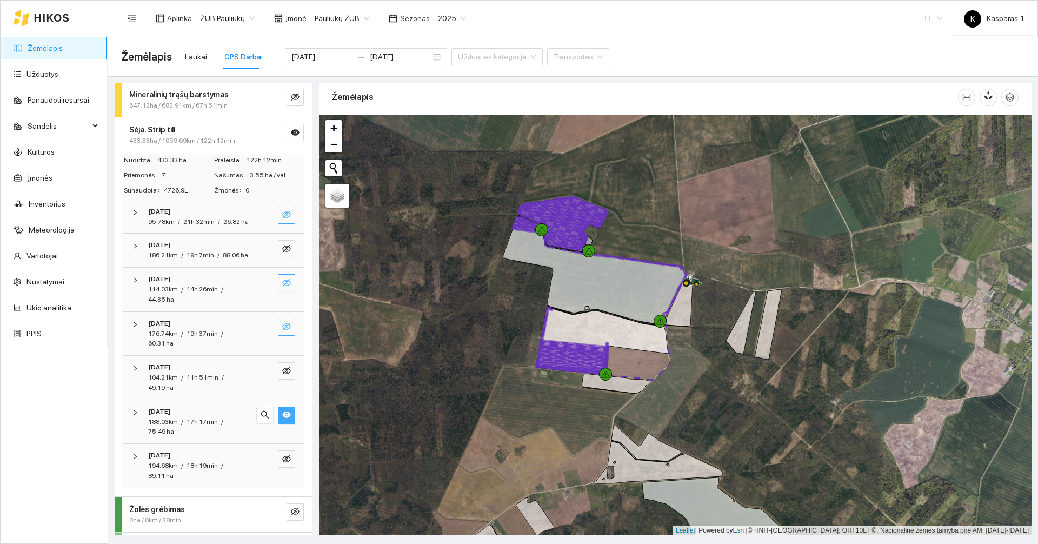
click at [282, 418] on icon "eye" at bounding box center [286, 414] width 9 height 6
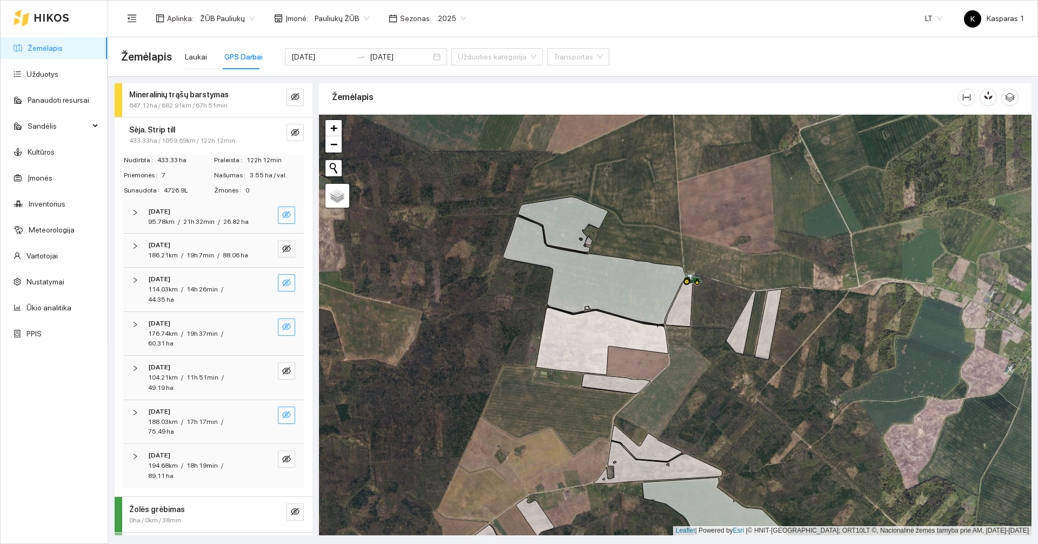
click at [164, 130] on strong "Sėja. Strip till" at bounding box center [152, 129] width 46 height 9
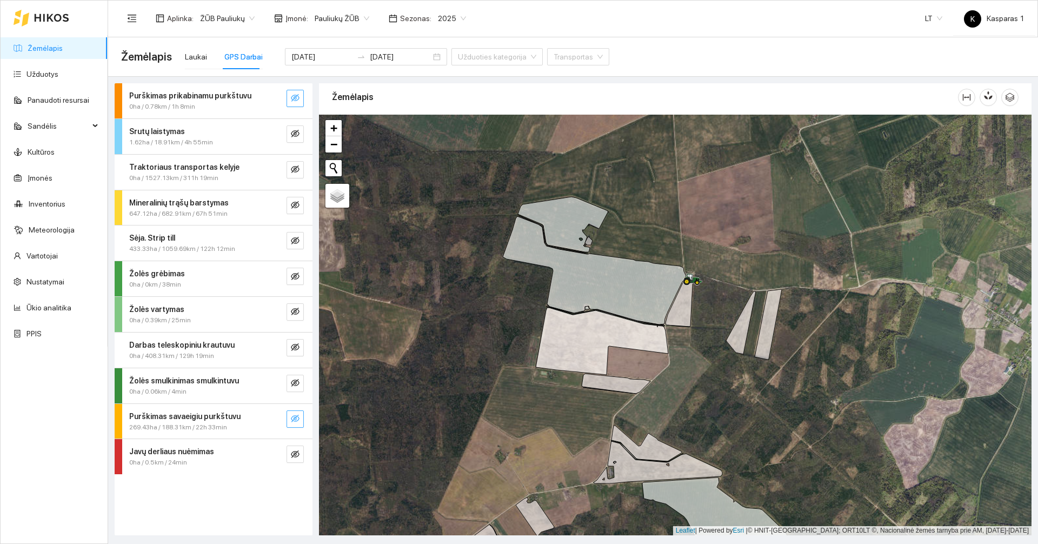
scroll to position [0, 0]
click at [218, 211] on span "647.12ha / 682.91km / 67h 51min" at bounding box center [178, 214] width 98 height 10
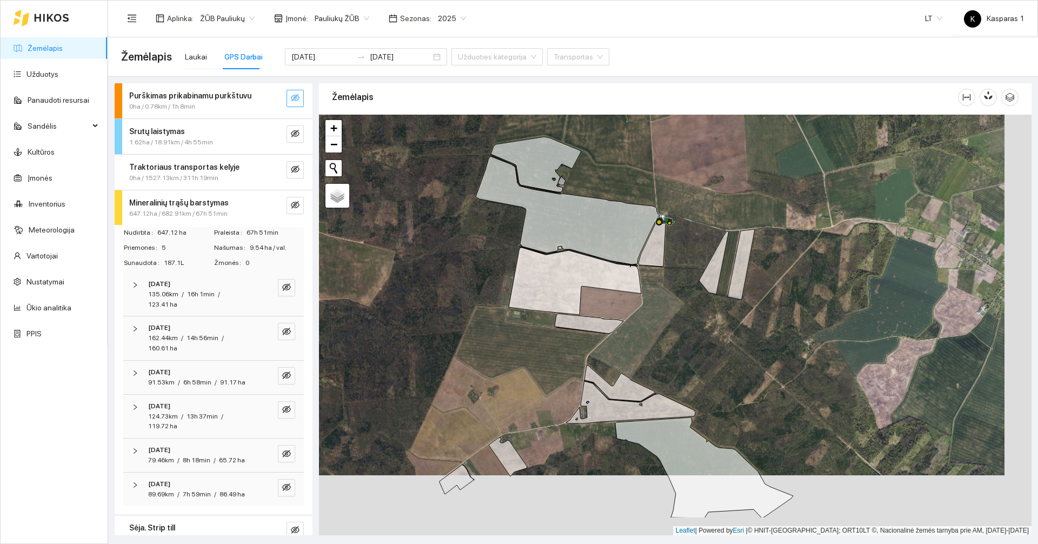
drag, startPoint x: 418, startPoint y: 366, endPoint x: 369, endPoint y: 254, distance: 122.8
click at [370, 255] on div at bounding box center [675, 325] width 713 height 421
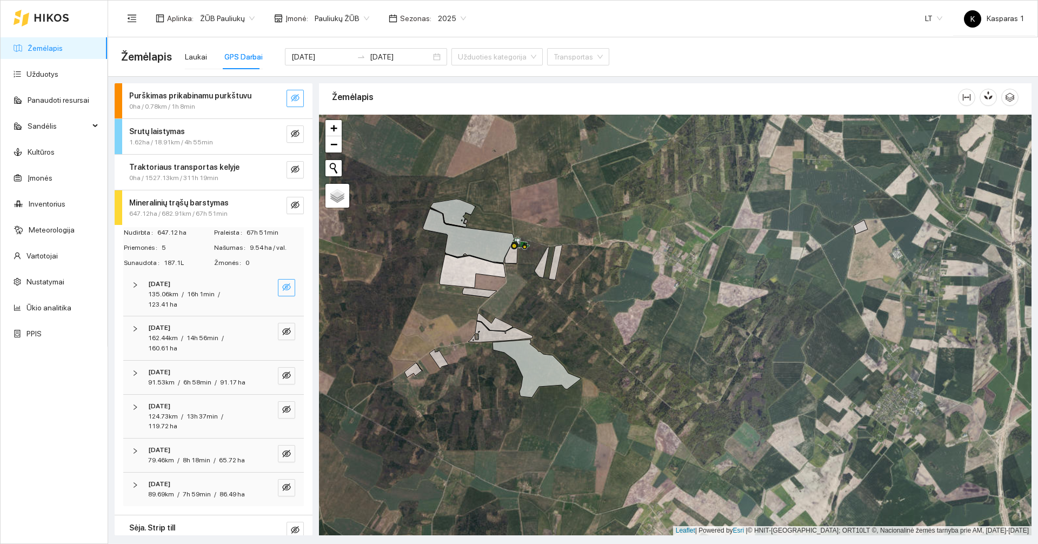
click at [282, 284] on icon "eye-invisible" at bounding box center [286, 287] width 9 height 8
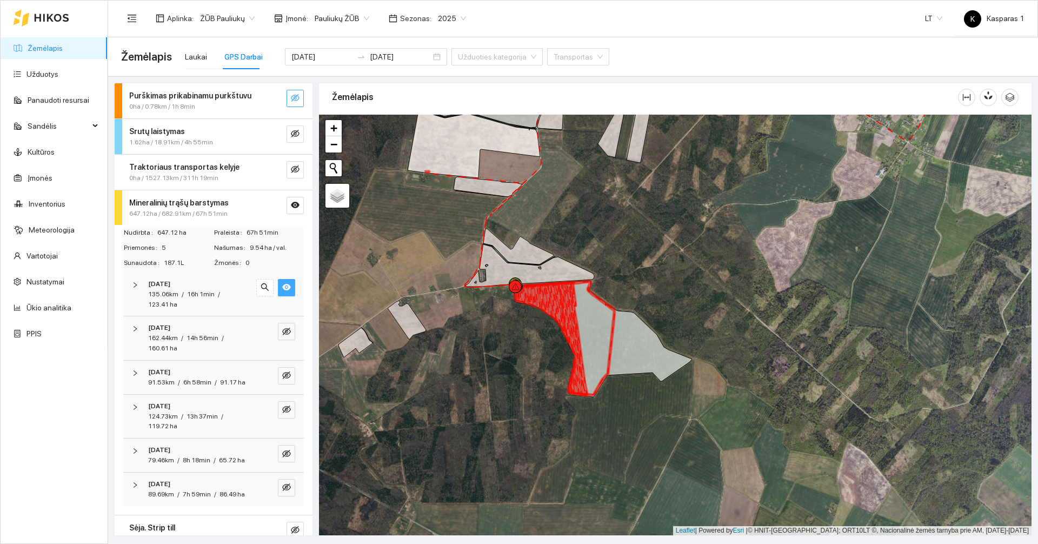
click at [282, 285] on icon "eye" at bounding box center [286, 287] width 9 height 6
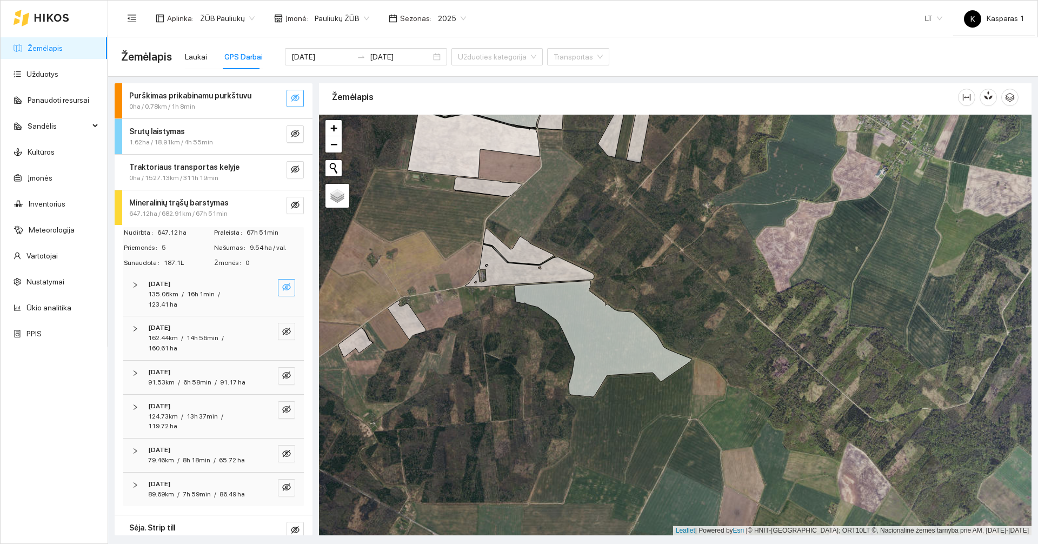
scroll to position [54, 0]
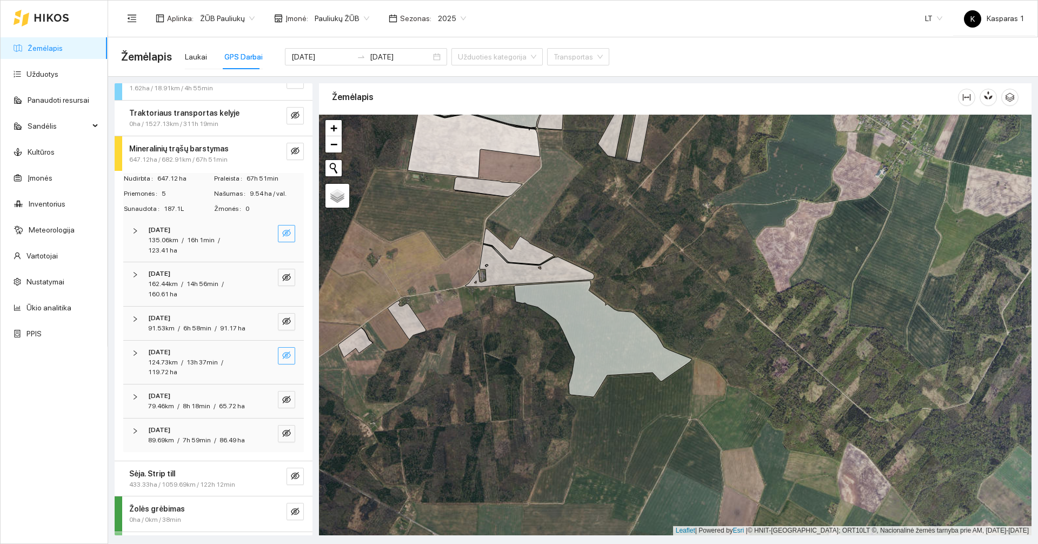
click at [282, 360] on icon "eye-invisible" at bounding box center [286, 355] width 9 height 9
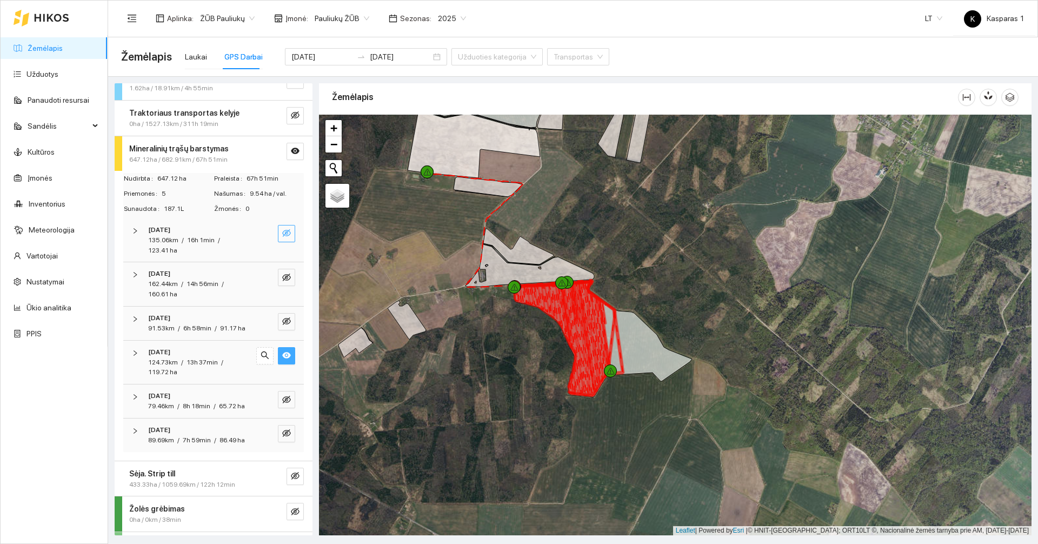
click at [282, 360] on icon "eye" at bounding box center [286, 355] width 9 height 9
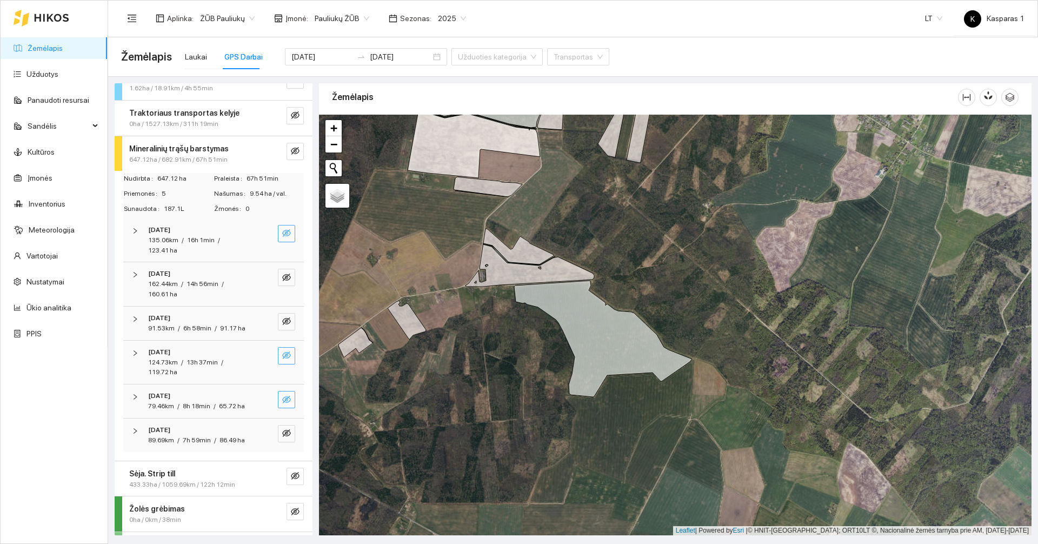
click at [282, 404] on icon "eye-invisible" at bounding box center [286, 399] width 9 height 9
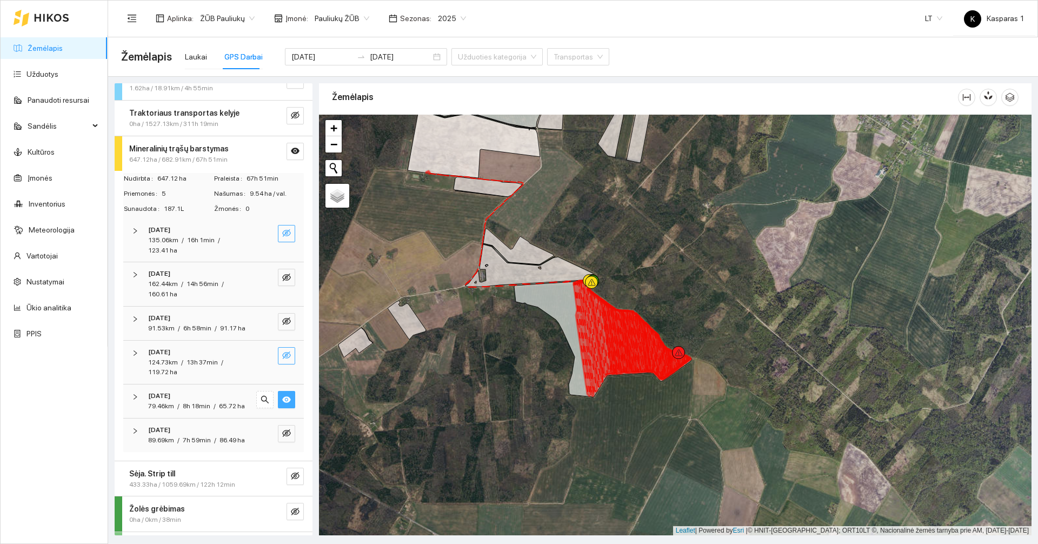
click at [282, 404] on icon "eye" at bounding box center [286, 399] width 9 height 9
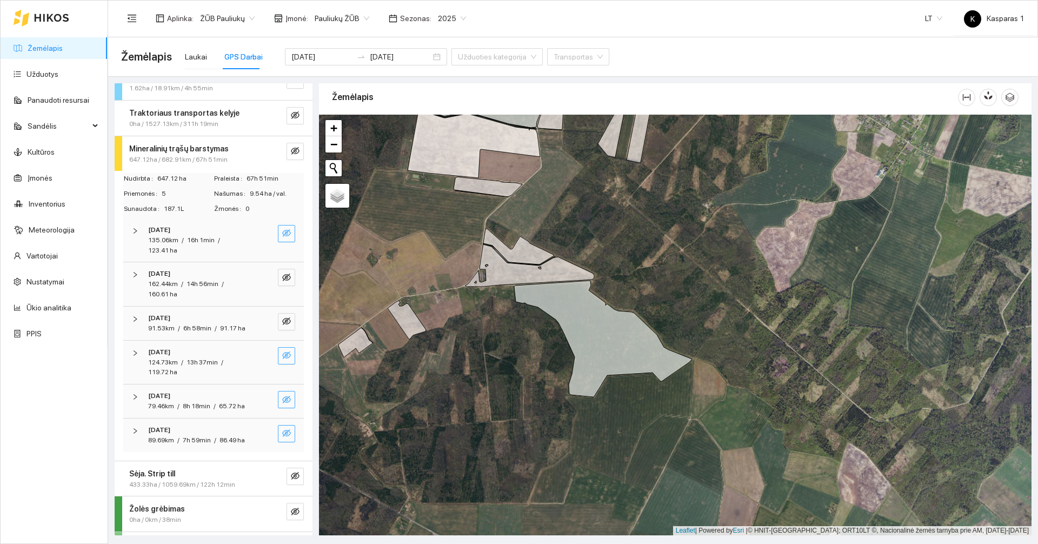
click at [282, 437] on icon "eye-invisible" at bounding box center [286, 433] width 9 height 9
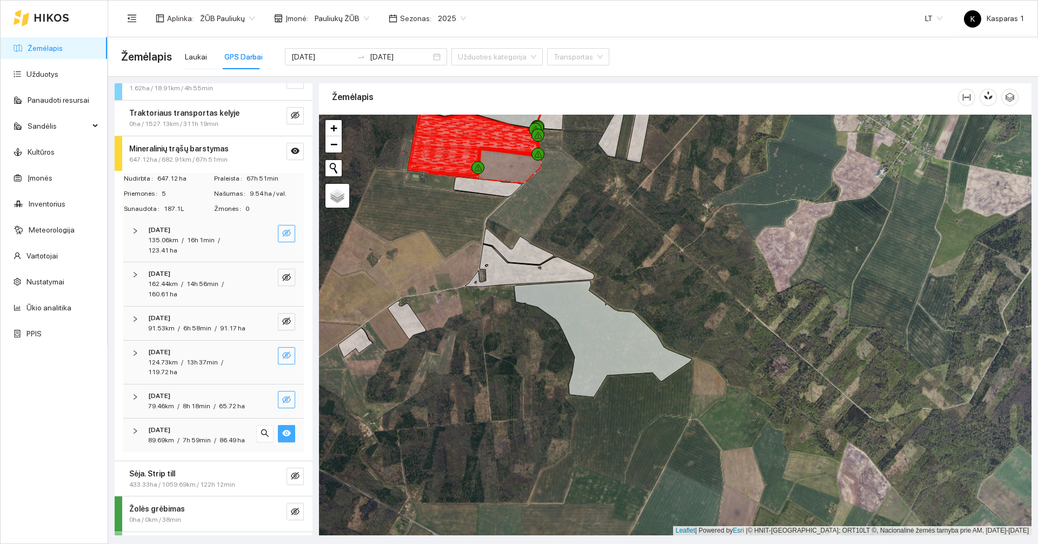
click at [282, 437] on icon "eye" at bounding box center [286, 433] width 9 height 9
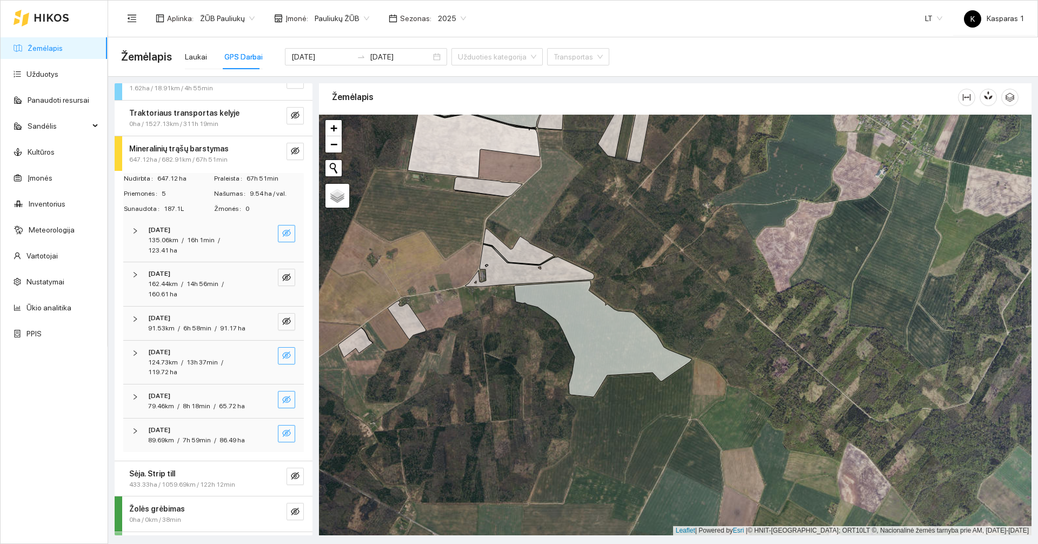
click at [214, 152] on strong "Mineralinių trąšų barstymas" at bounding box center [178, 148] width 99 height 9
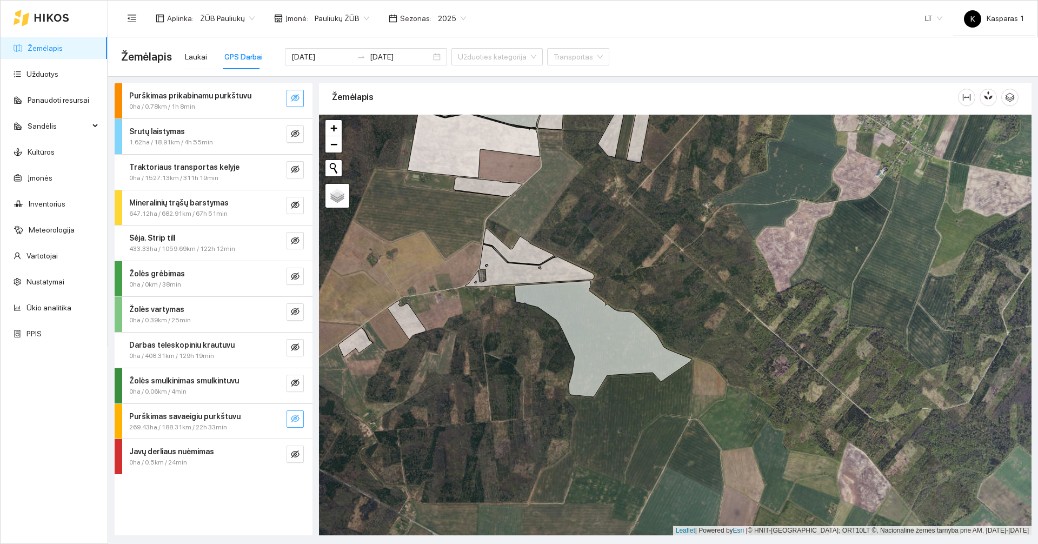
scroll to position [0, 0]
click at [175, 243] on div "Sėja. Strip till" at bounding box center [195, 238] width 132 height 12
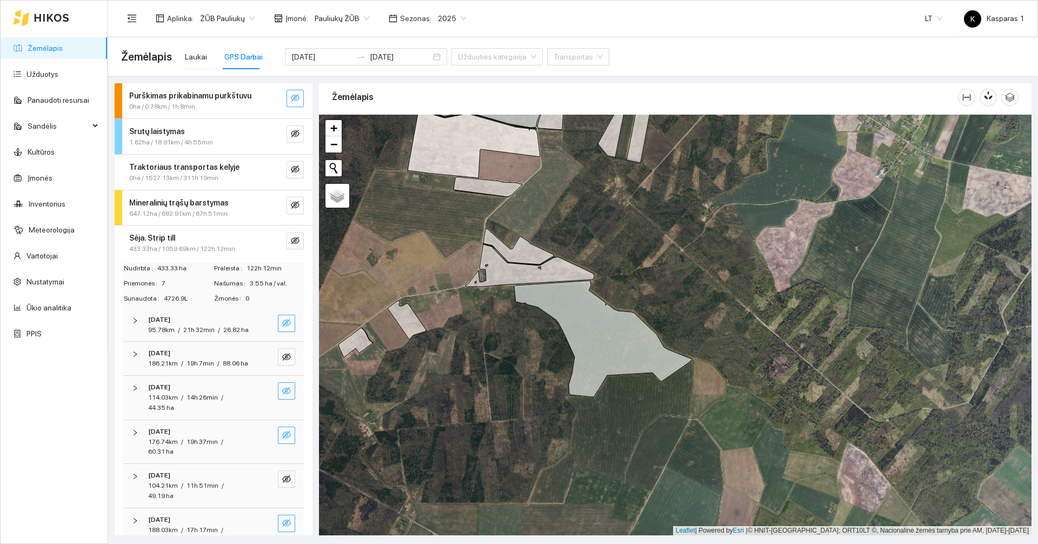
click at [194, 245] on span "433.33ha / 1059.69km / 122h 12min" at bounding box center [182, 249] width 106 height 10
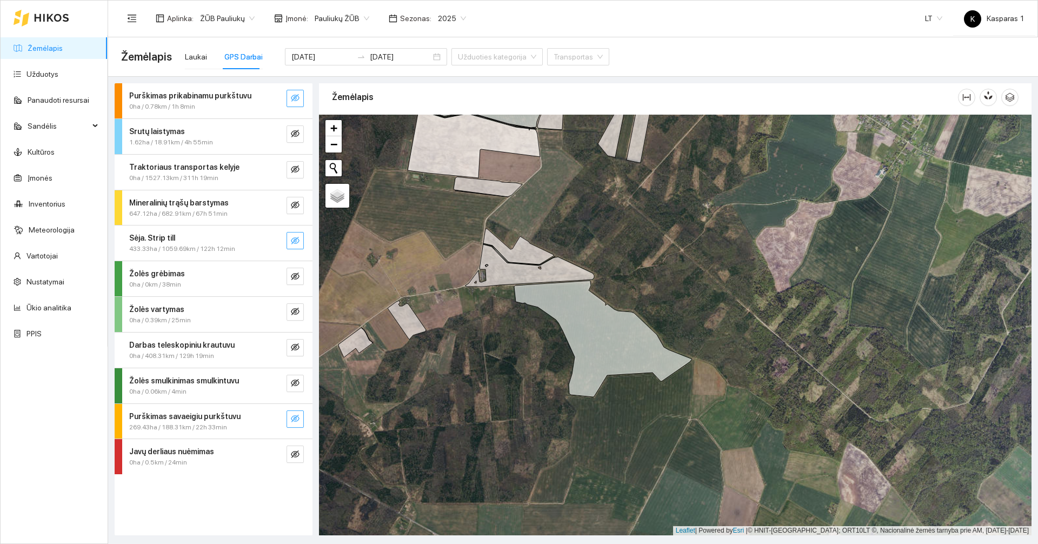
click at [297, 237] on icon "eye-invisible" at bounding box center [295, 240] width 9 height 9
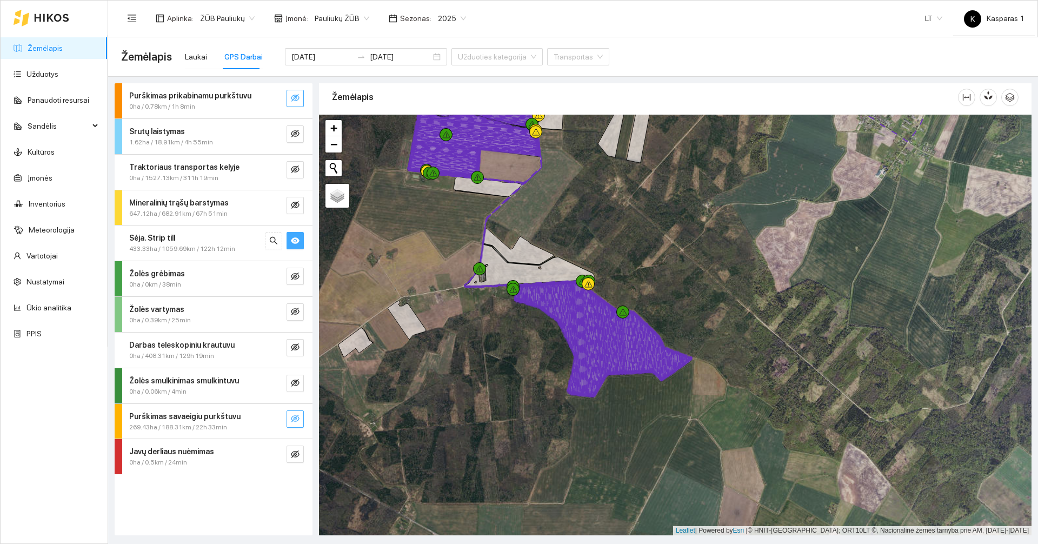
click at [298, 243] on icon "eye" at bounding box center [295, 240] width 9 height 9
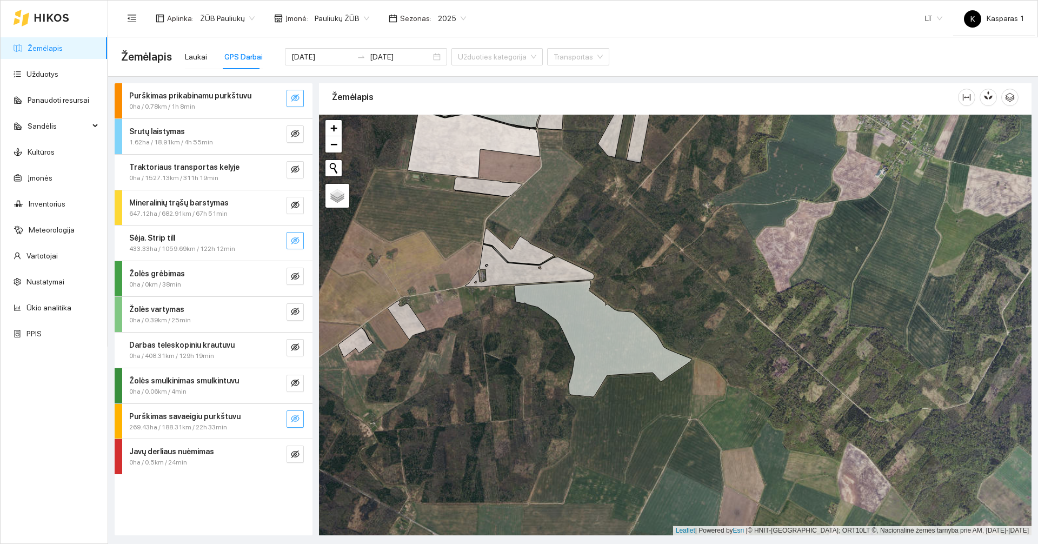
click at [221, 240] on div "Sėja. Strip till" at bounding box center [195, 238] width 132 height 12
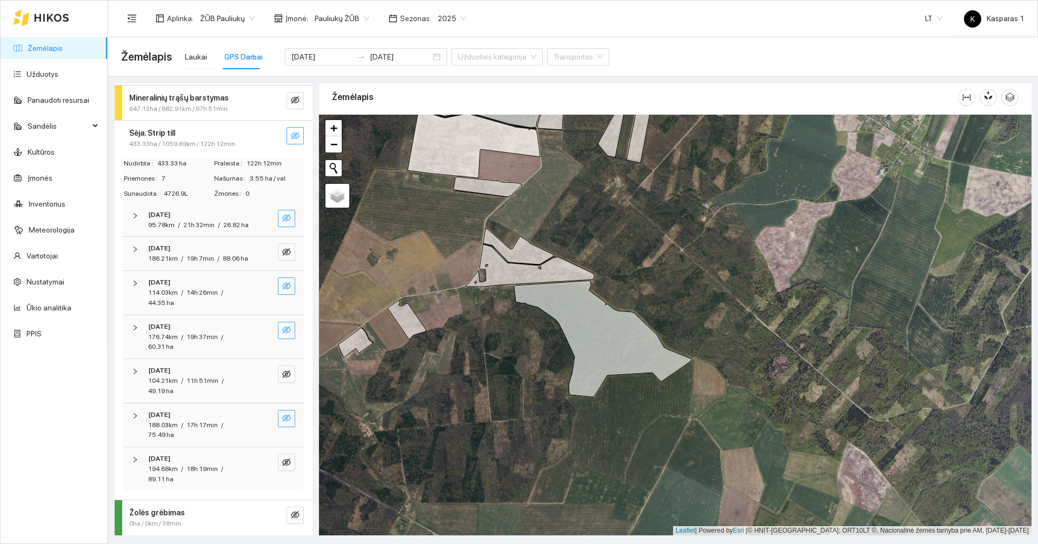
scroll to position [108, 0]
click at [282, 287] on icon "eye-invisible" at bounding box center [286, 283] width 9 height 8
click at [282, 287] on icon "eye" at bounding box center [286, 282] width 9 height 9
click at [282, 217] on icon "eye-invisible" at bounding box center [286, 214] width 9 height 9
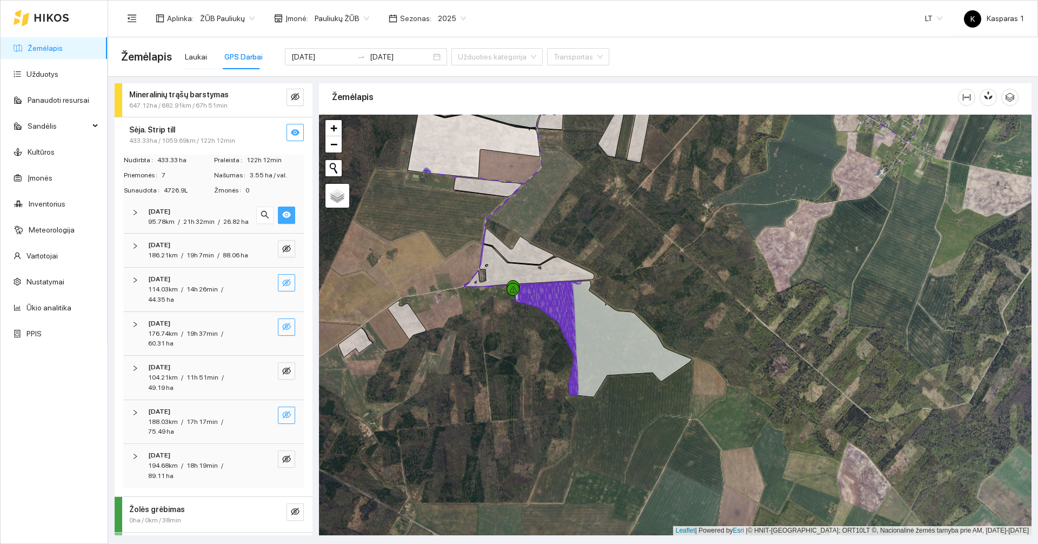
click at [282, 217] on icon "eye" at bounding box center [286, 214] width 9 height 6
click at [282, 330] on icon "eye-invisible" at bounding box center [286, 327] width 9 height 8
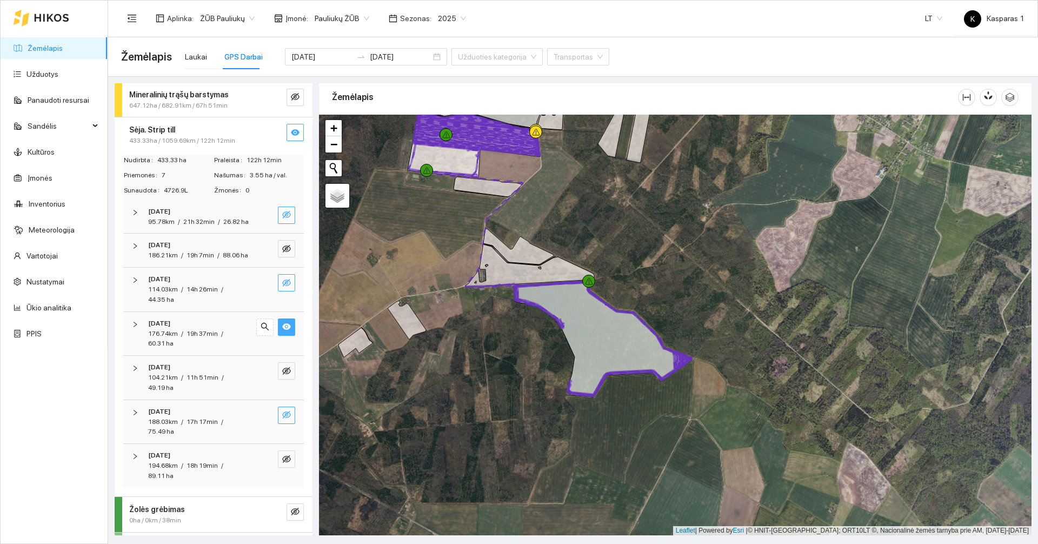
click at [282, 330] on icon "eye" at bounding box center [286, 326] width 9 height 6
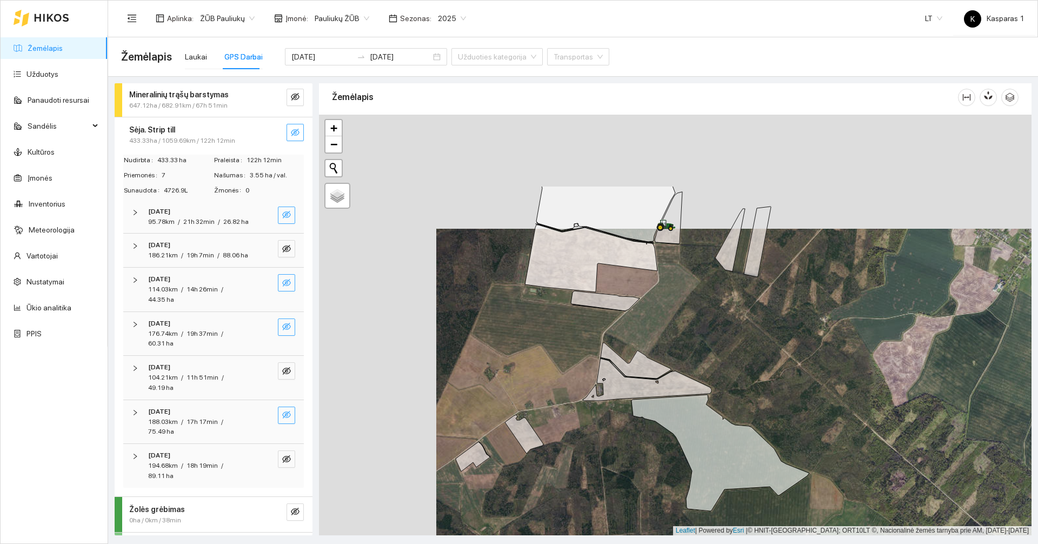
drag, startPoint x: 428, startPoint y: 303, endPoint x: 547, endPoint y: 434, distance: 176.8
click at [547, 434] on div at bounding box center [675, 325] width 713 height 421
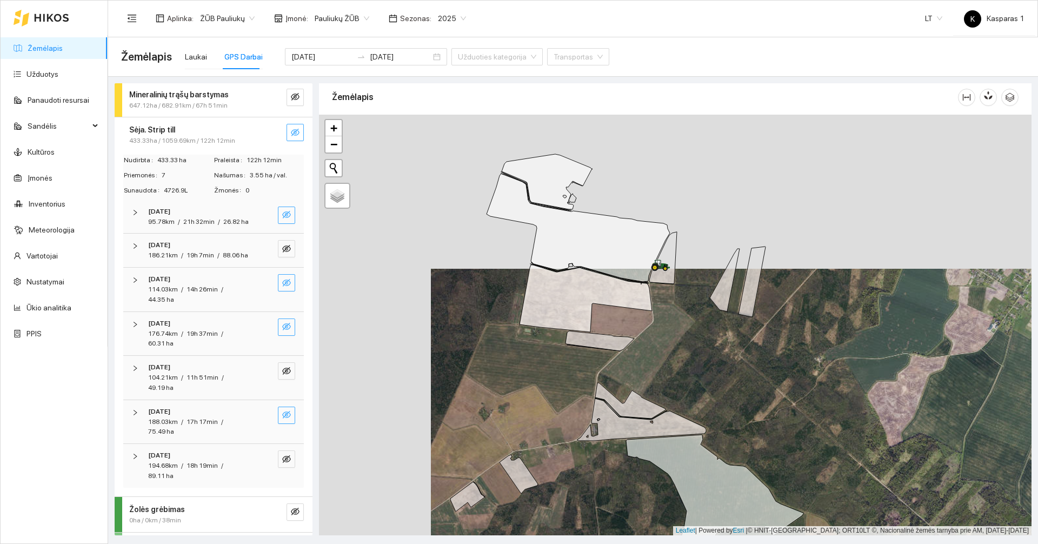
drag, startPoint x: 528, startPoint y: 351, endPoint x: 505, endPoint y: 436, distance: 87.3
click at [505, 436] on div at bounding box center [675, 325] width 713 height 421
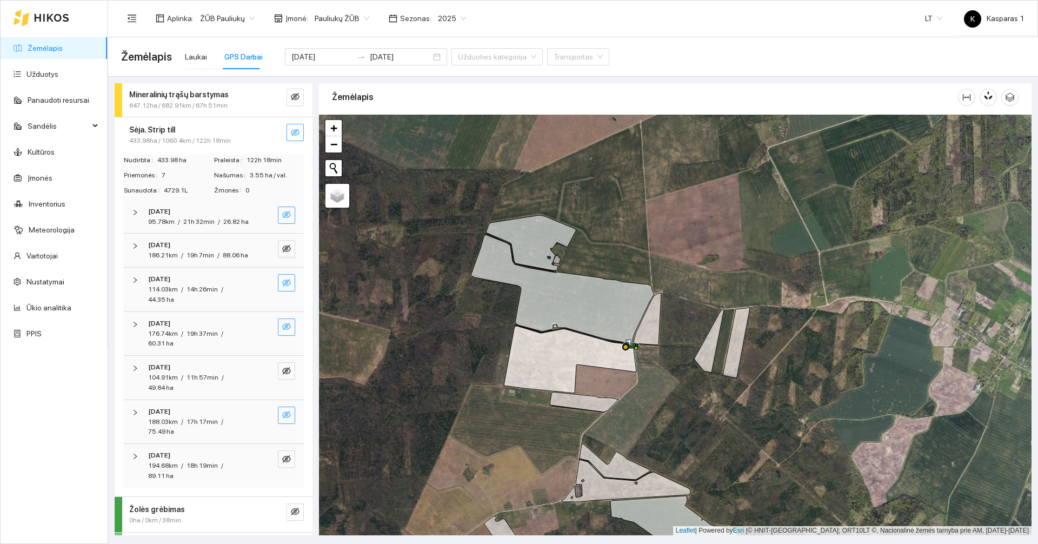
click at [198, 130] on div "Sėja. Strip till" at bounding box center [195, 130] width 132 height 12
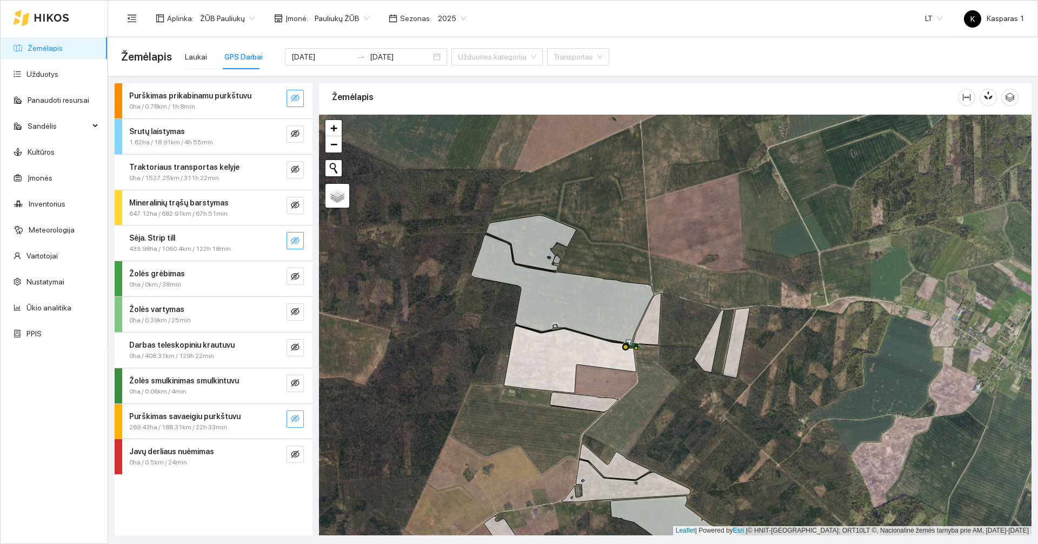
scroll to position [0, 0]
click at [194, 174] on span "0ha / 1527.25km / 311h 22min" at bounding box center [174, 178] width 90 height 10
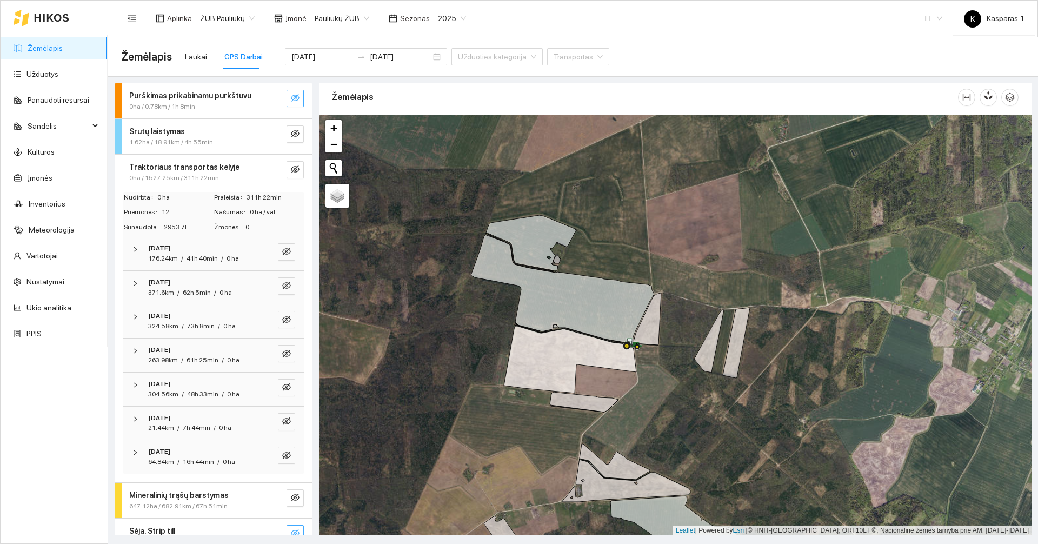
click at [196, 176] on span "0ha / 1527.25km / 311h 22min" at bounding box center [174, 178] width 90 height 10
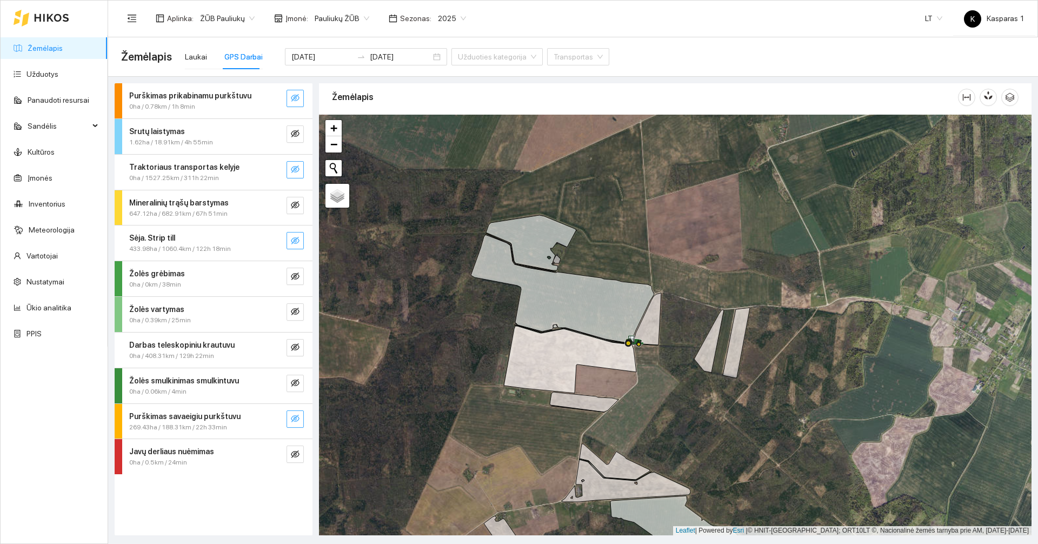
click at [293, 170] on icon "eye-invisible" at bounding box center [295, 169] width 9 height 9
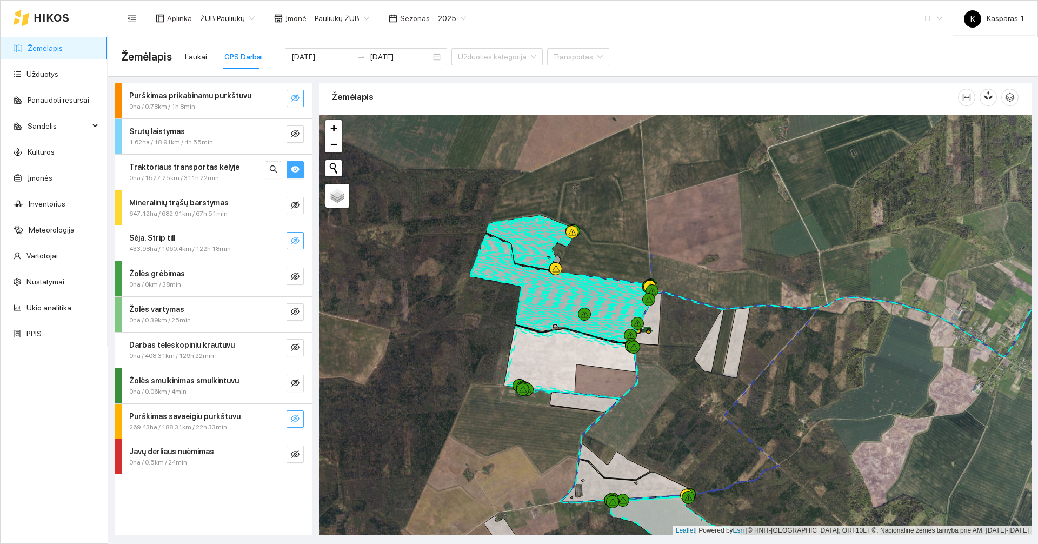
click at [217, 163] on strong "Traktoriaus transportas kelyje" at bounding box center [184, 167] width 110 height 9
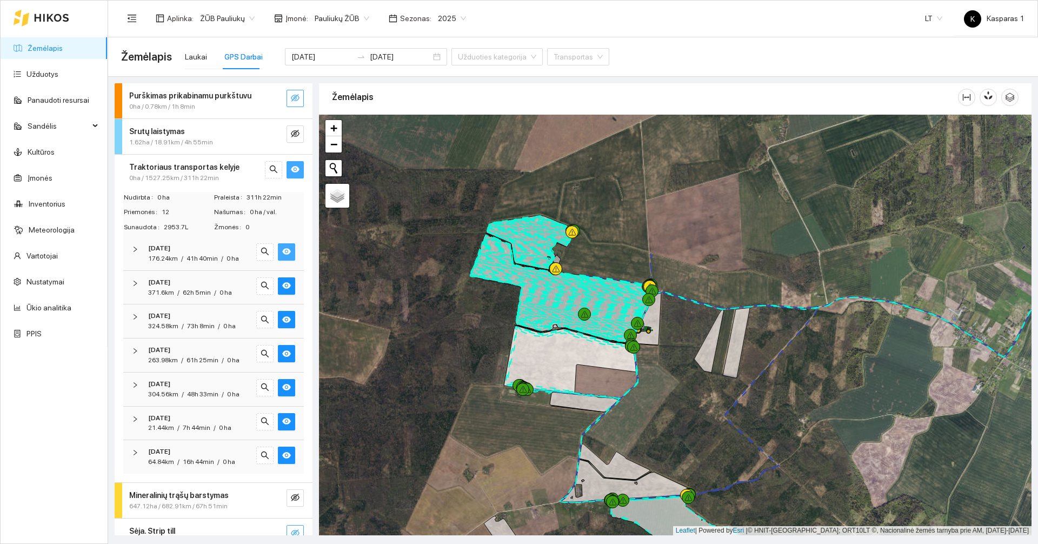
click at [282, 250] on icon "eye" at bounding box center [286, 252] width 9 height 6
click at [282, 250] on icon "eye-invisible" at bounding box center [286, 251] width 9 height 9
click at [291, 168] on icon "eye" at bounding box center [295, 169] width 9 height 6
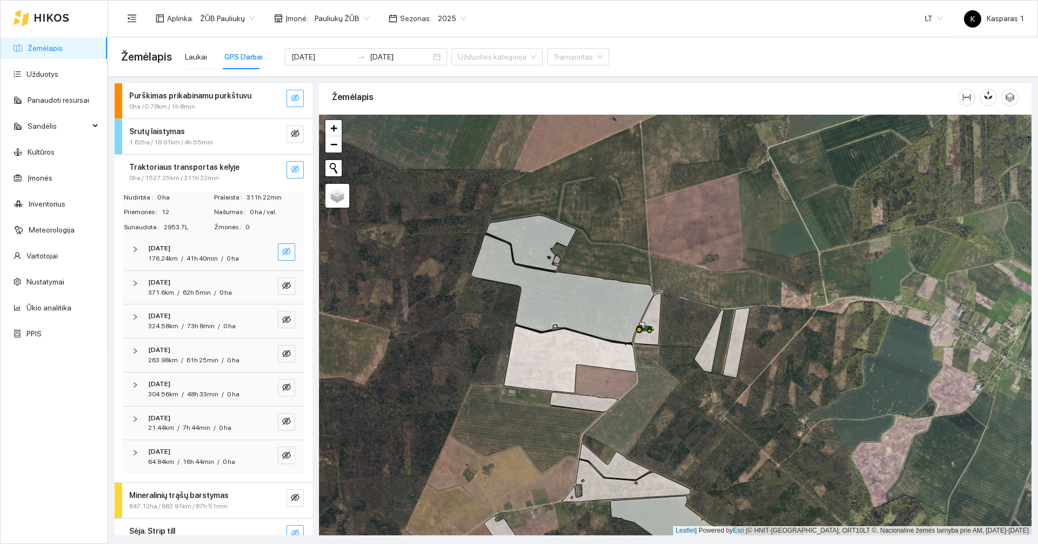
click at [282, 248] on icon "eye-invisible" at bounding box center [286, 251] width 9 height 9
click at [282, 253] on icon "eye" at bounding box center [286, 252] width 9 height 6
click at [282, 287] on icon "eye-invisible" at bounding box center [286, 285] width 9 height 9
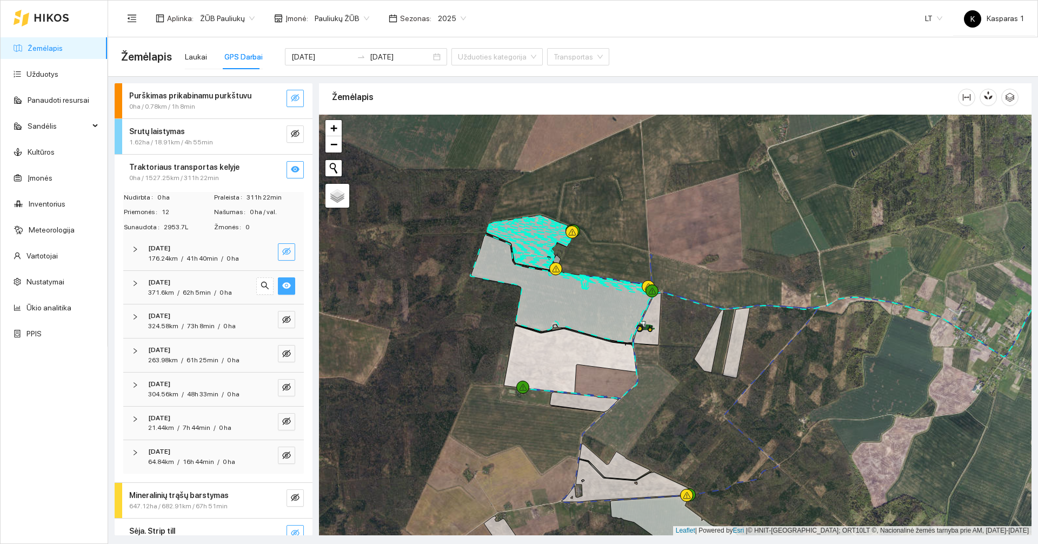
click at [282, 287] on icon "eye" at bounding box center [286, 285] width 9 height 9
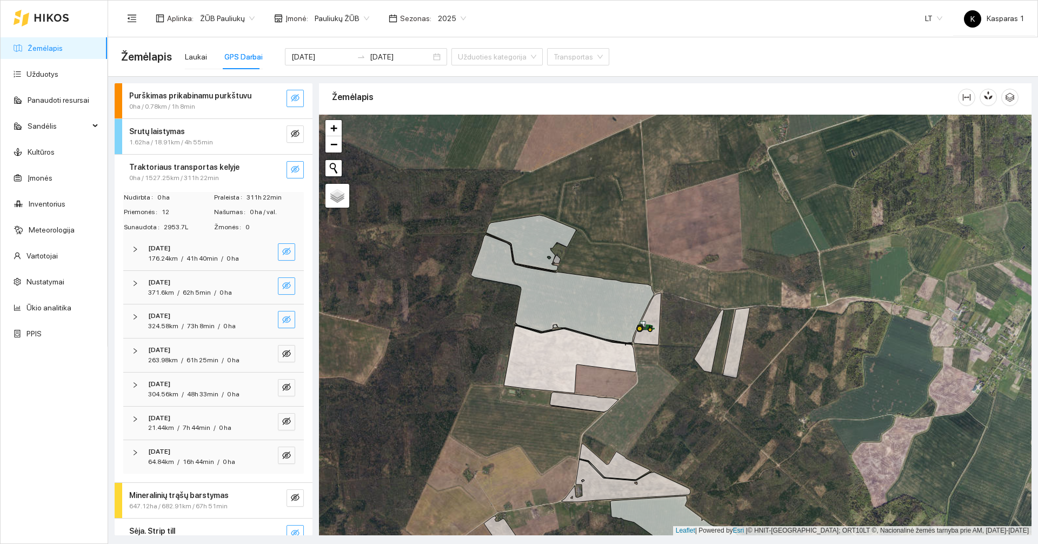
click at [282, 322] on icon "eye-invisible" at bounding box center [286, 320] width 9 height 8
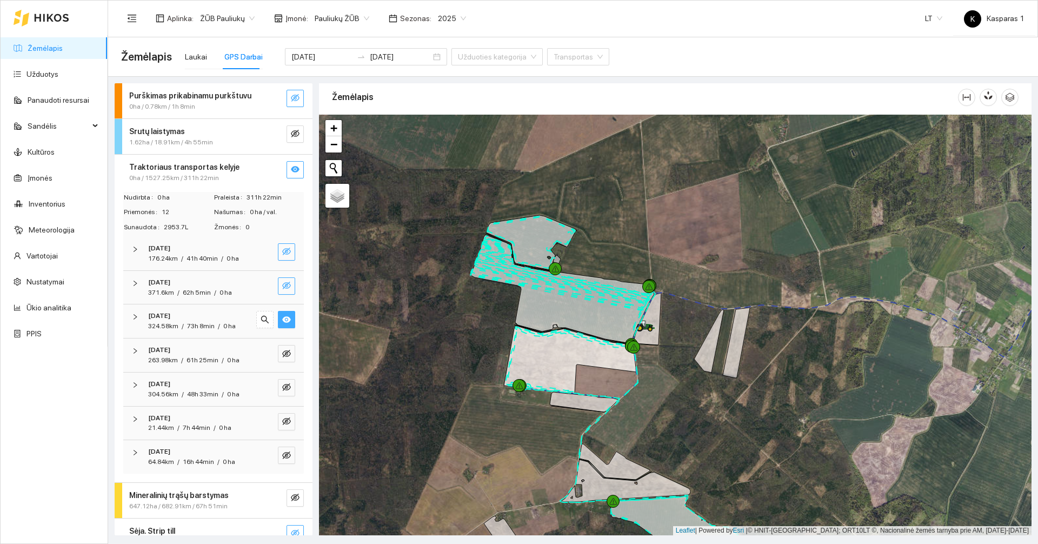
click at [282, 322] on icon "eye" at bounding box center [286, 319] width 9 height 6
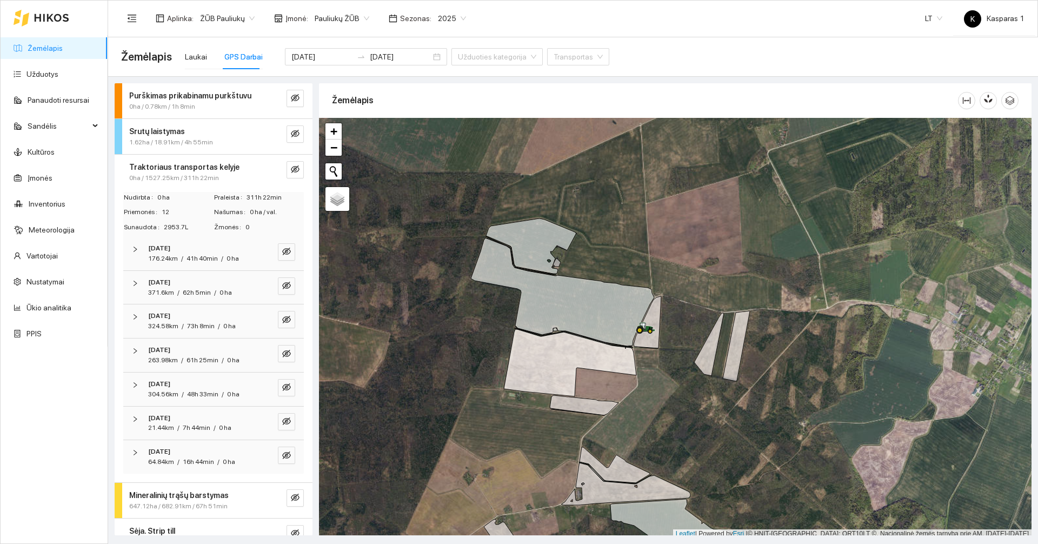
scroll to position [3, 0]
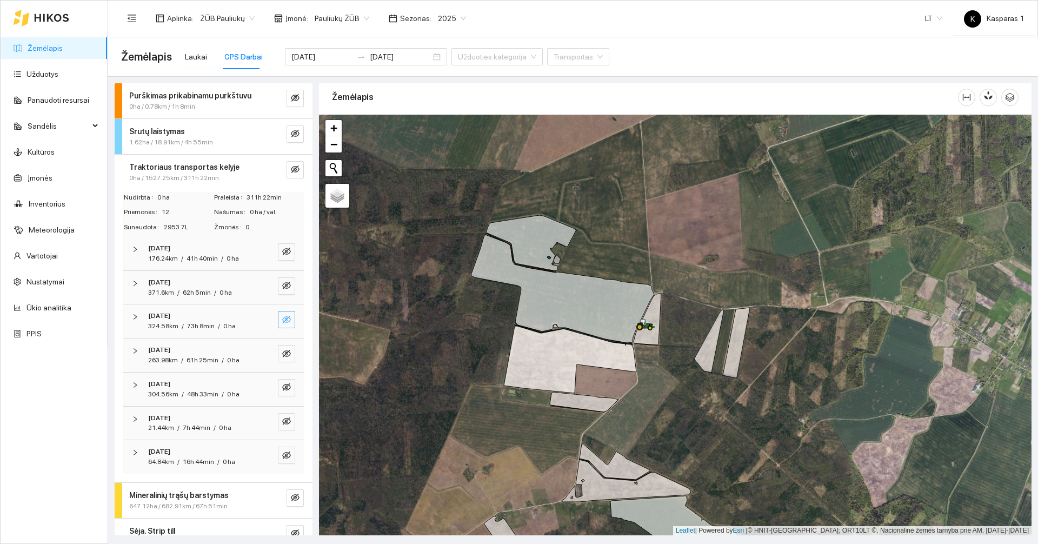
click at [282, 320] on icon "eye-invisible" at bounding box center [286, 320] width 9 height 8
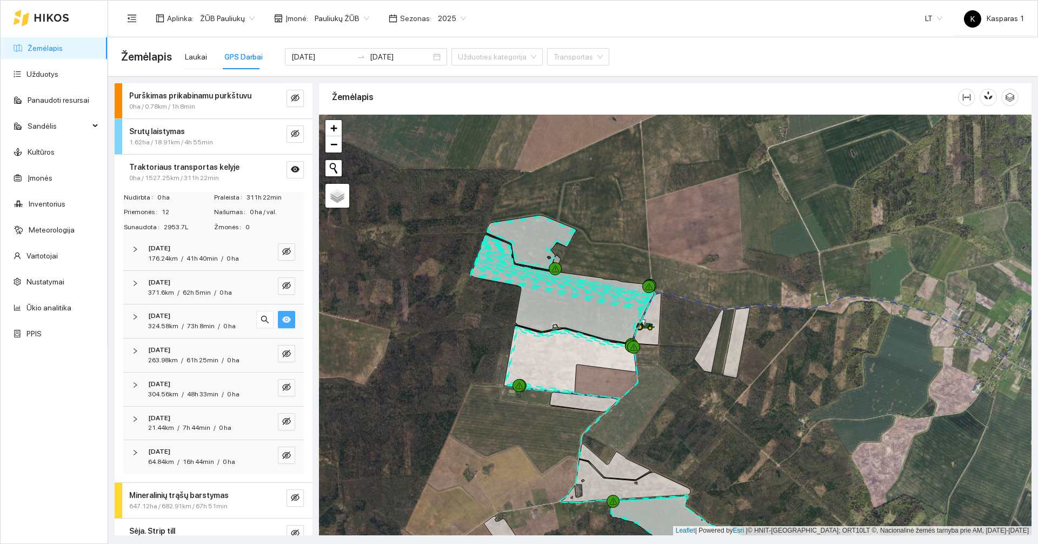
click at [282, 320] on icon "eye" at bounding box center [286, 319] width 9 height 6
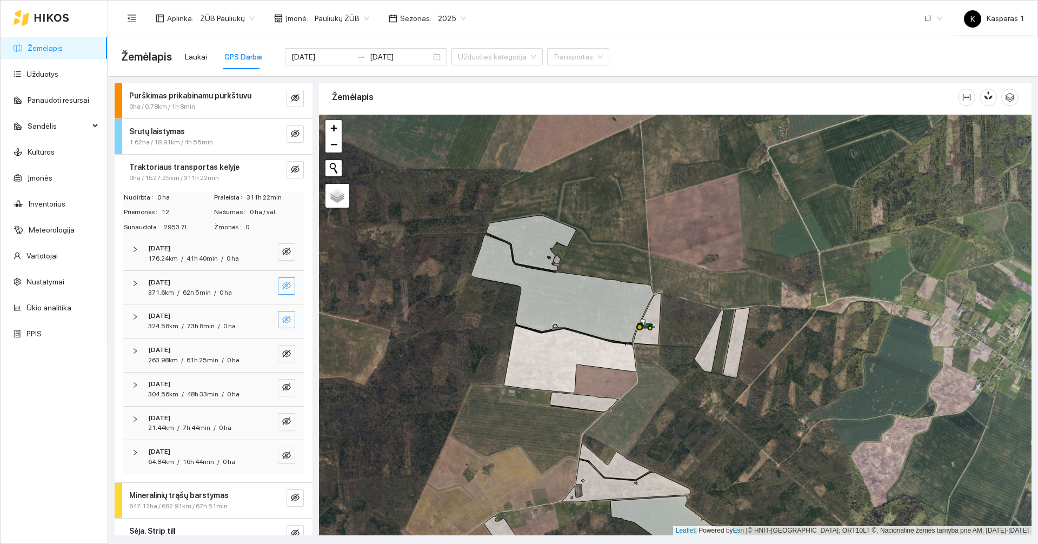
click at [283, 281] on button "button" at bounding box center [286, 285] width 17 height 17
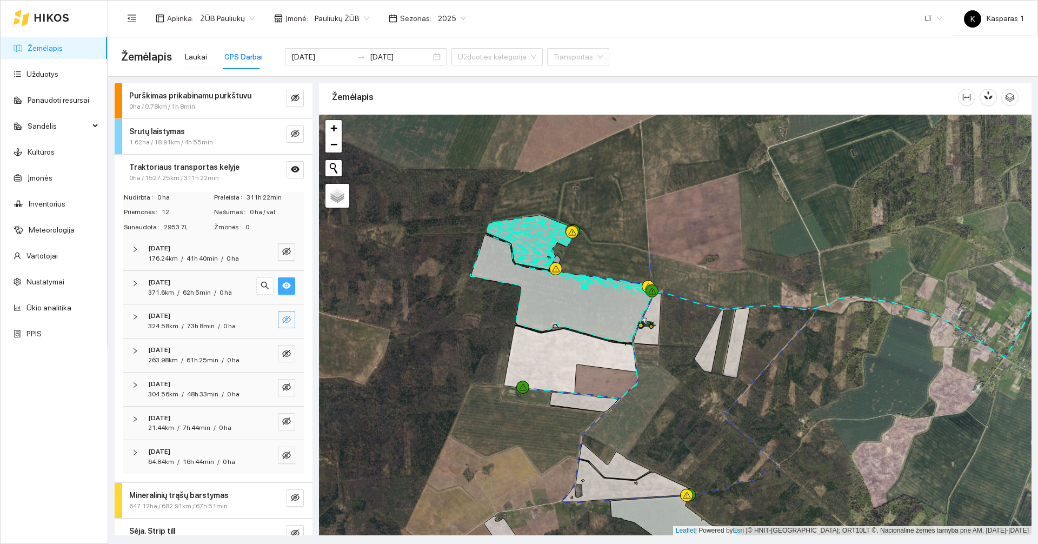
click at [283, 281] on button "button" at bounding box center [286, 285] width 17 height 17
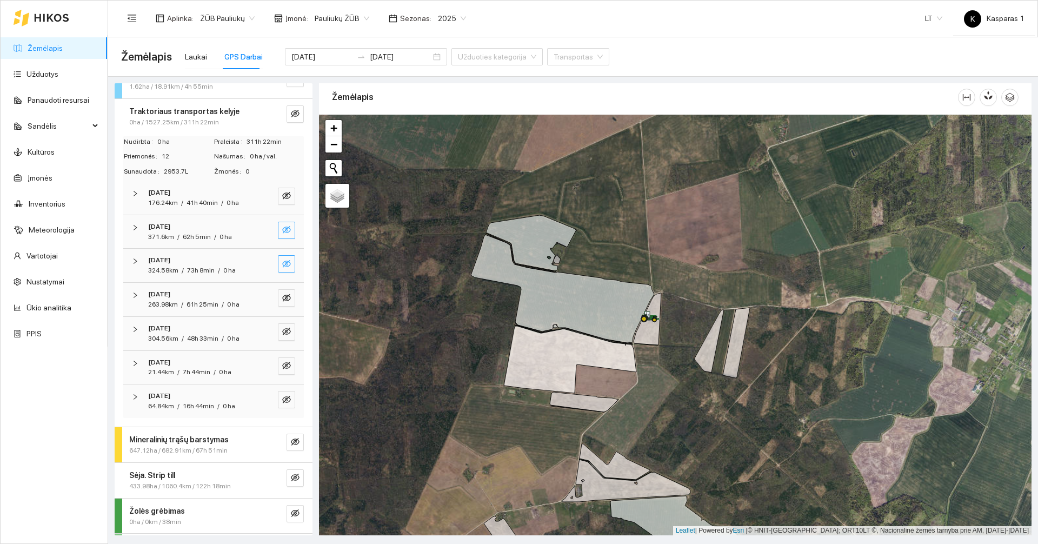
scroll to position [216, 0]
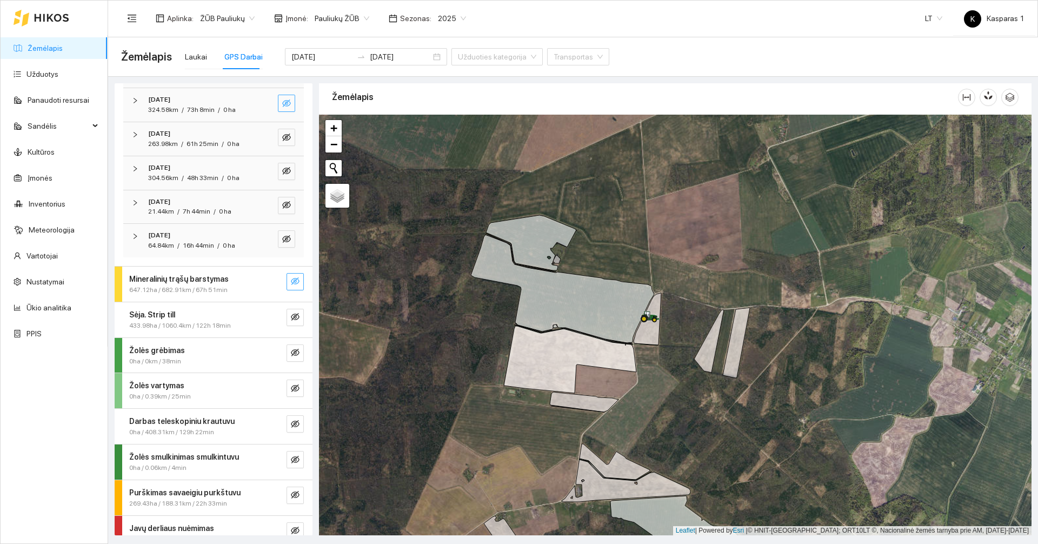
click at [291, 284] on icon "eye-invisible" at bounding box center [295, 281] width 9 height 9
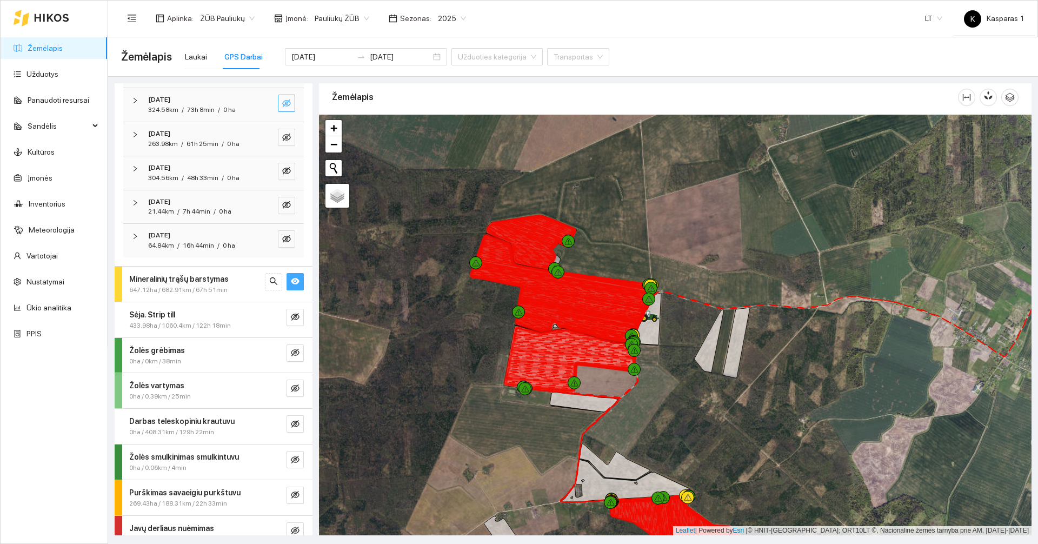
click at [291, 284] on icon "eye" at bounding box center [295, 281] width 9 height 9
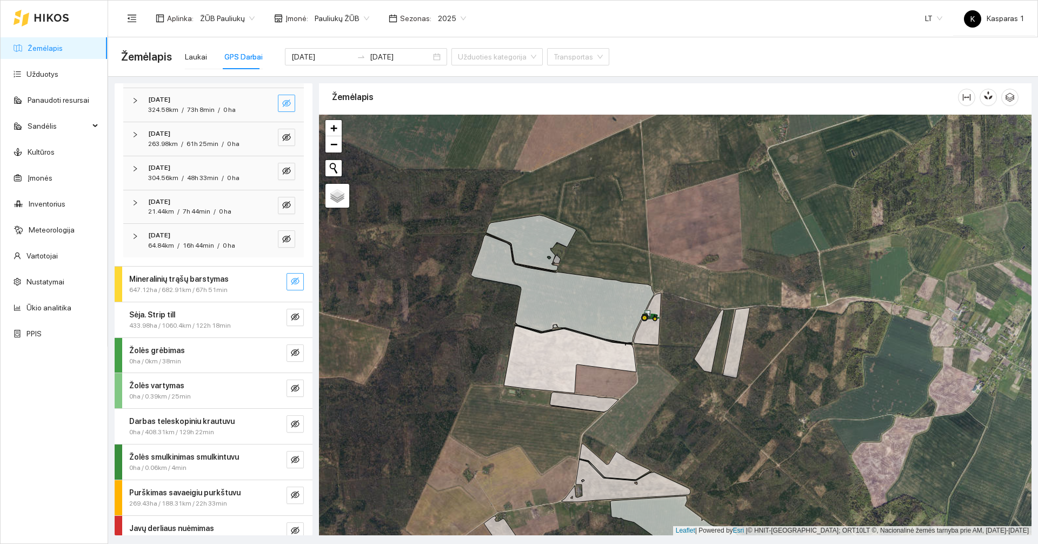
click at [219, 282] on strong "Mineralinių trąšų barstymas" at bounding box center [178, 279] width 99 height 9
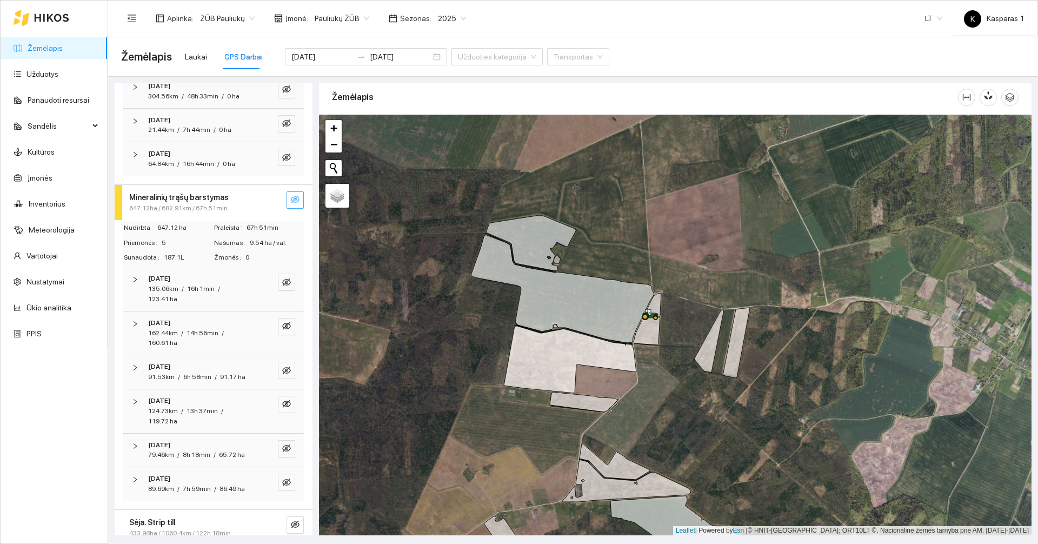
scroll to position [324, 0]
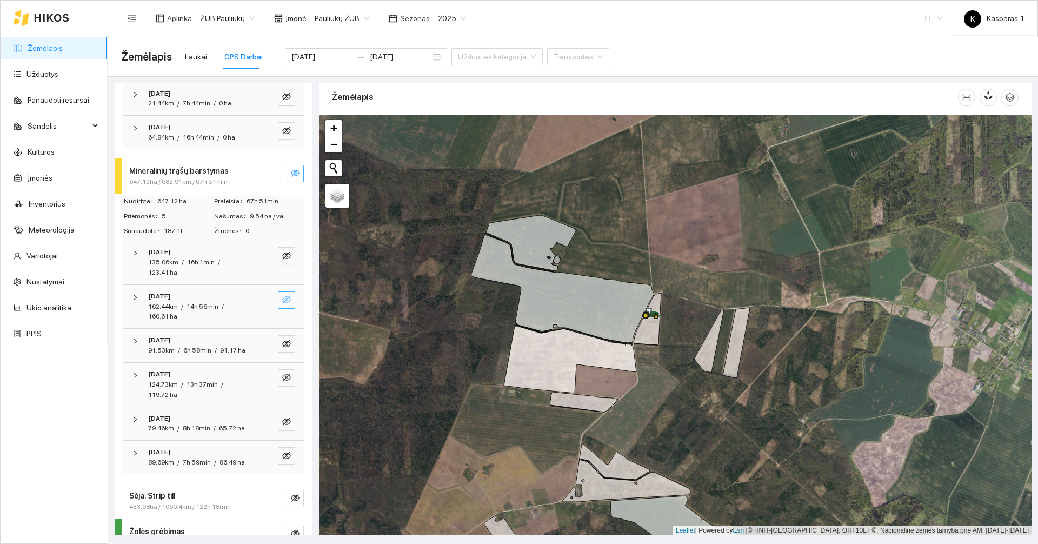
click at [282, 297] on icon "eye-invisible" at bounding box center [286, 300] width 9 height 8
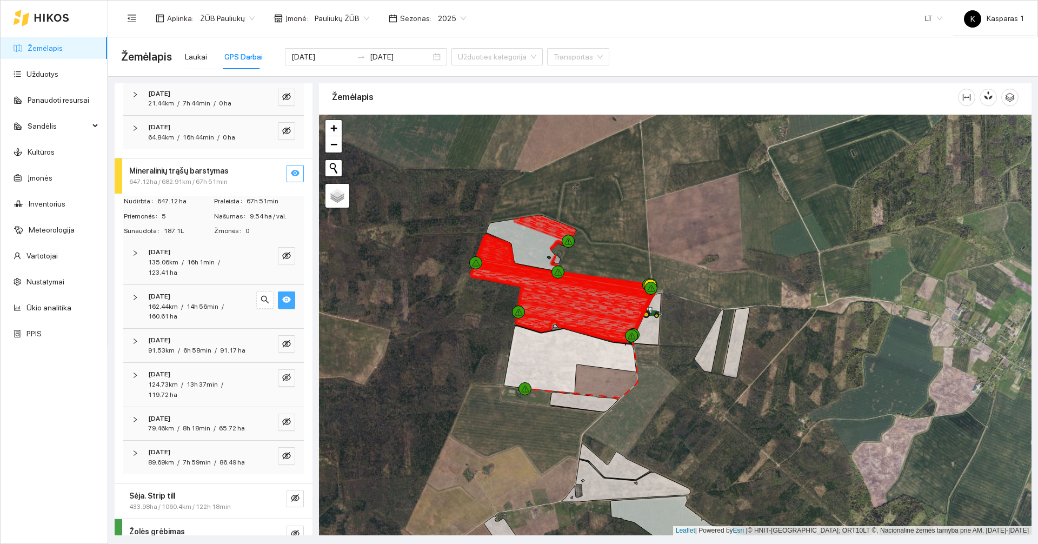
click at [282, 297] on icon "eye" at bounding box center [286, 299] width 9 height 6
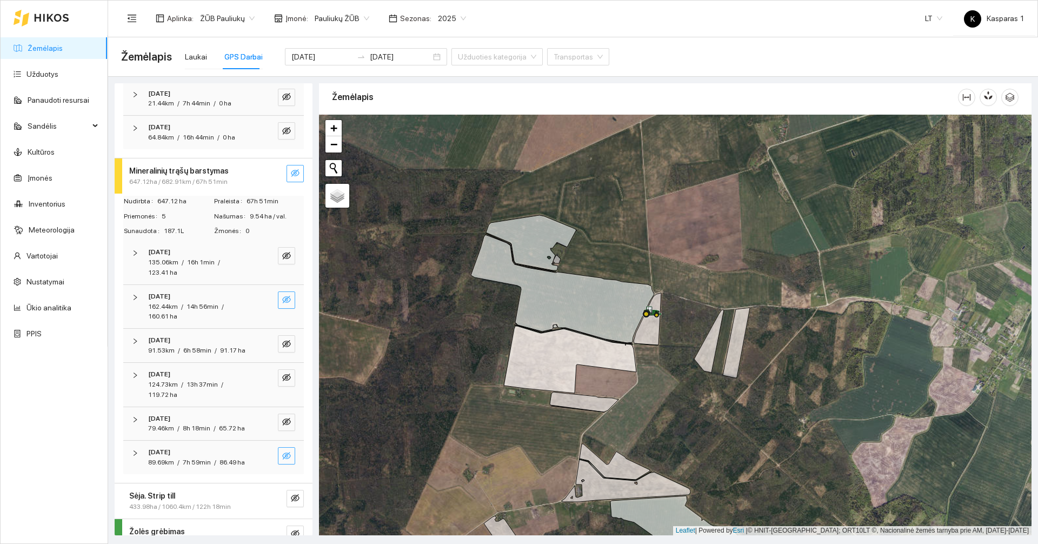
click at [282, 460] on icon "eye-invisible" at bounding box center [286, 455] width 9 height 9
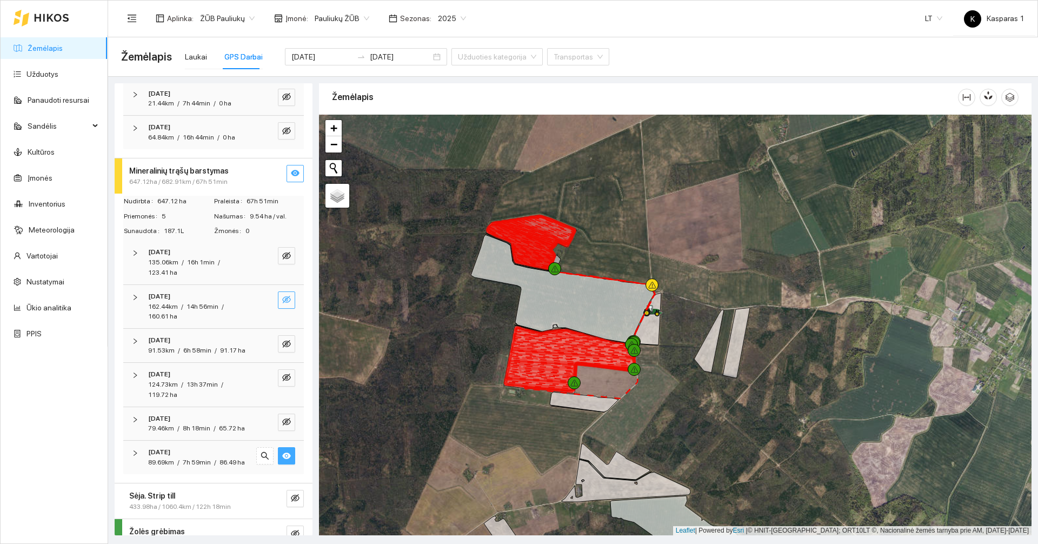
click at [282, 459] on icon "eye" at bounding box center [286, 456] width 9 height 6
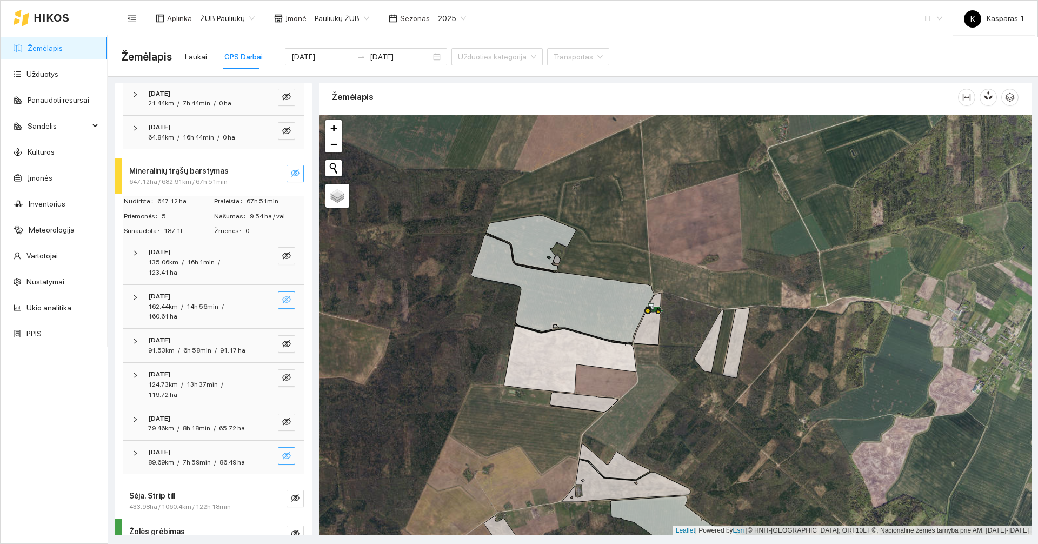
click at [282, 460] on icon "eye-invisible" at bounding box center [286, 455] width 9 height 9
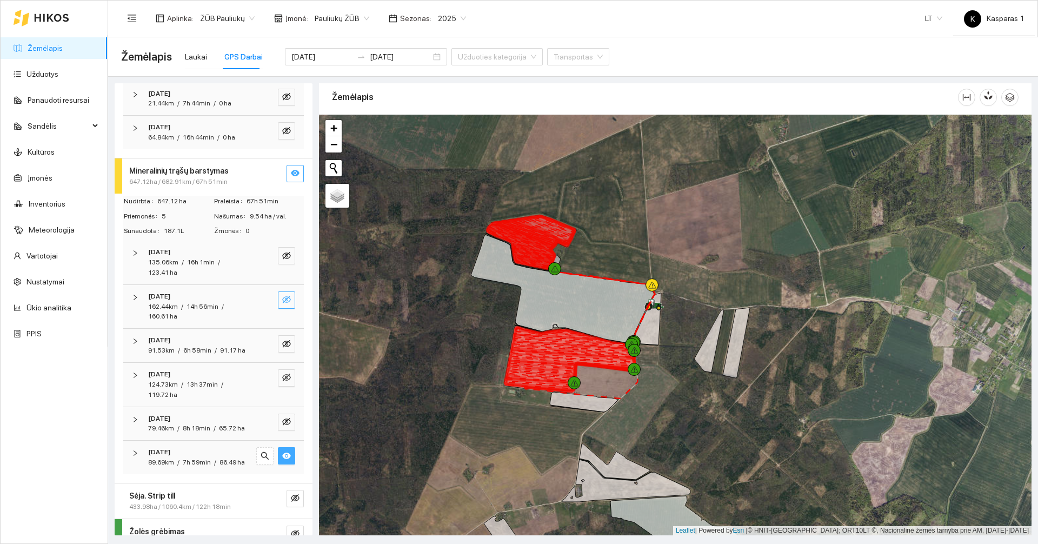
click at [282, 460] on icon "eye" at bounding box center [286, 455] width 9 height 9
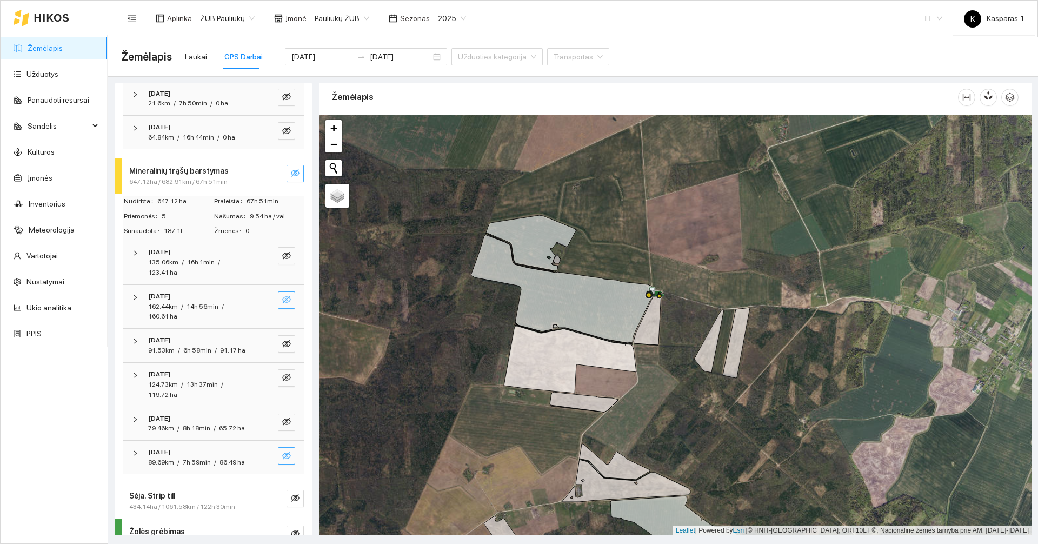
click at [284, 295] on button "button" at bounding box center [286, 299] width 17 height 17
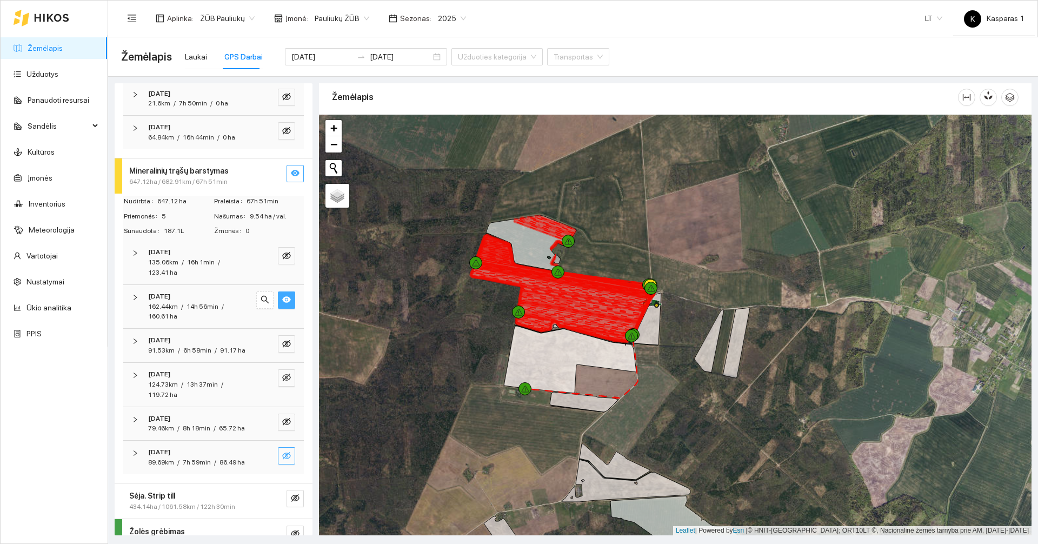
click at [282, 298] on icon "eye" at bounding box center [286, 299] width 9 height 6
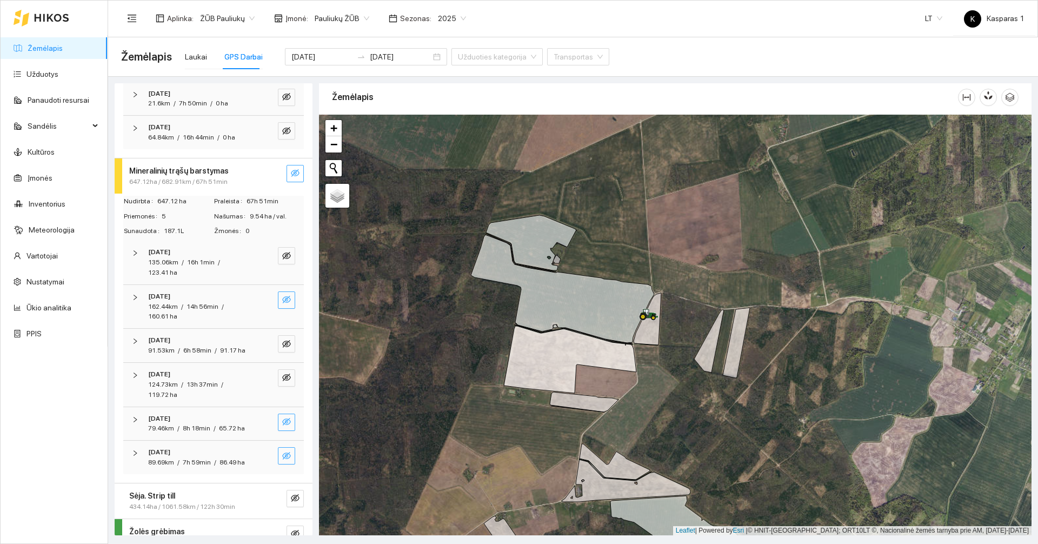
click at [282, 426] on icon "eye-invisible" at bounding box center [286, 421] width 9 height 9
click at [282, 426] on icon "eye" at bounding box center [286, 421] width 9 height 9
click at [282, 460] on icon "eye-invisible" at bounding box center [286, 455] width 9 height 9
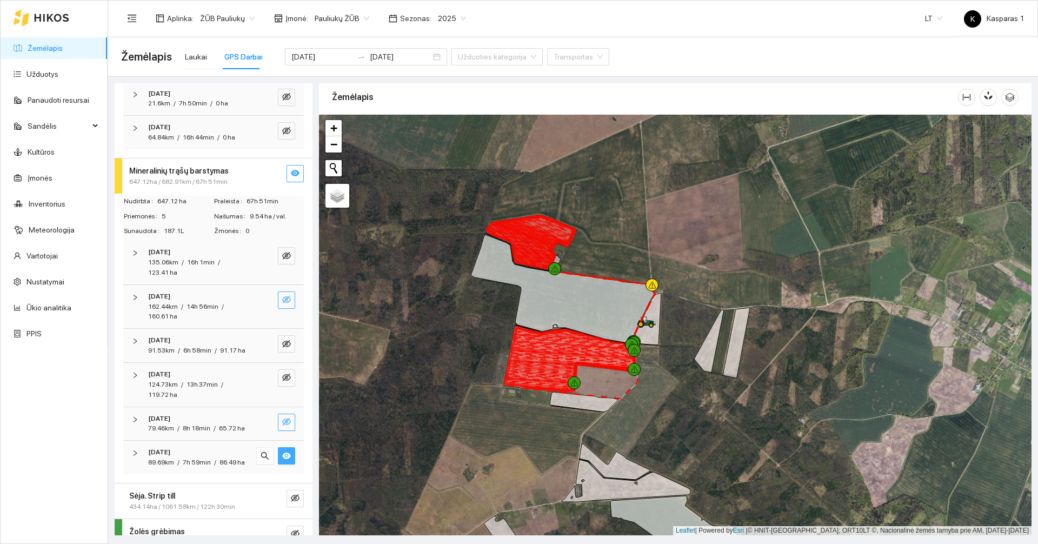
click at [282, 459] on icon "eye" at bounding box center [286, 456] width 9 height 6
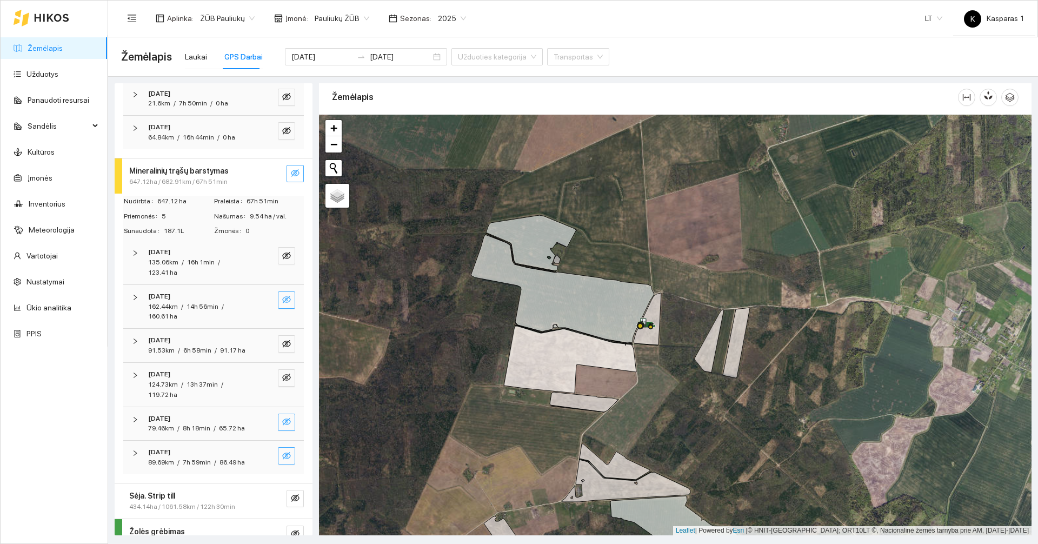
click at [283, 298] on button "button" at bounding box center [286, 299] width 17 height 17
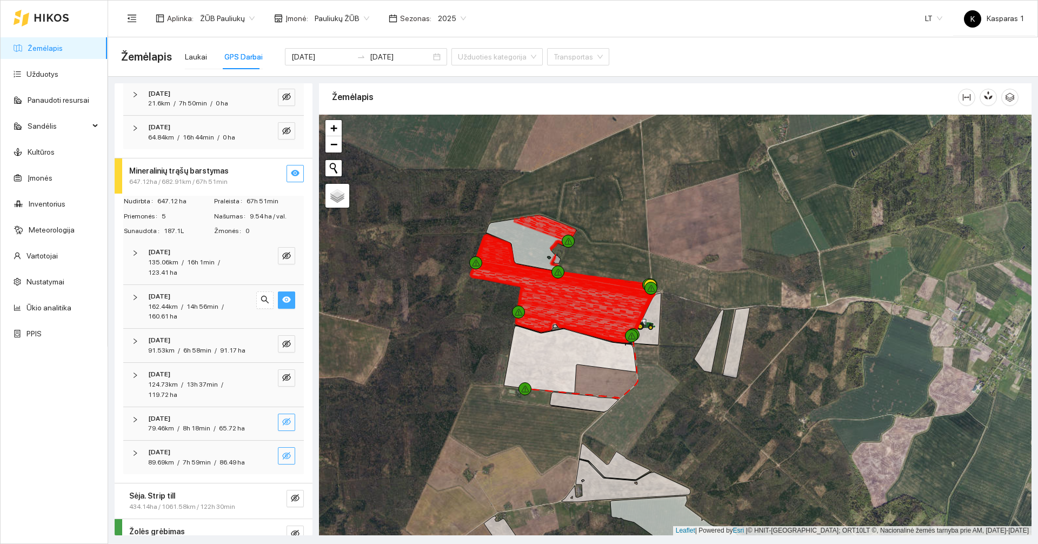
click at [283, 298] on button "button" at bounding box center [286, 299] width 17 height 17
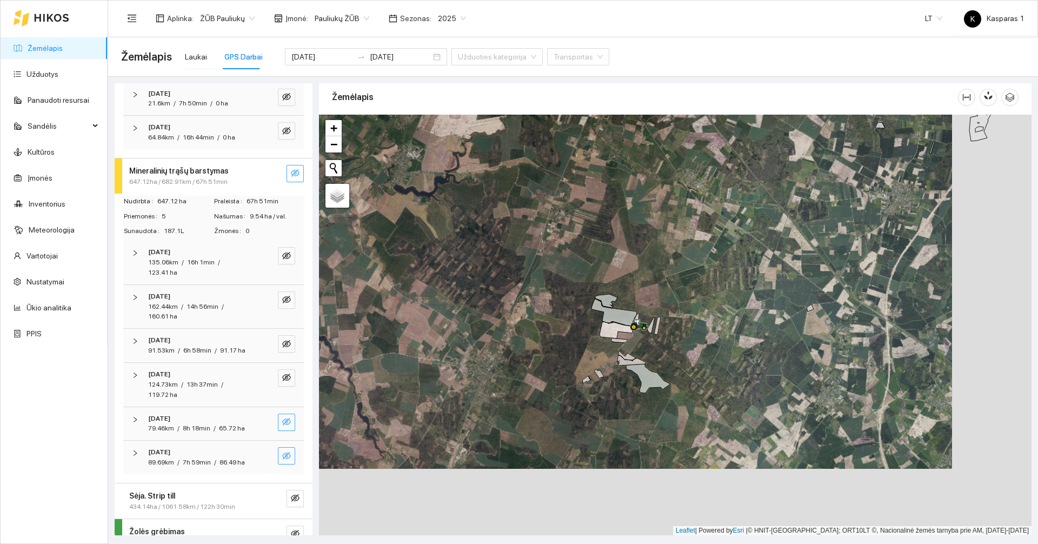
drag, startPoint x: 825, startPoint y: 269, endPoint x: 725, endPoint y: 245, distance: 102.3
click at [725, 245] on div at bounding box center [675, 325] width 713 height 421
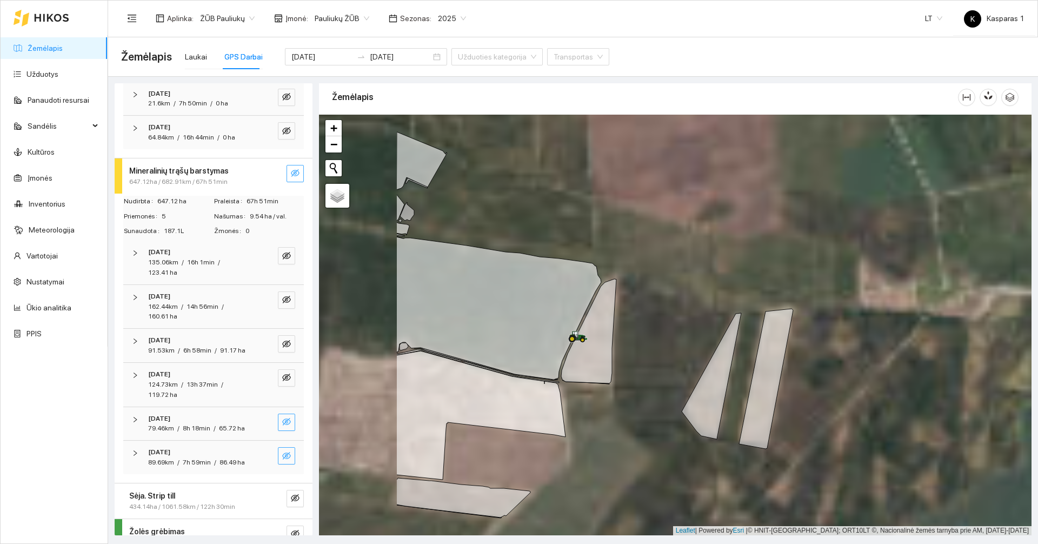
drag, startPoint x: 599, startPoint y: 354, endPoint x: 677, endPoint y: 347, distance: 78.2
click at [677, 347] on div at bounding box center [675, 325] width 713 height 421
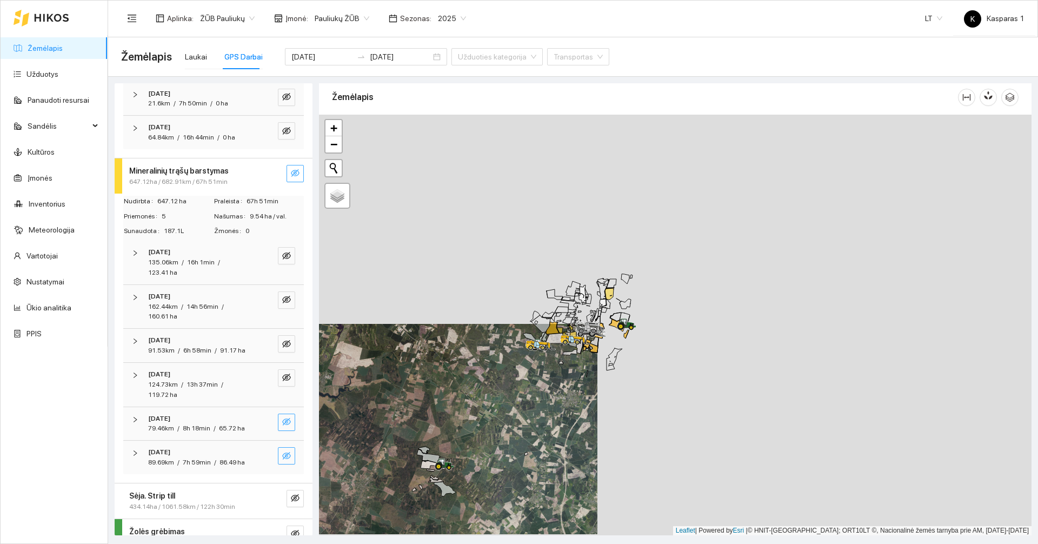
drag, startPoint x: 623, startPoint y: 288, endPoint x: 574, endPoint y: 390, distance: 112.9
click at [574, 390] on div at bounding box center [675, 325] width 713 height 421
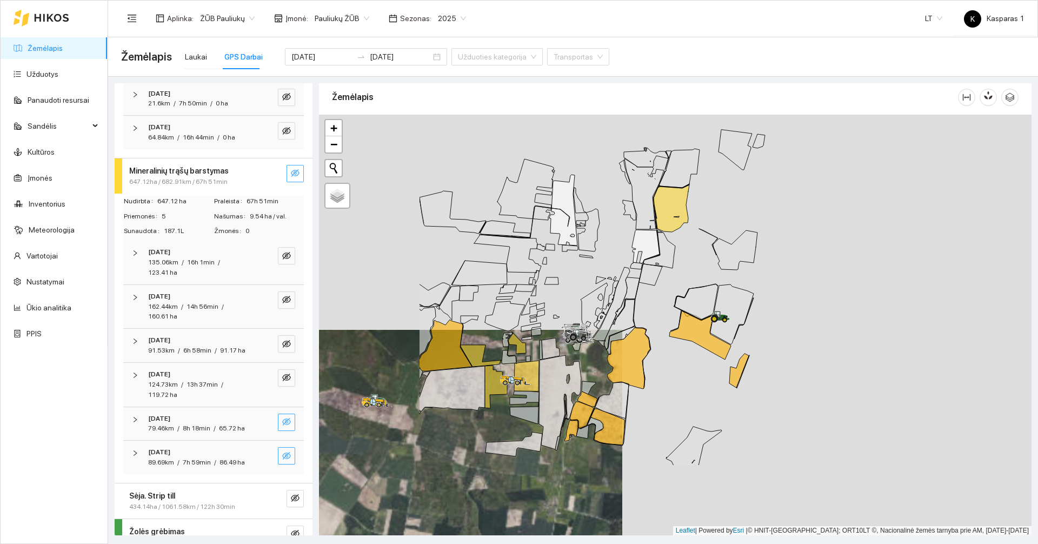
drag, startPoint x: 496, startPoint y: 448, endPoint x: 668, endPoint y: 336, distance: 205.4
click at [668, 336] on div at bounding box center [675, 325] width 713 height 421
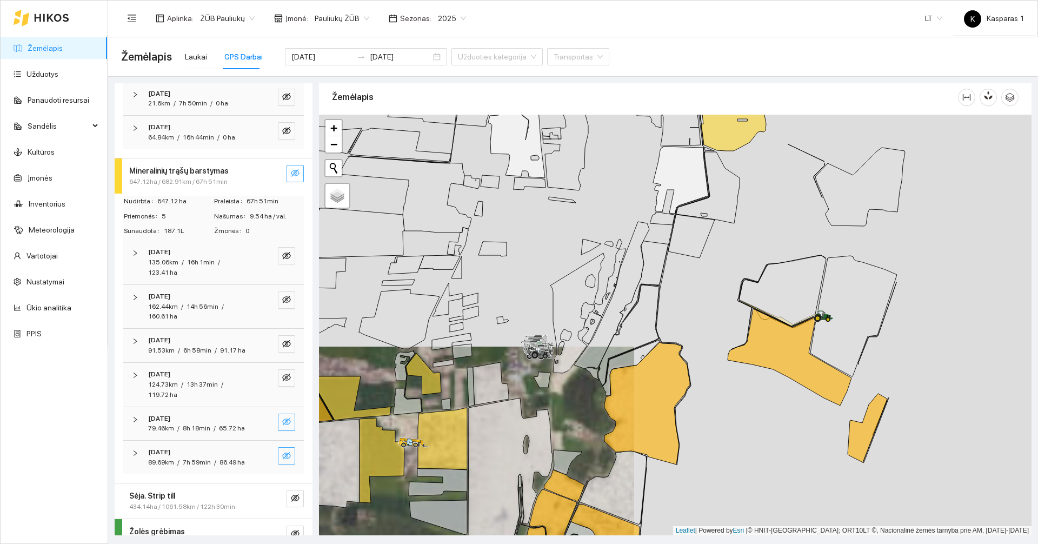
drag, startPoint x: 656, startPoint y: 370, endPoint x: 715, endPoint y: 393, distance: 62.7
click at [715, 393] on div at bounding box center [675, 325] width 713 height 421
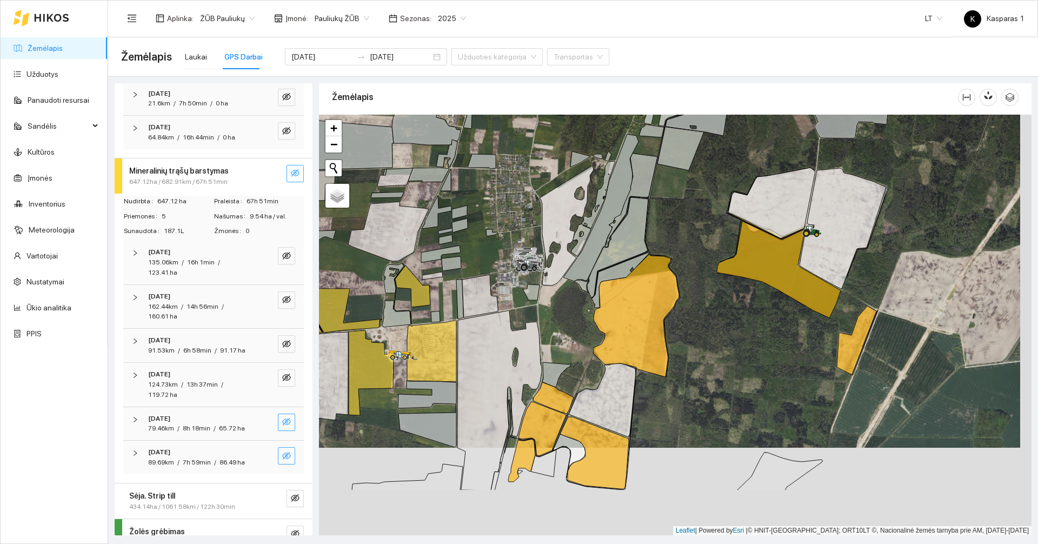
drag, startPoint x: 747, startPoint y: 457, endPoint x: 740, endPoint y: 352, distance: 105.6
click at [740, 352] on div at bounding box center [675, 325] width 713 height 421
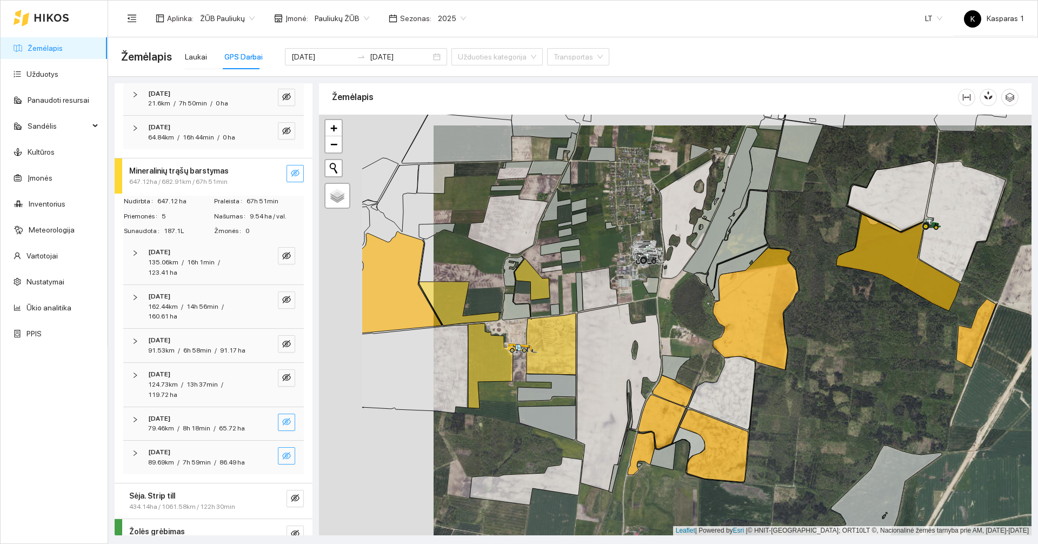
drag, startPoint x: 549, startPoint y: 505, endPoint x: 664, endPoint y: 516, distance: 115.1
click at [664, 516] on div at bounding box center [675, 325] width 713 height 421
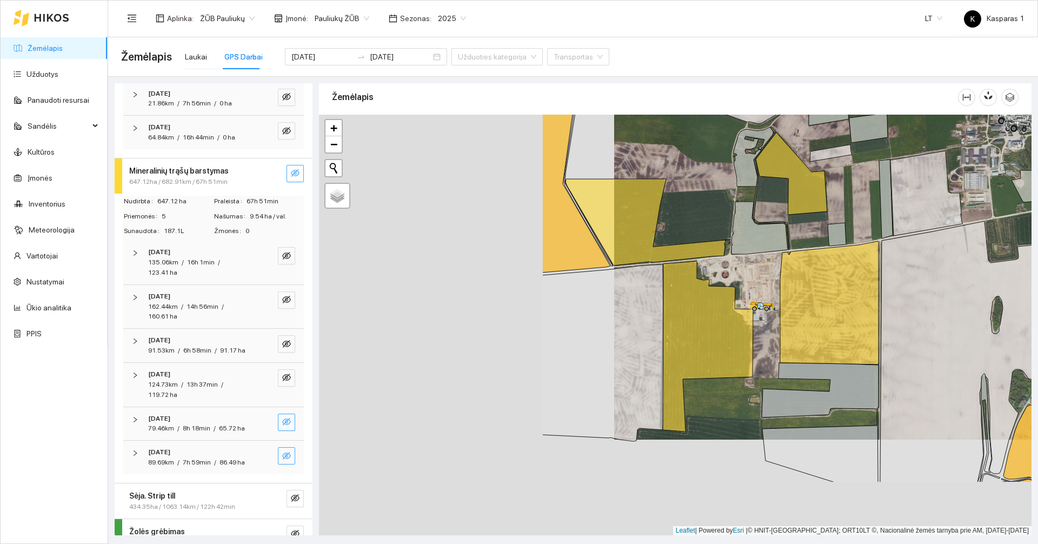
drag, startPoint x: 469, startPoint y: 393, endPoint x: 765, endPoint y: 297, distance: 310.3
click at [765, 297] on div at bounding box center [675, 325] width 713 height 421
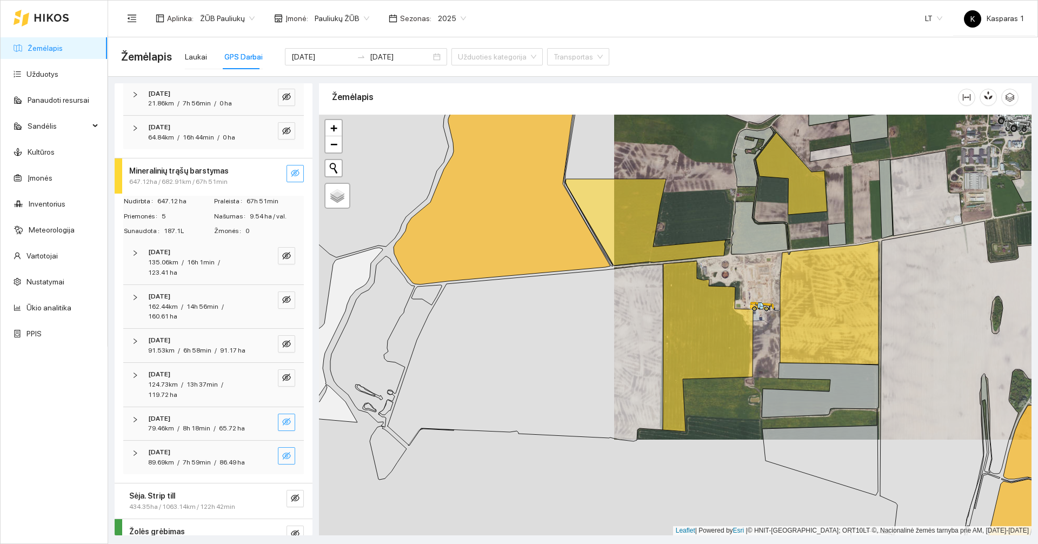
click at [213, 173] on strong "Mineralinių trąšų barstymas" at bounding box center [178, 171] width 99 height 9
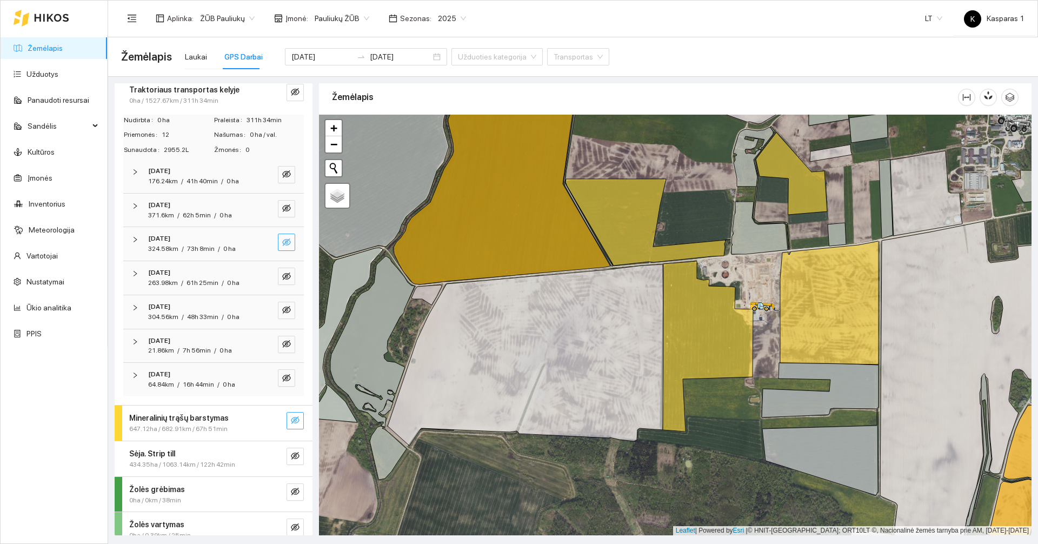
scroll to position [0, 0]
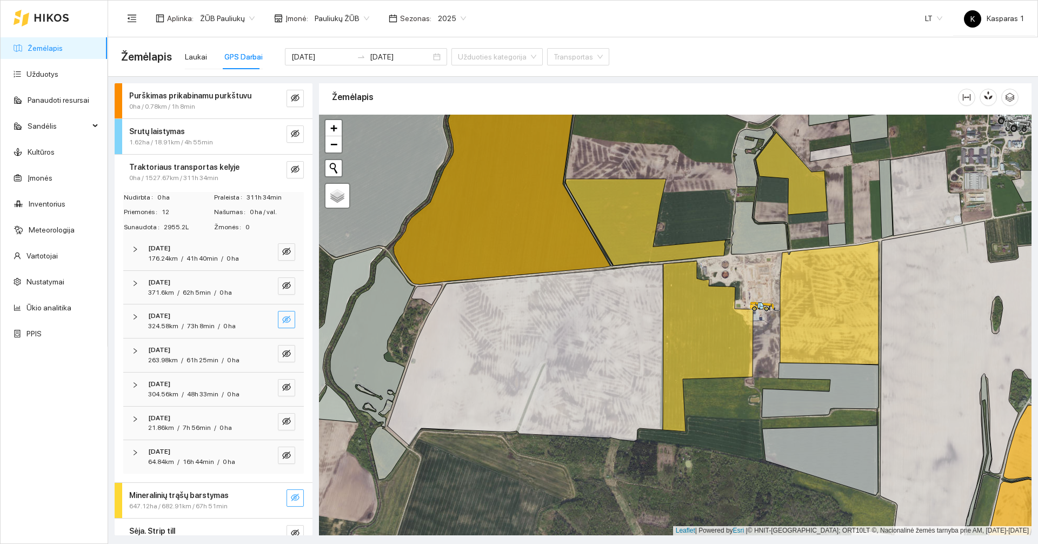
click at [180, 165] on strong "Traktoriaus transportas kelyje" at bounding box center [184, 167] width 110 height 9
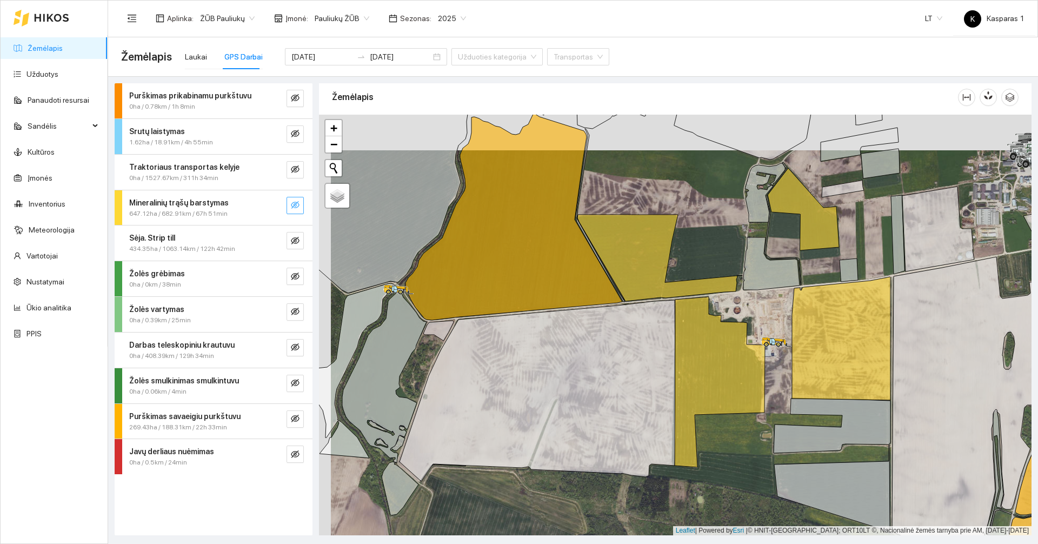
drag, startPoint x: 541, startPoint y: 475, endPoint x: 574, endPoint y: 529, distance: 64.1
click at [570, 530] on div at bounding box center [675, 325] width 713 height 421
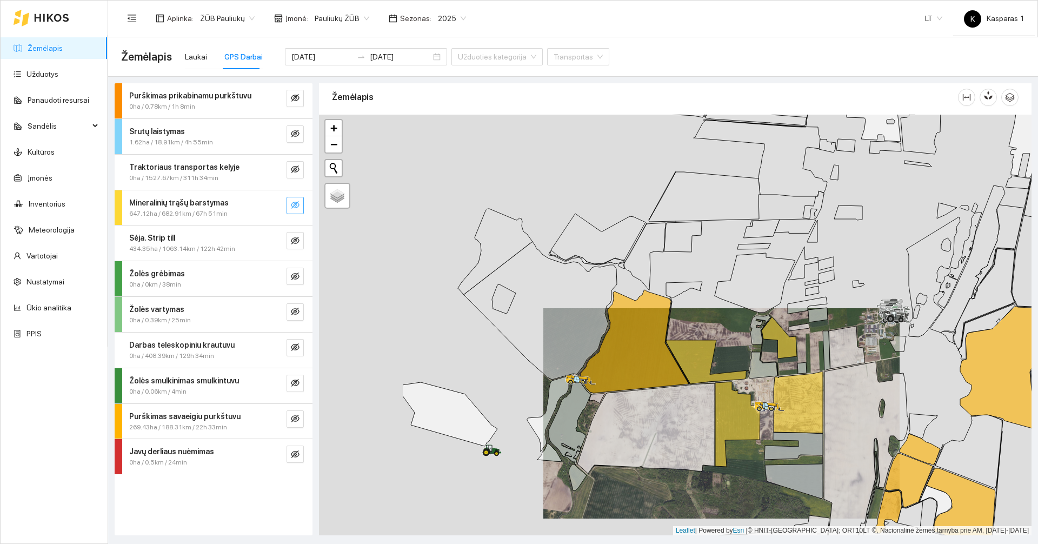
drag, startPoint x: 366, startPoint y: 462, endPoint x: 521, endPoint y: 482, distance: 156.5
click at [521, 482] on div at bounding box center [675, 325] width 713 height 421
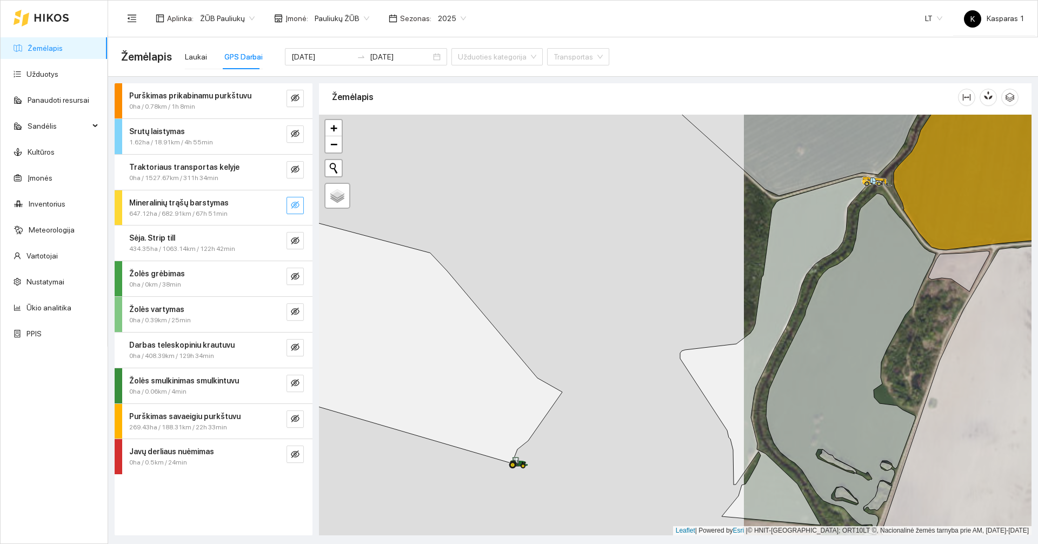
drag, startPoint x: 491, startPoint y: 489, endPoint x: 425, endPoint y: 446, distance: 78.6
click at [425, 446] on div at bounding box center [675, 325] width 713 height 421
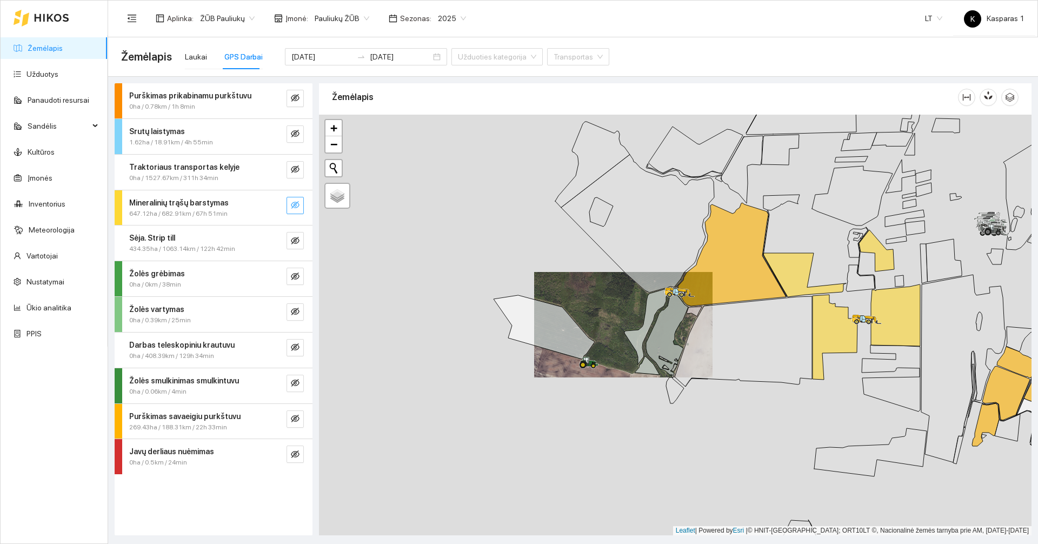
drag, startPoint x: 568, startPoint y: 279, endPoint x: 517, endPoint y: 370, distance: 104.6
click at [517, 370] on div at bounding box center [675, 325] width 713 height 421
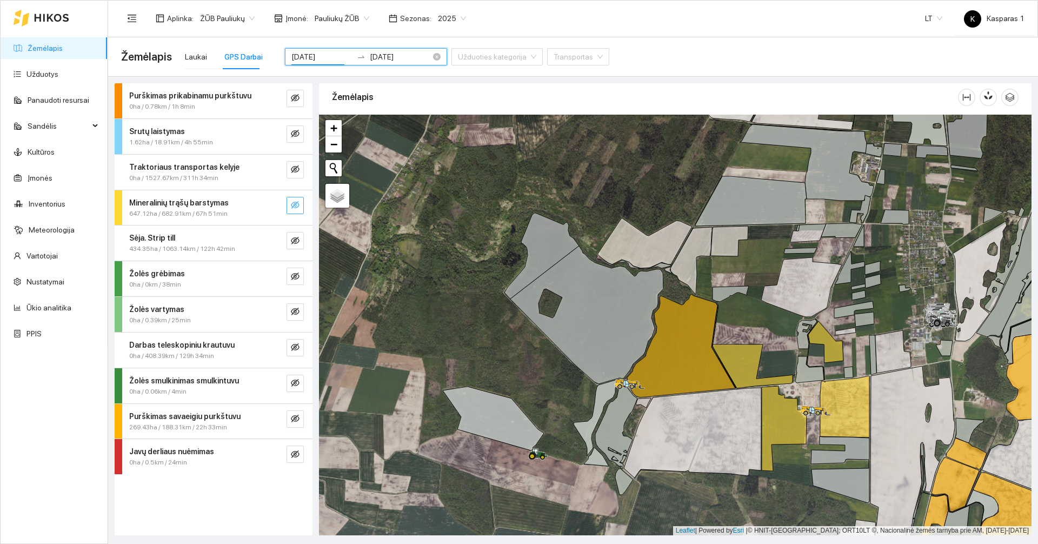
click at [323, 58] on input "[DATE]" at bounding box center [321, 57] width 61 height 12
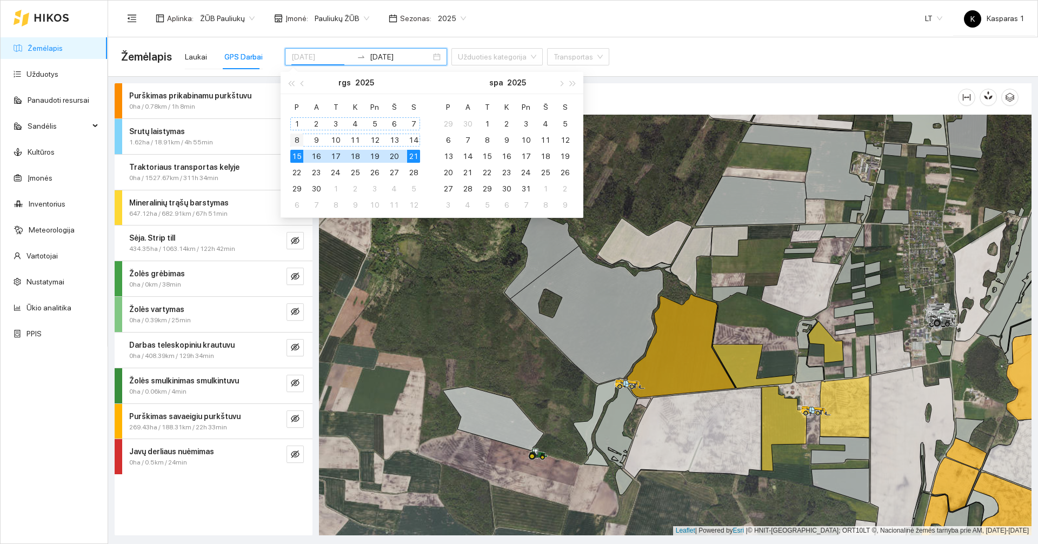
type input "[DATE]"
click at [297, 135] on div "8" at bounding box center [296, 140] width 13 height 13
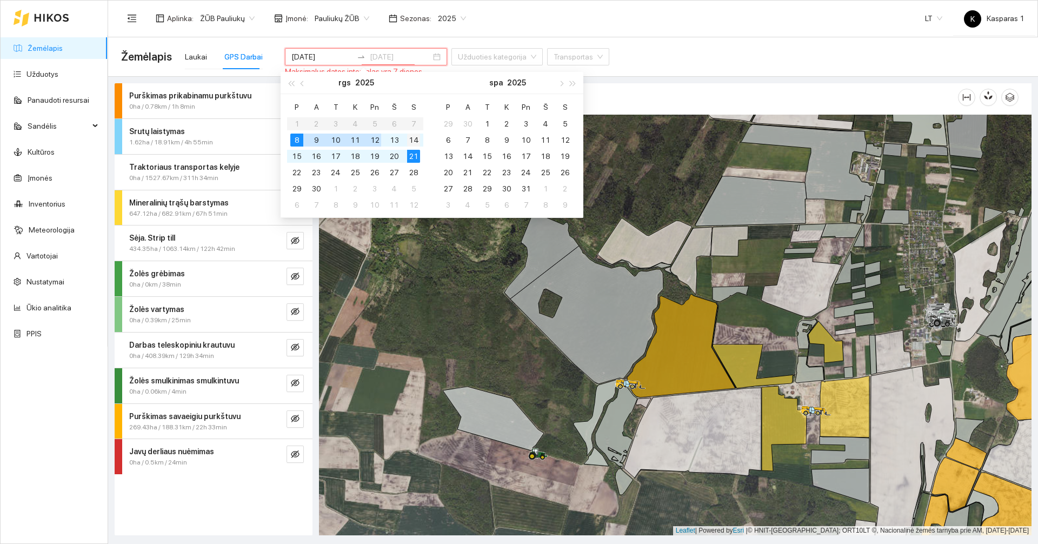
type input "[DATE]"
click at [416, 141] on div "14" at bounding box center [413, 140] width 13 height 13
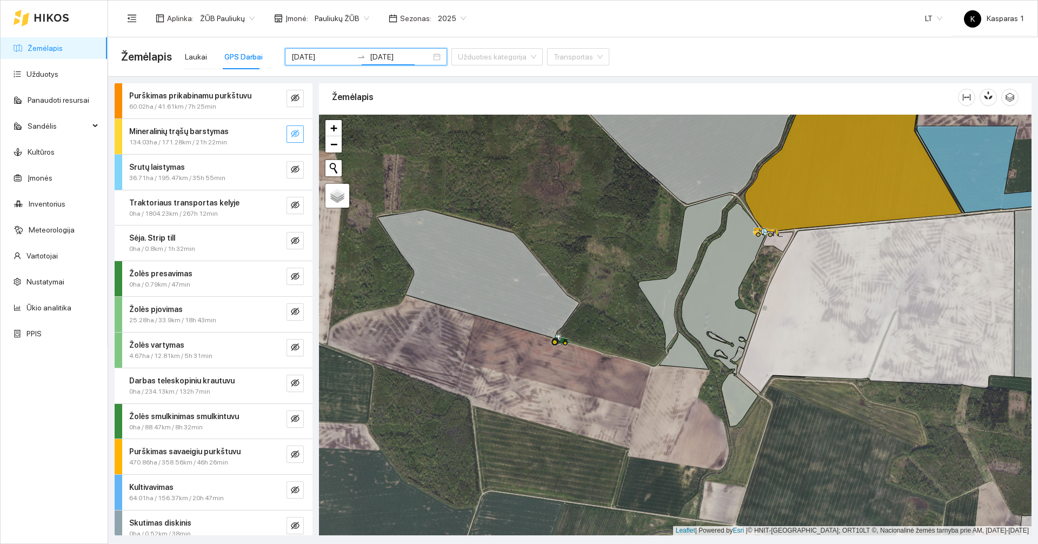
click at [588, 373] on div at bounding box center [675, 325] width 713 height 421
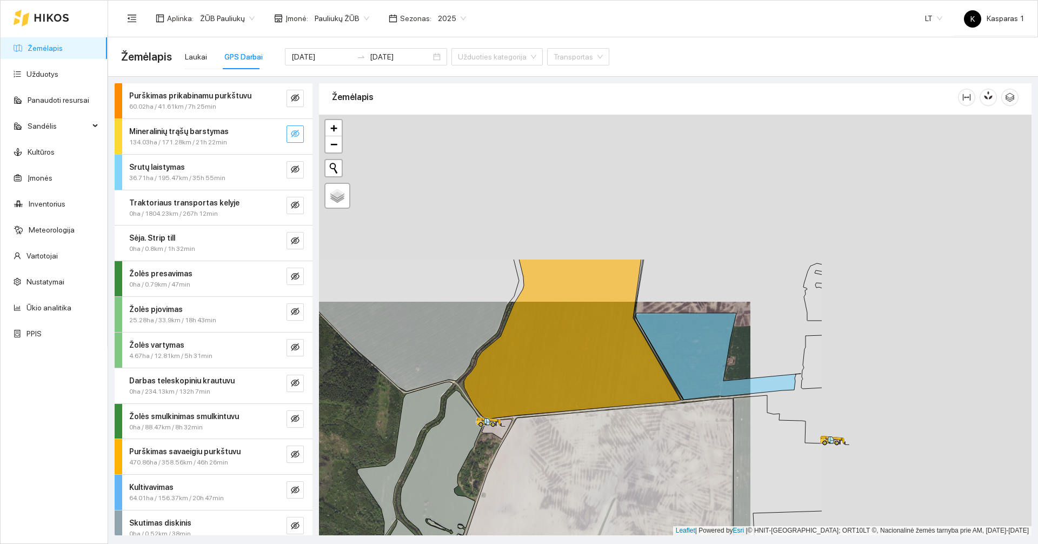
drag, startPoint x: 627, startPoint y: 233, endPoint x: 309, endPoint y: 435, distance: 377.2
click at [309, 435] on div "Purškimas prikabinamu purkštuvu 60.02ha / 41.61km / 7h 25min Mineralinių trąšų …" at bounding box center [570, 306] width 930 height 458
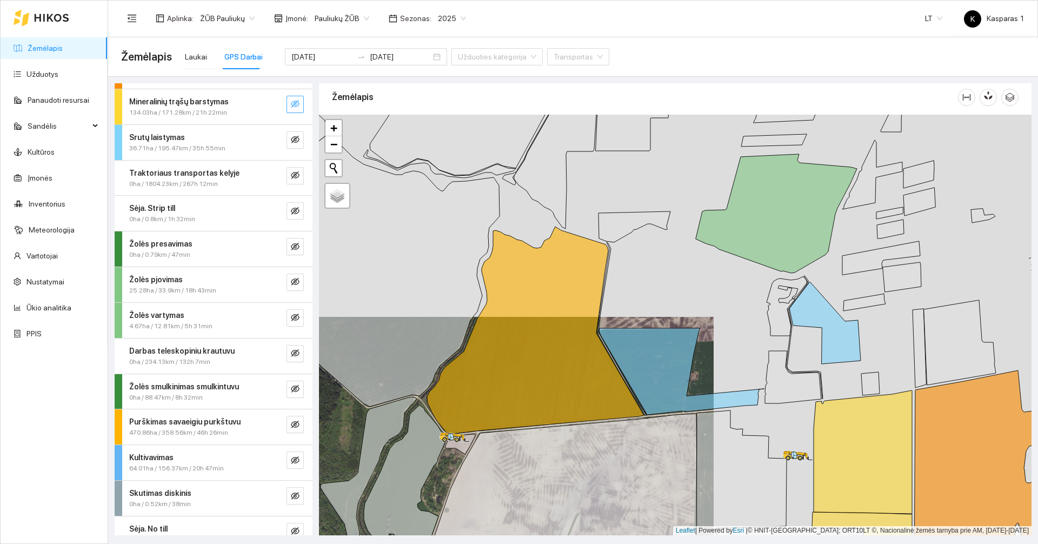
scroll to position [46, 0]
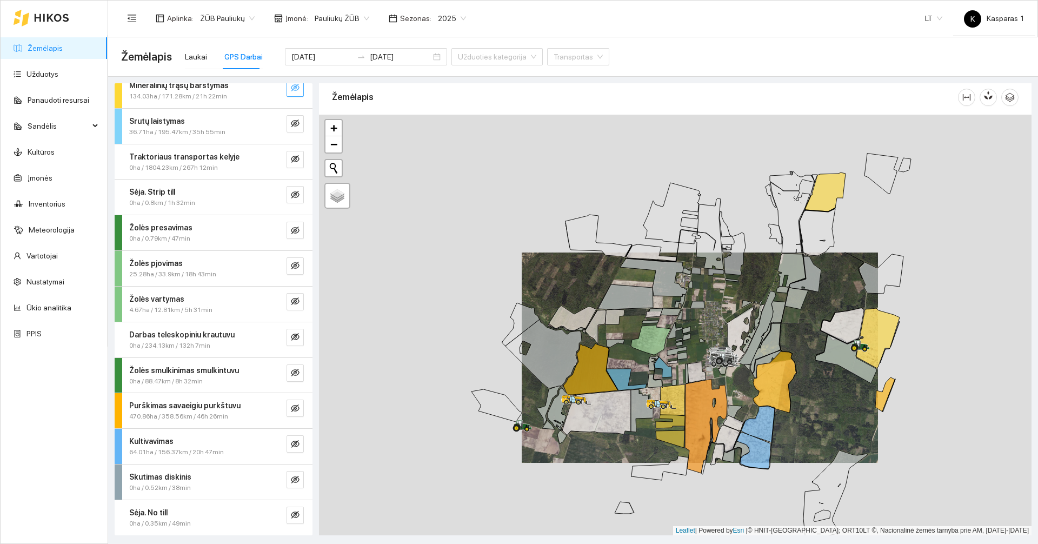
drag, startPoint x: 599, startPoint y: 473, endPoint x: 632, endPoint y: 422, distance: 60.9
click at [632, 422] on div at bounding box center [675, 325] width 713 height 421
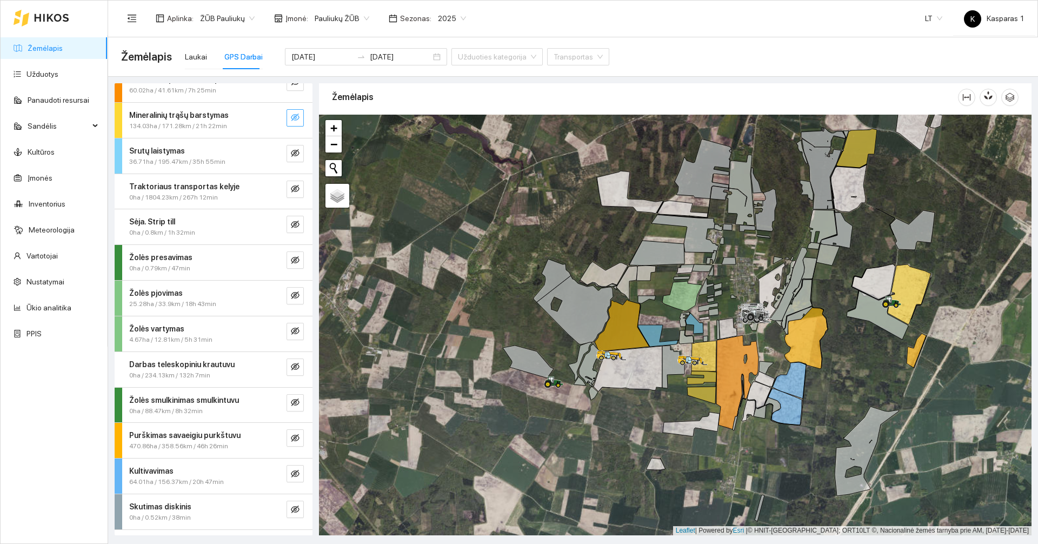
scroll to position [0, 0]
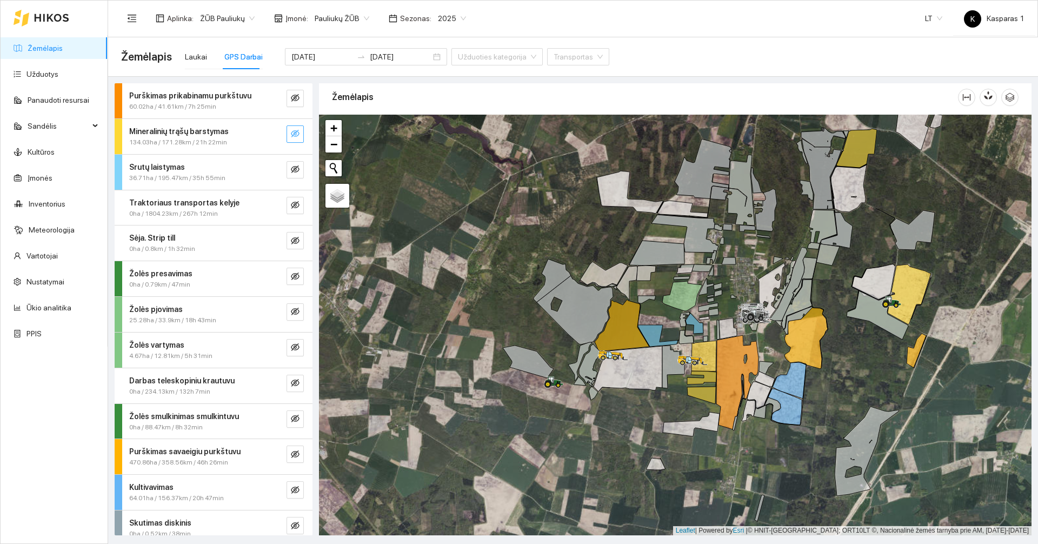
click at [247, 213] on div "0ha / 1804.23km / 267h 12min" at bounding box center [195, 214] width 132 height 10
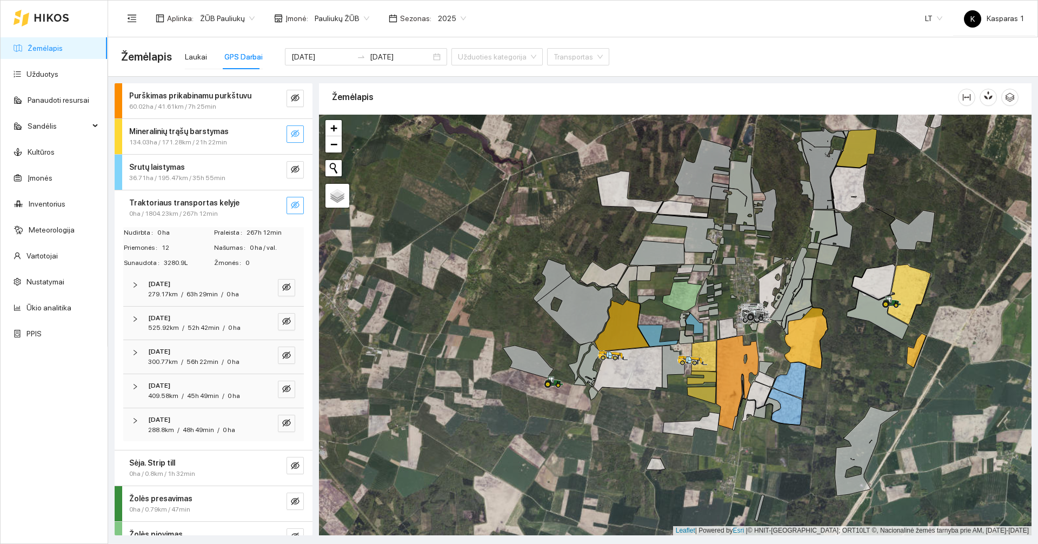
click at [291, 209] on icon "eye-invisible" at bounding box center [295, 205] width 9 height 9
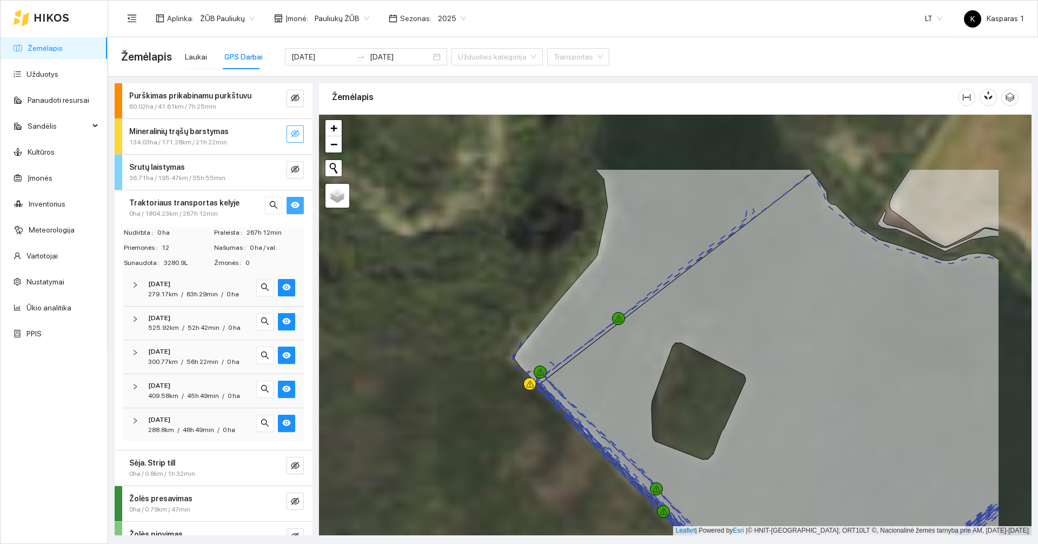
drag, startPoint x: 524, startPoint y: 221, endPoint x: 420, endPoint y: 318, distance: 142.7
click at [420, 318] on div at bounding box center [675, 325] width 713 height 421
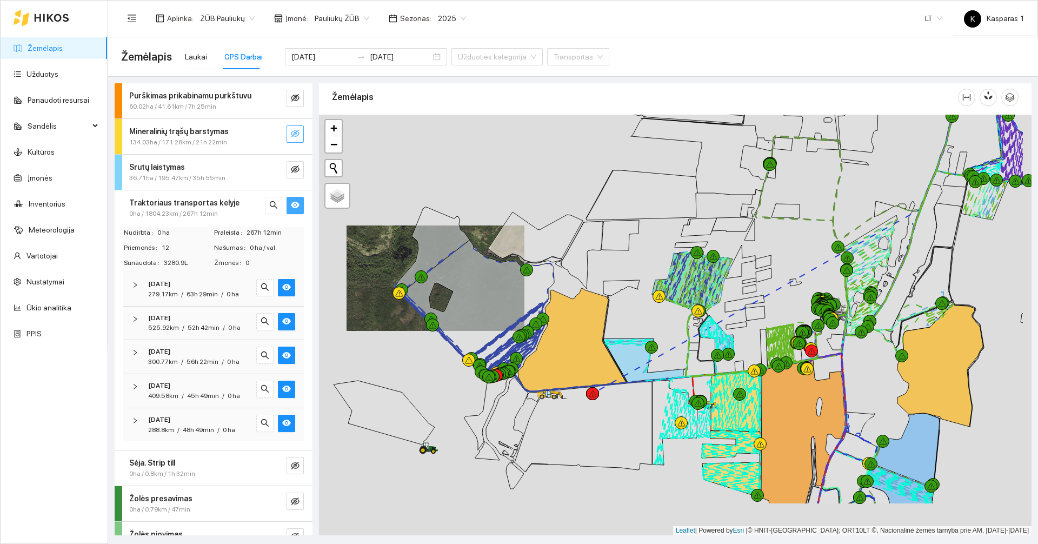
drag, startPoint x: 479, startPoint y: 415, endPoint x: 377, endPoint y: 322, distance: 137.8
click at [393, 336] on div at bounding box center [675, 325] width 713 height 421
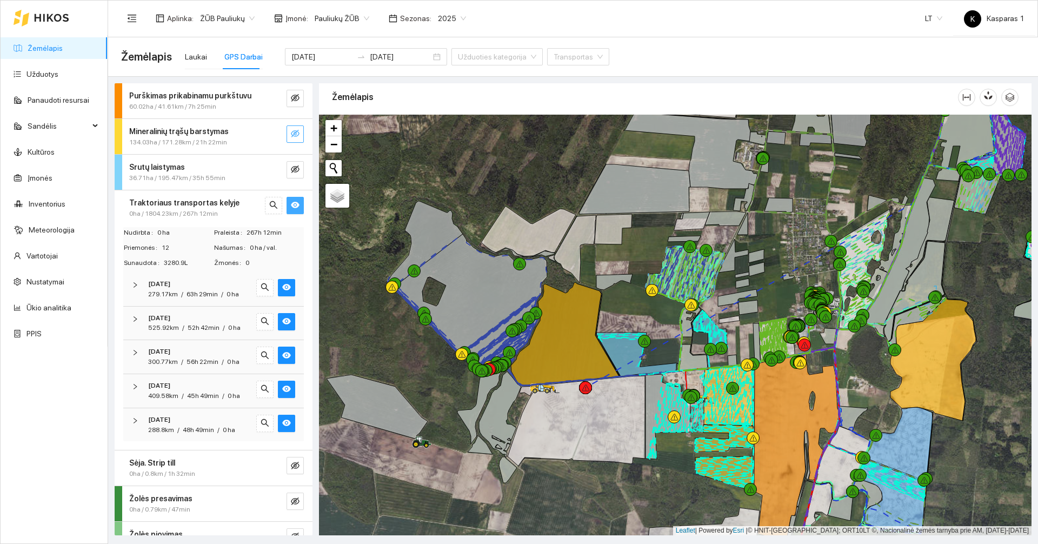
click at [291, 203] on icon "eye" at bounding box center [295, 205] width 9 height 6
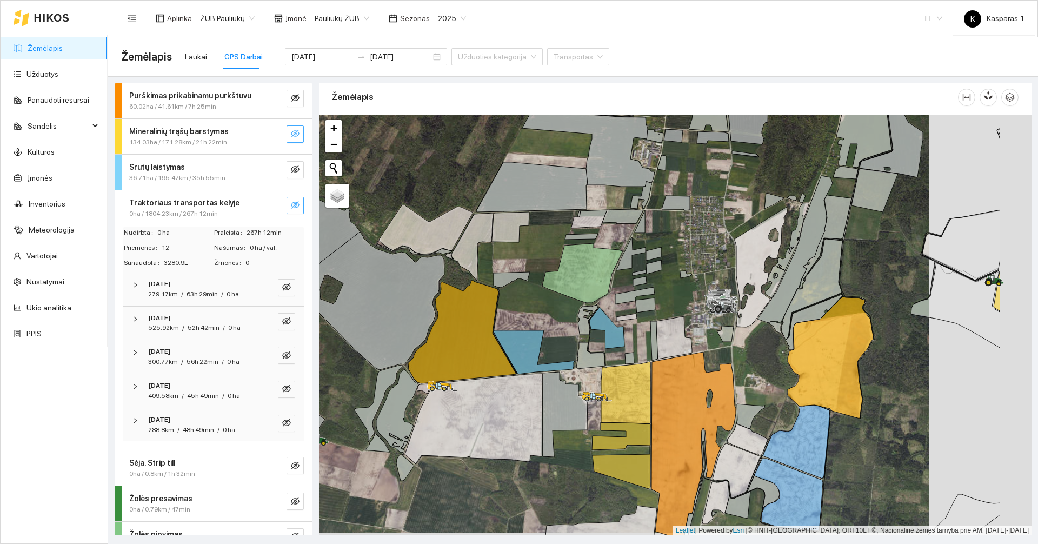
drag, startPoint x: 651, startPoint y: 472, endPoint x: 539, endPoint y: 432, distance: 119.4
click at [548, 470] on div at bounding box center [675, 325] width 713 height 421
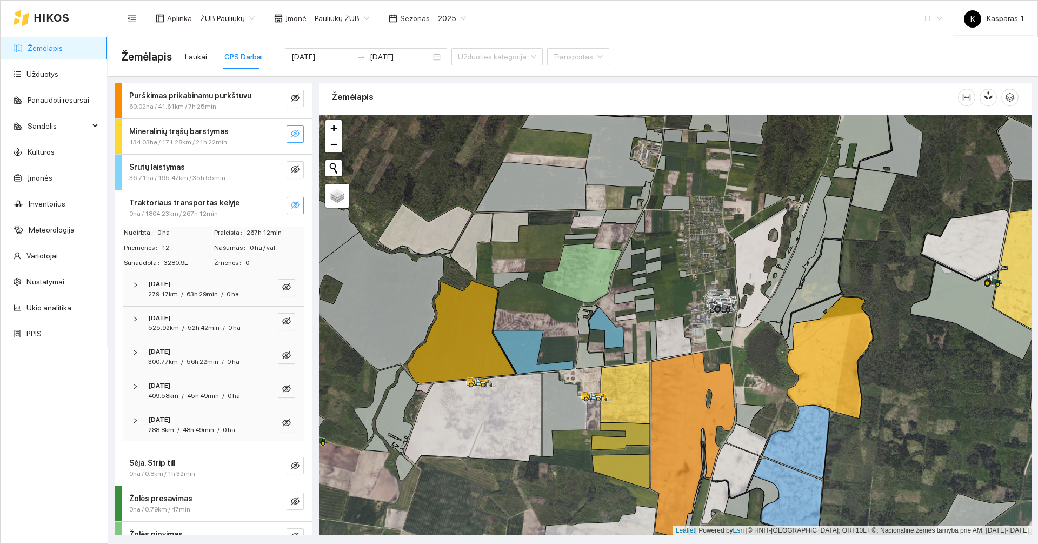
click at [210, 202] on strong "Traktoriaus transportas kelyje" at bounding box center [184, 202] width 110 height 9
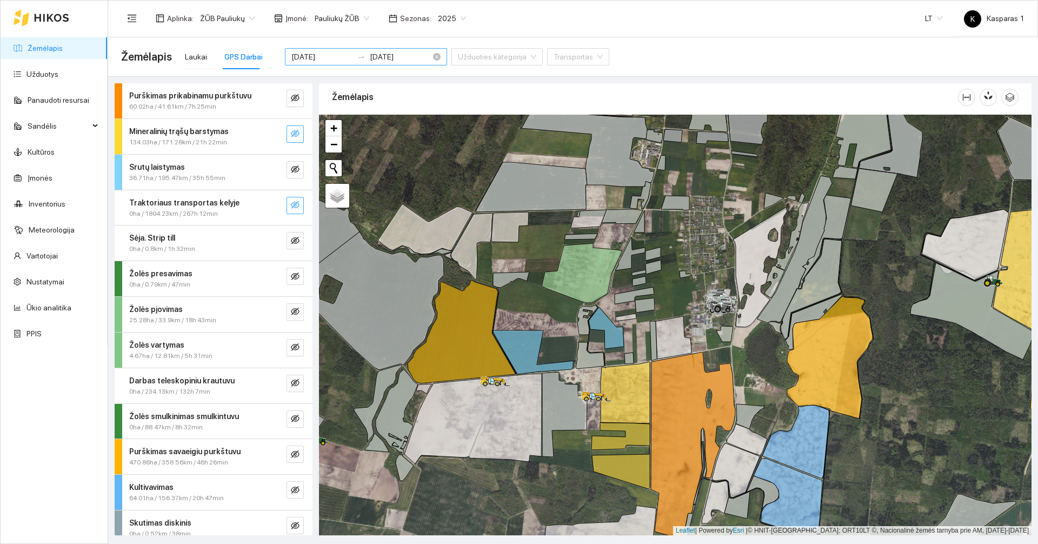
click at [325, 57] on input "[DATE]" at bounding box center [321, 57] width 61 height 12
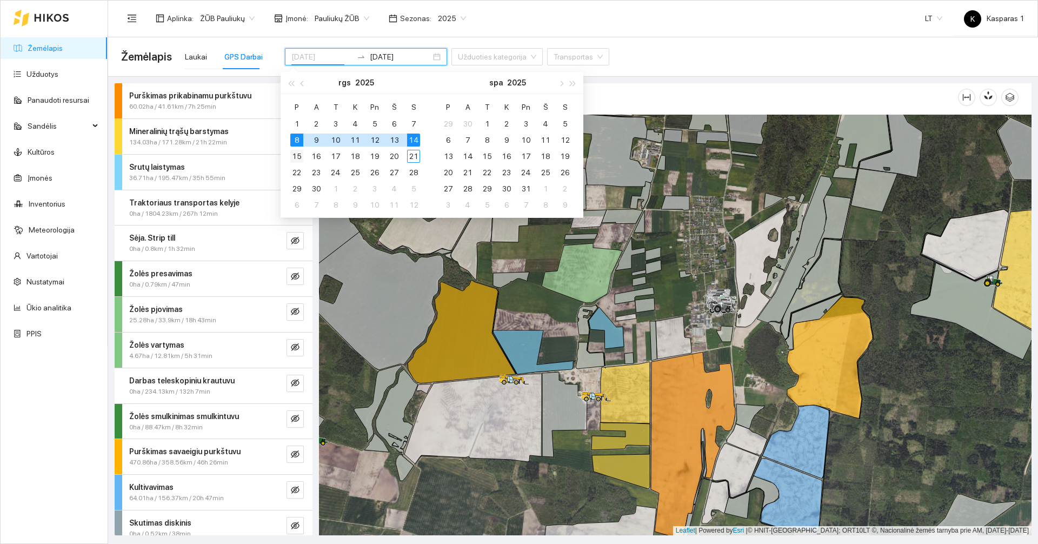
type input "[DATE]"
click at [299, 152] on div "15" at bounding box center [296, 156] width 13 height 13
type input "[DATE]"
click at [415, 157] on div "21" at bounding box center [413, 156] width 13 height 13
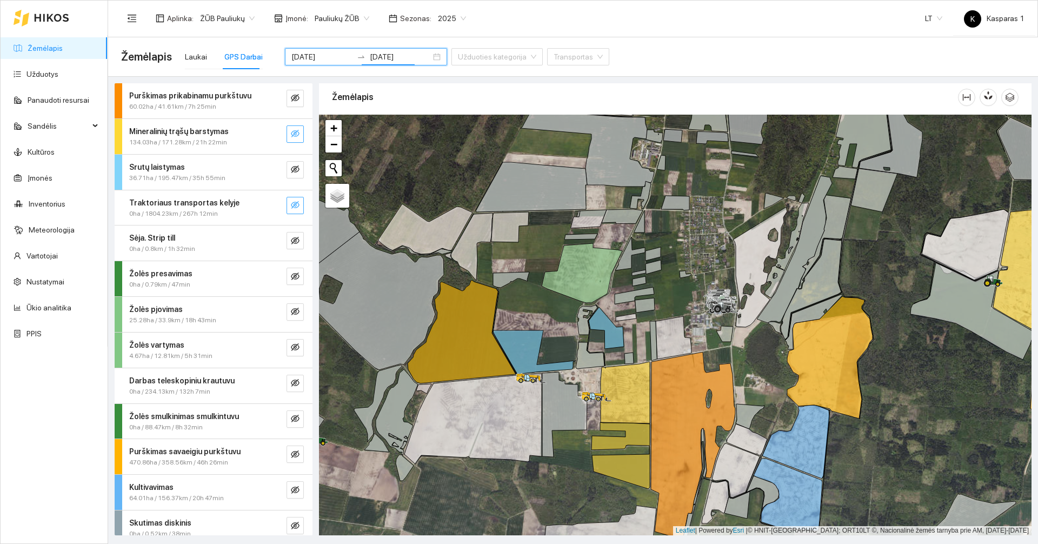
click at [507, 487] on div at bounding box center [675, 325] width 713 height 421
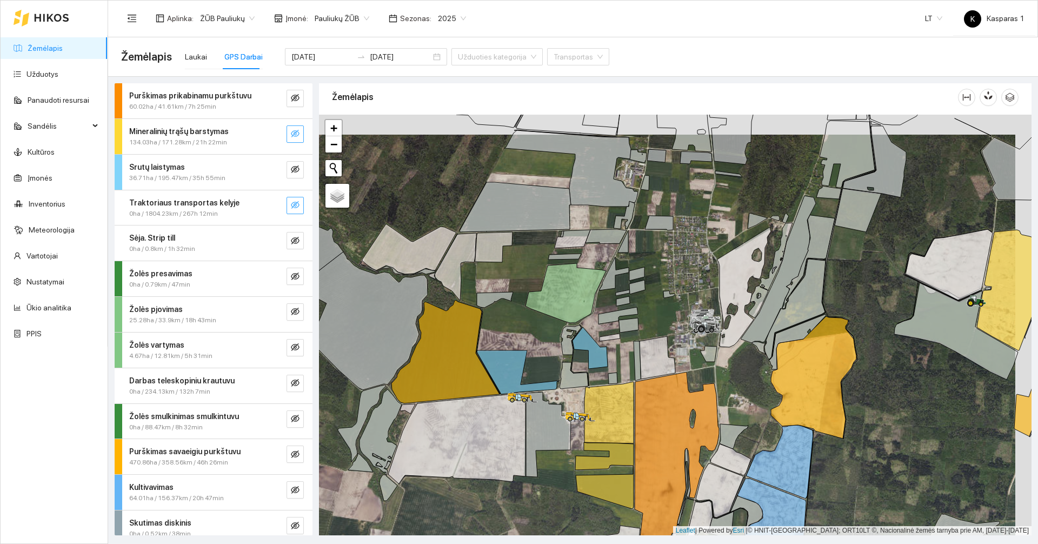
drag, startPoint x: 475, startPoint y: 473, endPoint x: 536, endPoint y: 365, distance: 123.7
click at [457, 494] on div at bounding box center [675, 325] width 713 height 421
click at [462, 471] on div at bounding box center [675, 325] width 713 height 421
